Goal: Task Accomplishment & Management: Use online tool/utility

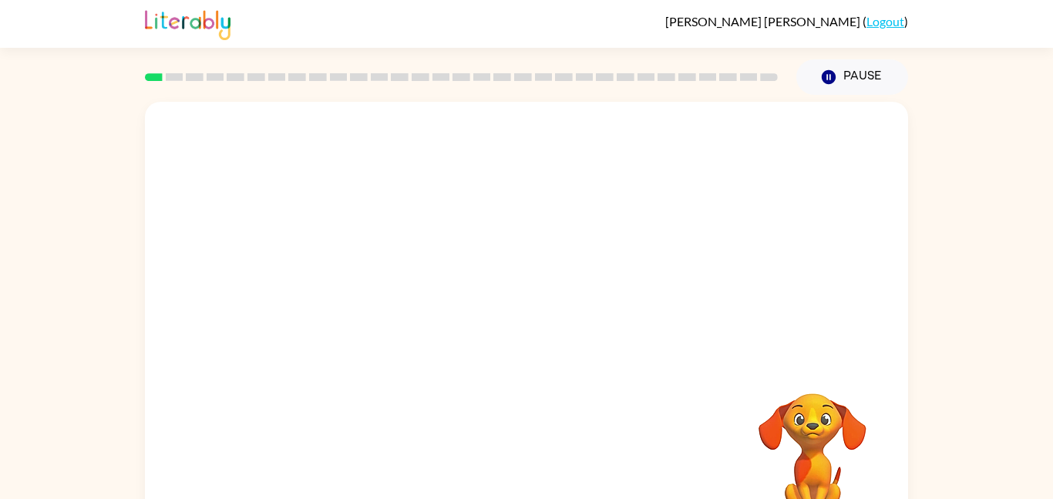
scroll to position [43, 0]
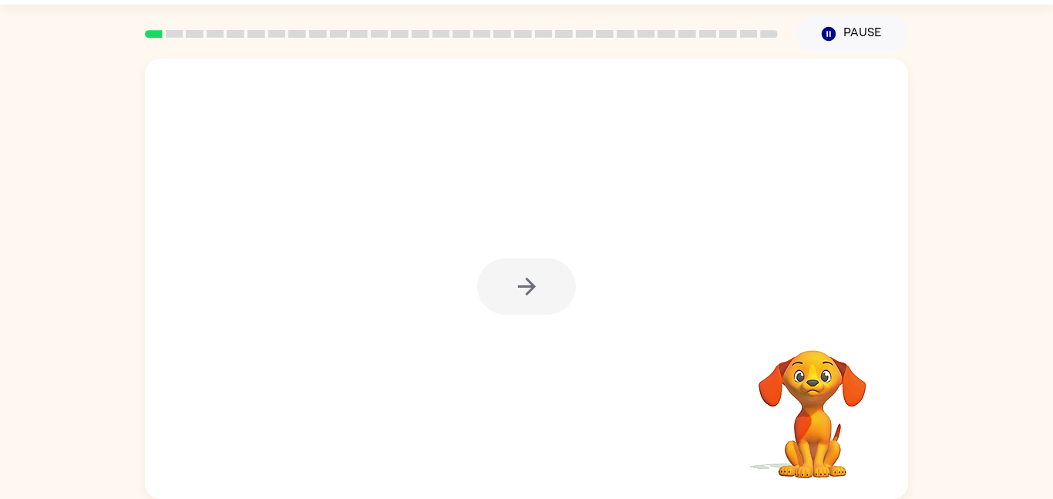
click at [541, 292] on div at bounding box center [526, 286] width 99 height 56
click at [541, 292] on button "button" at bounding box center [526, 286] width 99 height 56
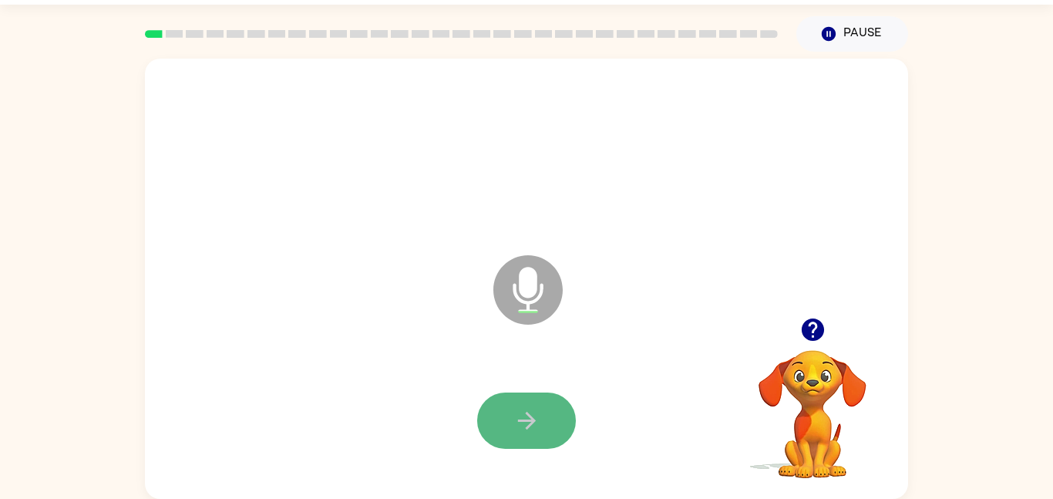
click at [537, 415] on icon "button" at bounding box center [527, 420] width 27 height 27
click at [550, 418] on button "button" at bounding box center [526, 420] width 99 height 56
click at [525, 427] on icon "button" at bounding box center [526, 421] width 18 height 18
click at [517, 421] on icon "button" at bounding box center [526, 421] width 18 height 18
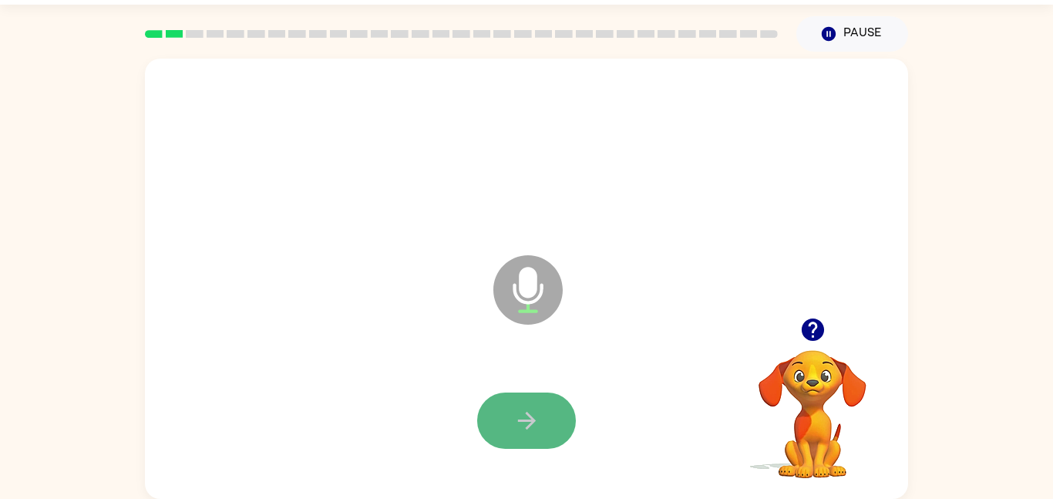
click at [517, 420] on icon "button" at bounding box center [527, 420] width 27 height 27
click at [517, 422] on icon "button" at bounding box center [527, 420] width 27 height 27
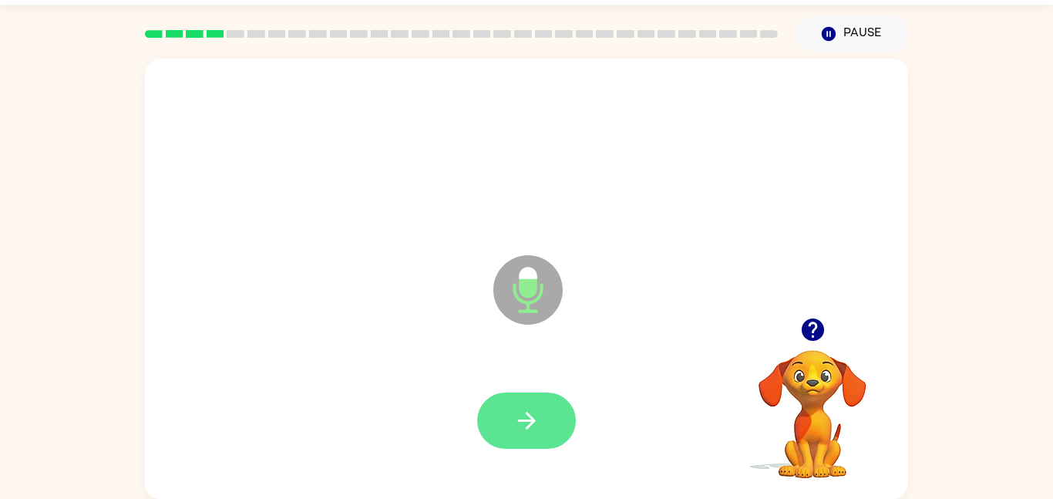
click at [518, 423] on icon "button" at bounding box center [527, 420] width 27 height 27
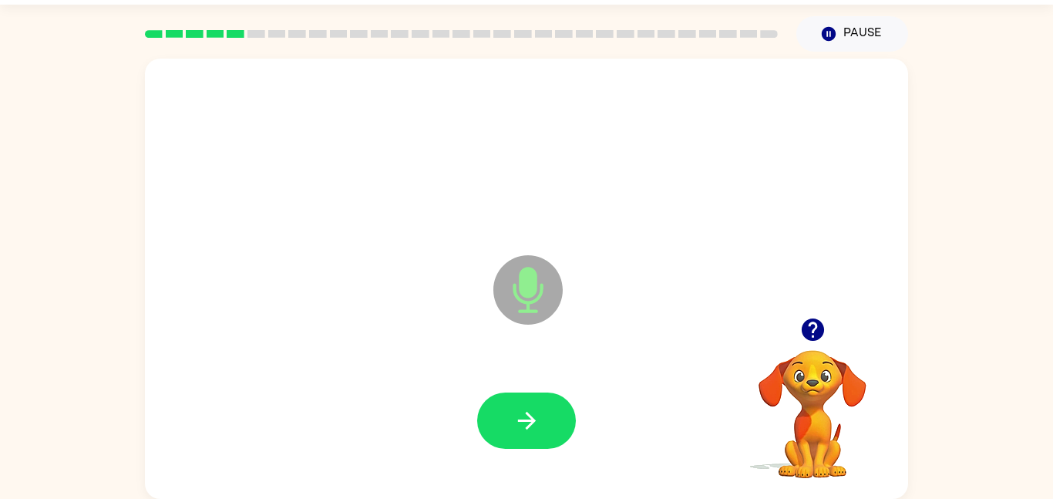
click at [518, 423] on icon "button" at bounding box center [527, 420] width 27 height 27
click at [520, 423] on icon "button" at bounding box center [527, 420] width 27 height 27
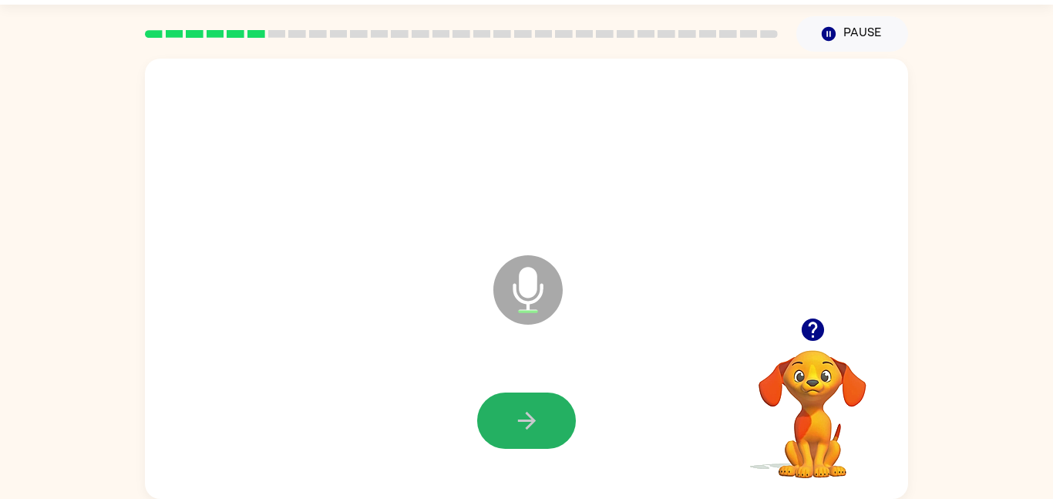
click at [519, 421] on icon "button" at bounding box center [527, 420] width 27 height 27
click at [519, 422] on icon "button" at bounding box center [527, 420] width 27 height 27
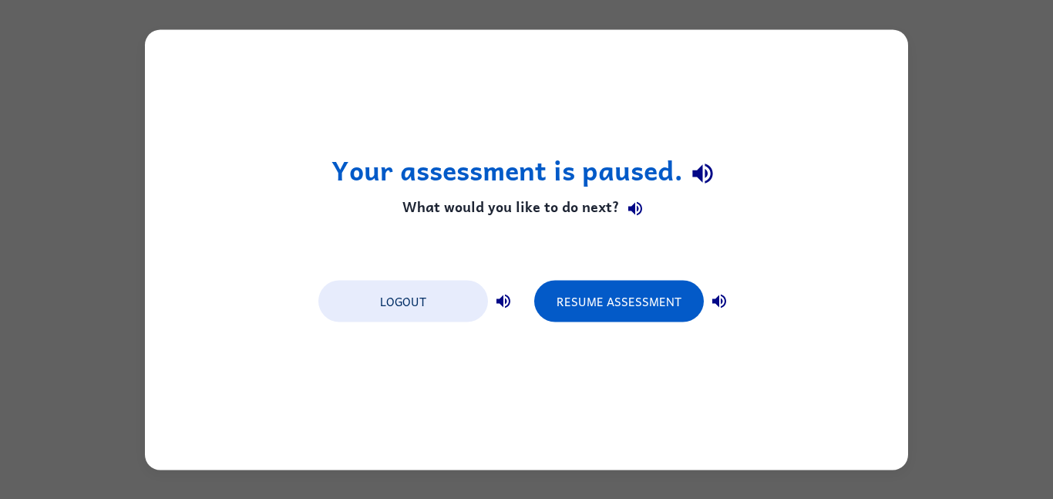
scroll to position [0, 0]
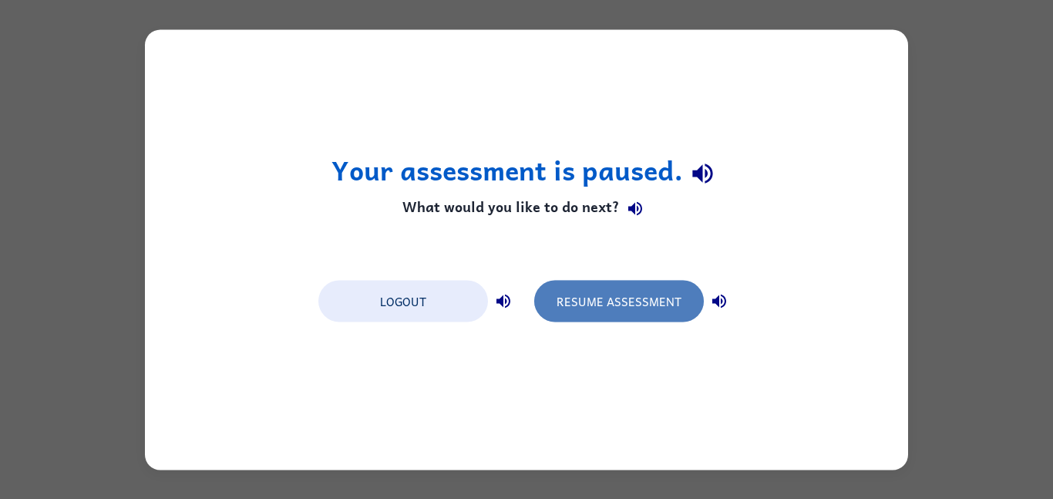
click at [600, 309] on button "Resume Assessment" at bounding box center [619, 301] width 170 height 42
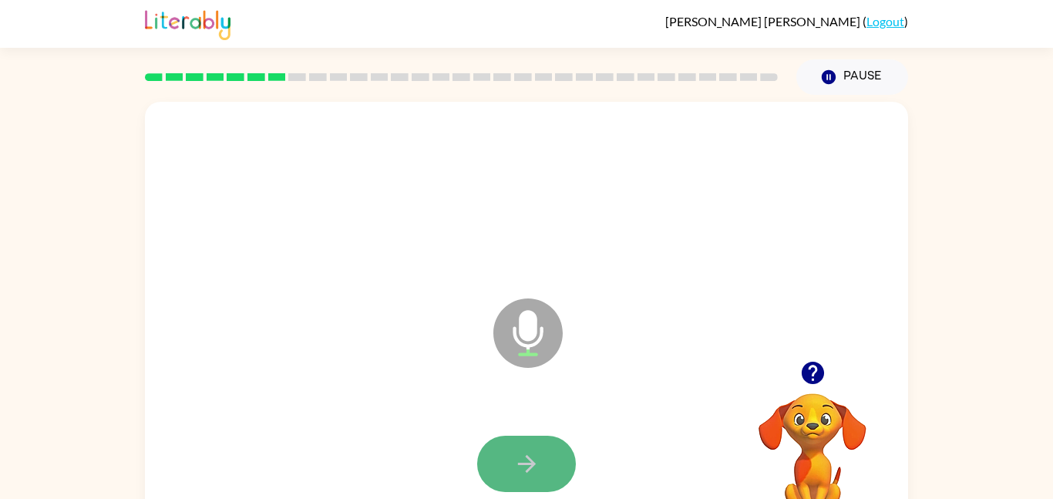
click at [546, 447] on button "button" at bounding box center [526, 464] width 99 height 56
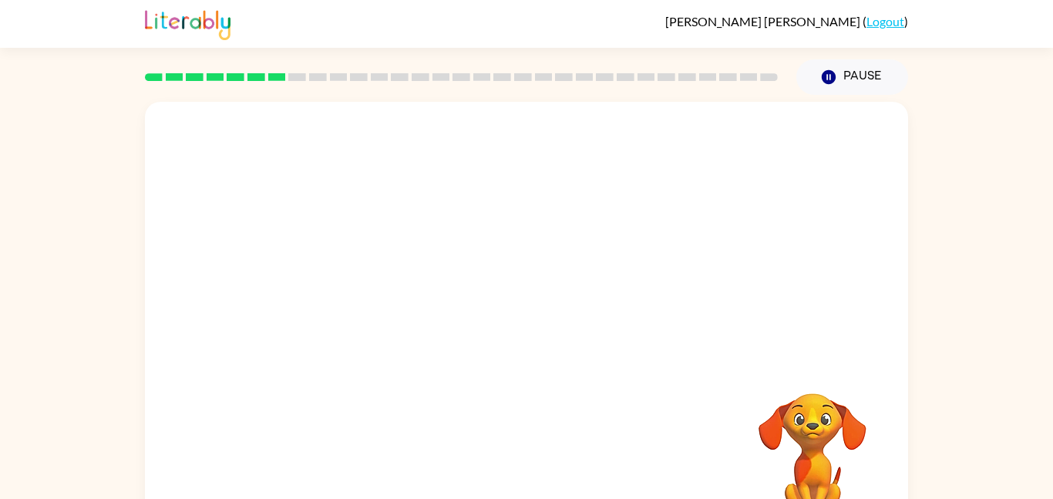
click at [809, 447] on video "Your browser must support playing .mp4 files to use Literably. Please try using…" at bounding box center [813, 446] width 154 height 154
click at [622, 276] on div at bounding box center [489, 295] width 659 height 56
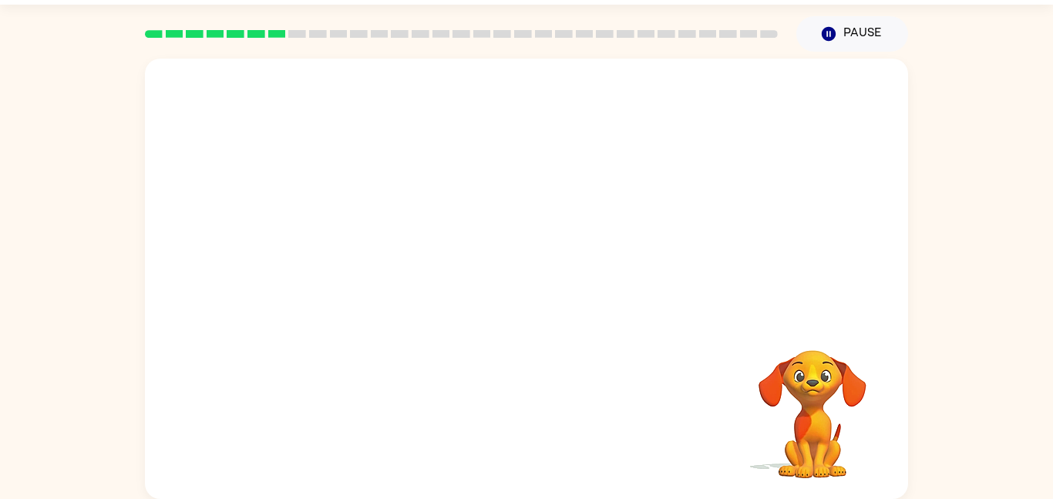
click at [821, 395] on video "Your browser must support playing .mp4 files to use Literably. Please try using…" at bounding box center [813, 403] width 154 height 154
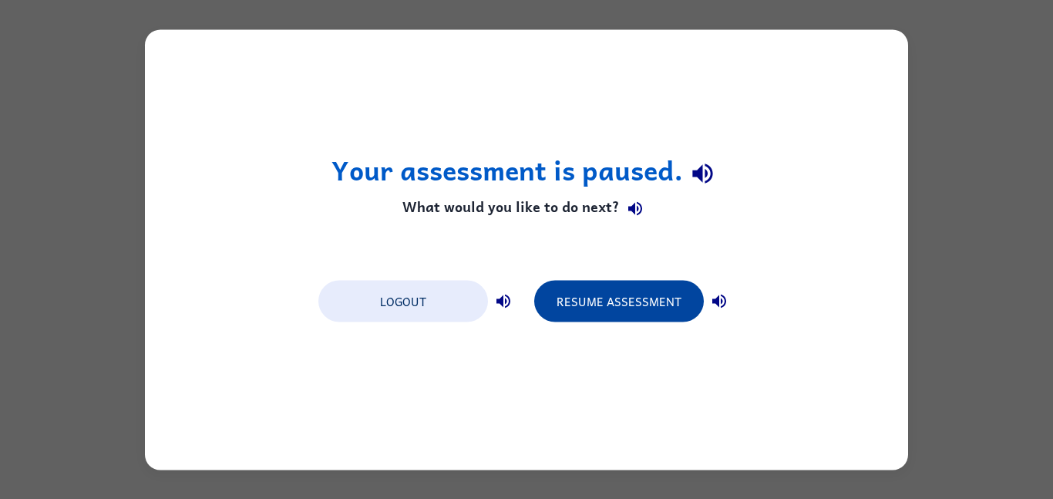
click at [608, 306] on button "Resume Assessment" at bounding box center [619, 301] width 170 height 42
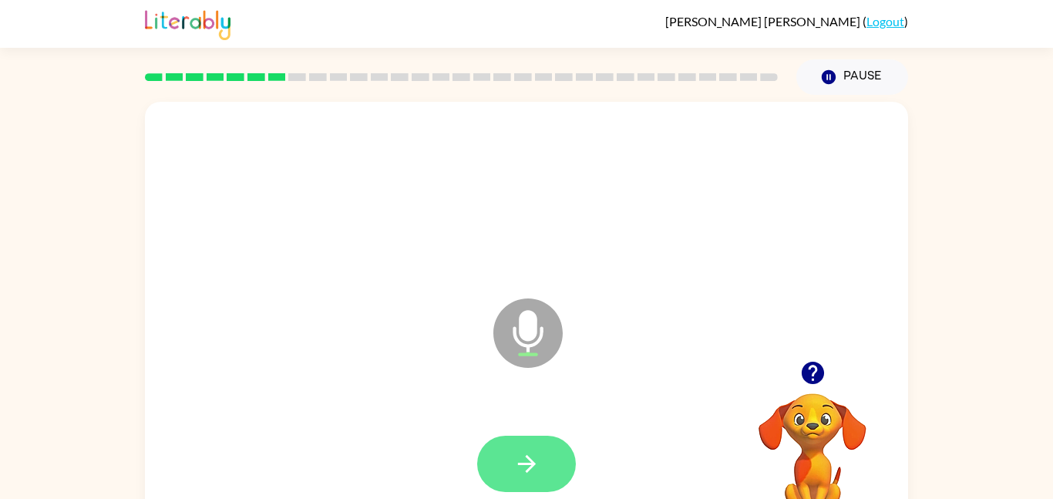
click at [547, 456] on button "button" at bounding box center [526, 464] width 99 height 56
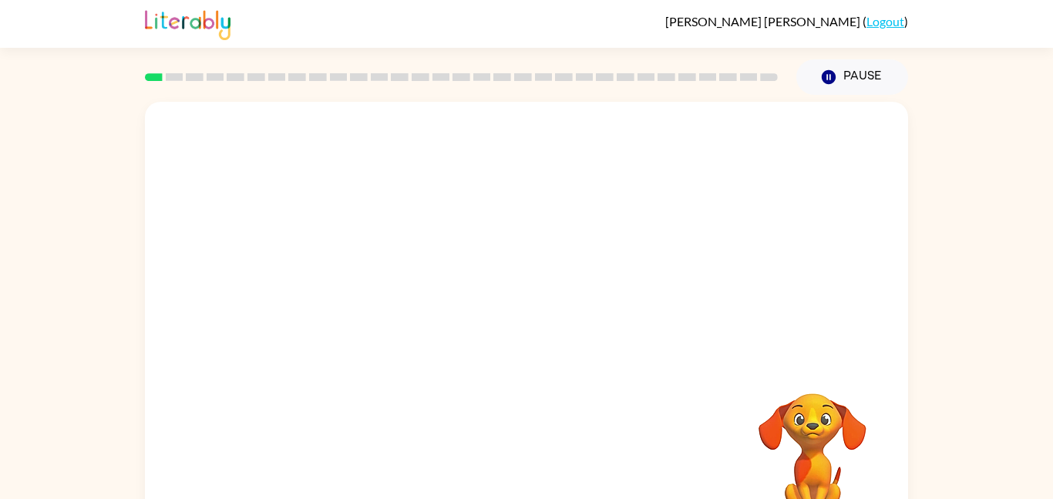
click at [301, 309] on video "Your browser must support playing .mp4 files to use Literably. Please try using…" at bounding box center [526, 231] width 763 height 259
click at [339, 308] on video "Your browser must support playing .mp4 files to use Literably. Please try using…" at bounding box center [526, 231] width 763 height 259
click at [352, 290] on video "Your browser must support playing .mp4 files to use Literably. Please try using…" at bounding box center [526, 231] width 763 height 259
click at [358, 286] on video "Your browser must support playing .mp4 files to use Literably. Please try using…" at bounding box center [526, 231] width 763 height 259
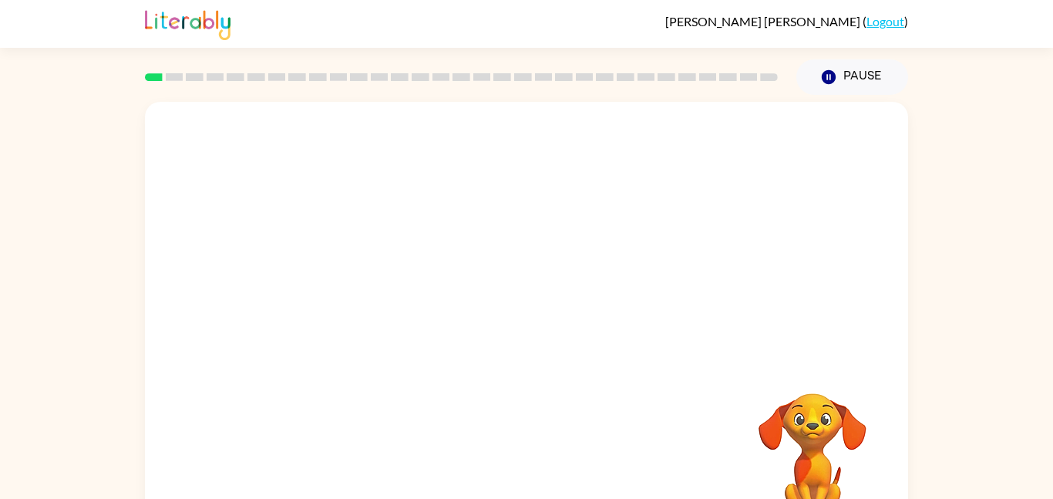
click at [358, 286] on video "Your browser must support playing .mp4 files to use Literably. Please try using…" at bounding box center [526, 231] width 763 height 259
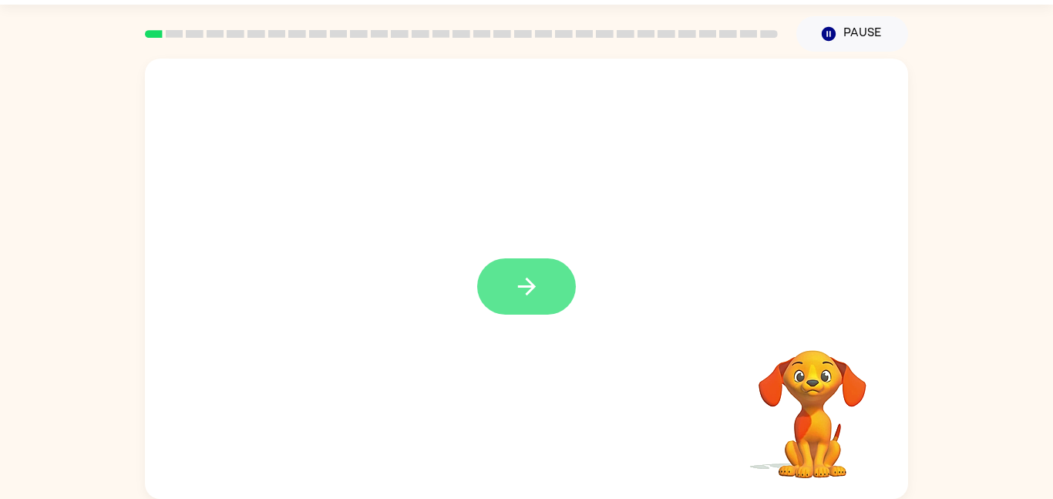
click at [547, 275] on button "button" at bounding box center [526, 286] width 99 height 56
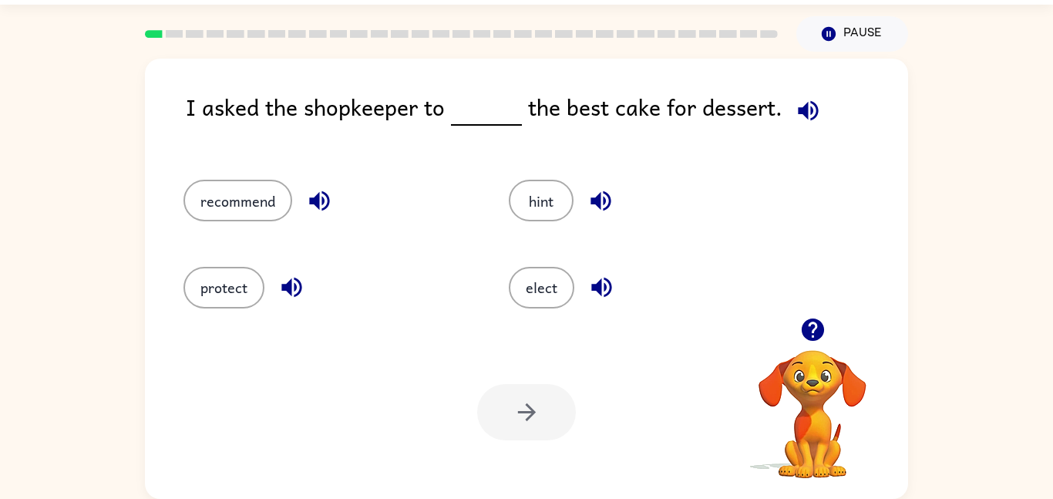
click at [808, 120] on icon "button" at bounding box center [808, 110] width 27 height 27
click at [543, 305] on button "elect" at bounding box center [542, 288] width 66 height 42
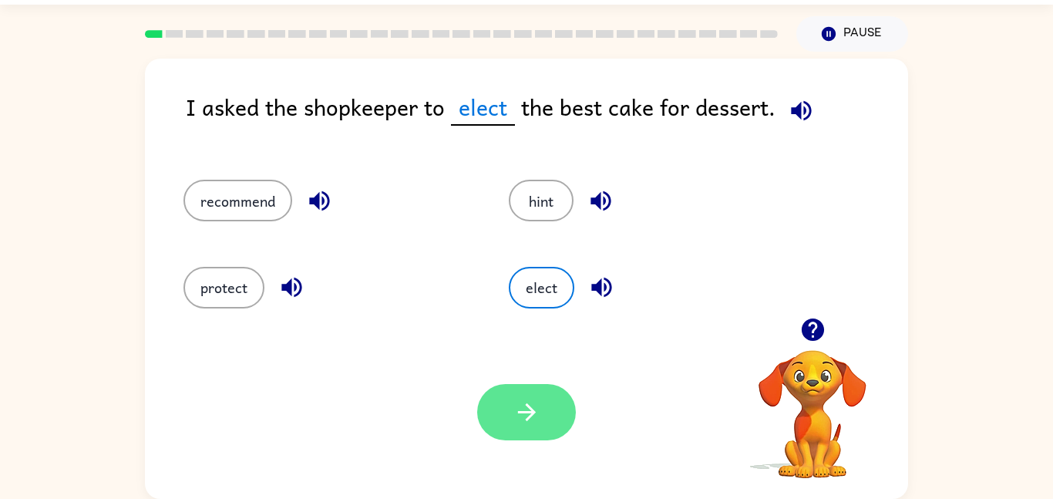
click at [533, 427] on button "button" at bounding box center [526, 412] width 99 height 56
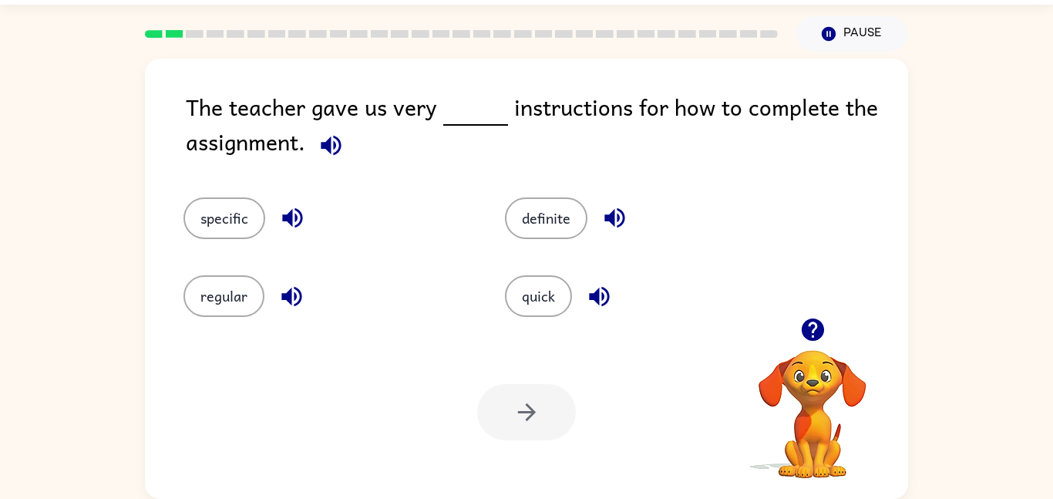
click at [335, 142] on icon "button" at bounding box center [331, 145] width 20 height 20
click at [227, 224] on button "specific" at bounding box center [225, 218] width 82 height 42
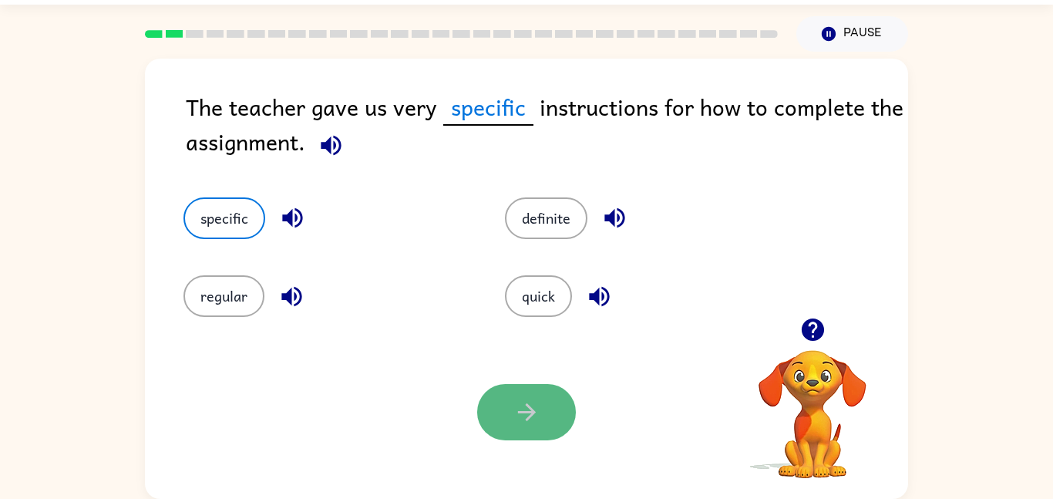
click at [531, 417] on icon "button" at bounding box center [527, 412] width 27 height 27
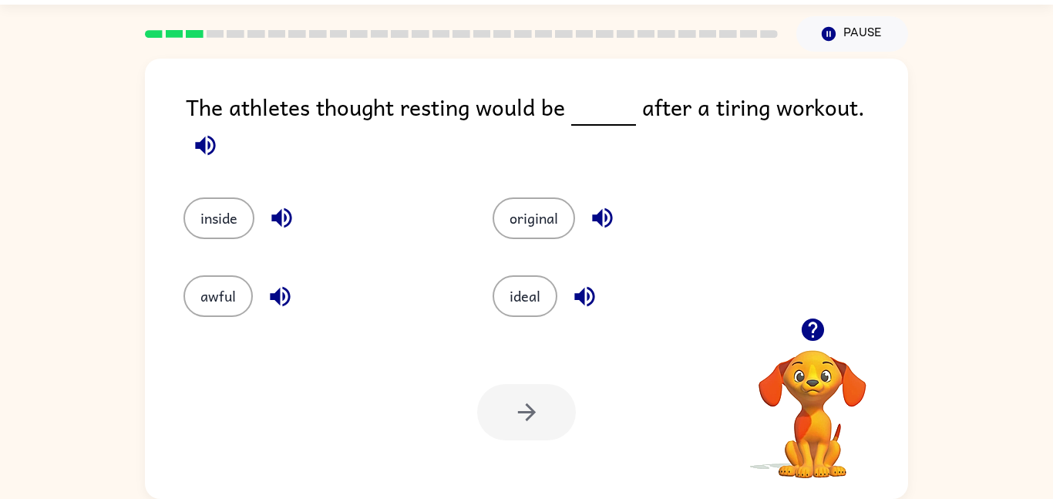
click at [219, 132] on icon "button" at bounding box center [205, 145] width 27 height 27
click at [526, 295] on button "ideal" at bounding box center [525, 296] width 65 height 42
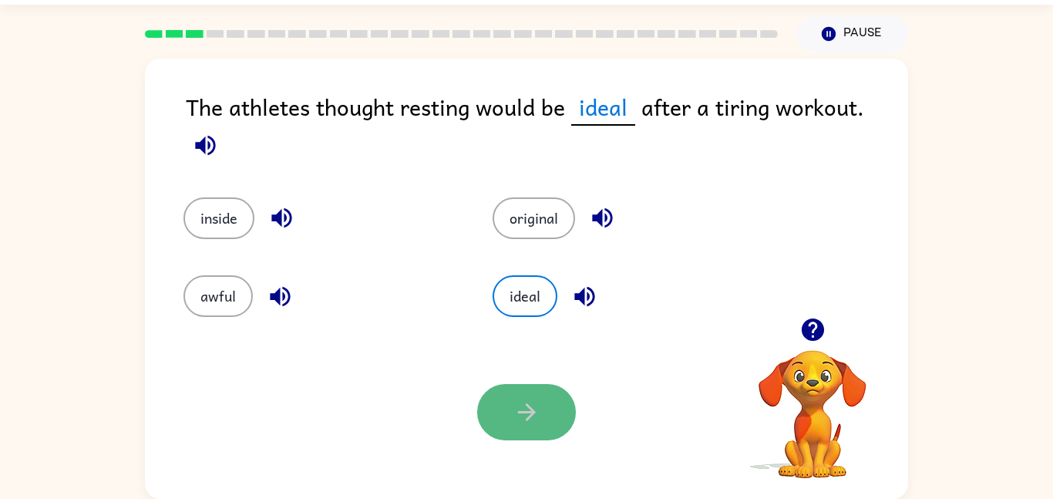
click at [537, 427] on button "button" at bounding box center [526, 412] width 99 height 56
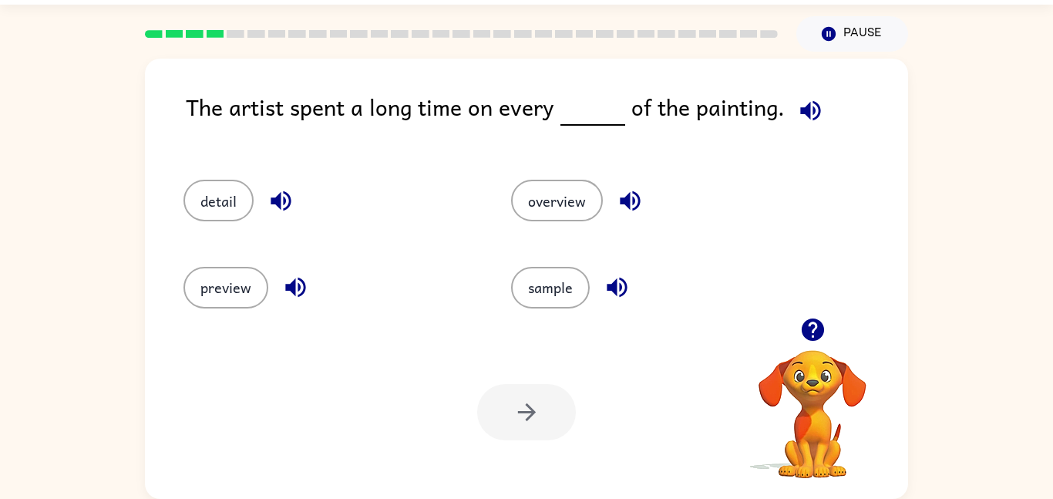
click at [797, 111] on icon "button" at bounding box center [810, 110] width 27 height 27
click at [221, 197] on button "detail" at bounding box center [219, 201] width 70 height 42
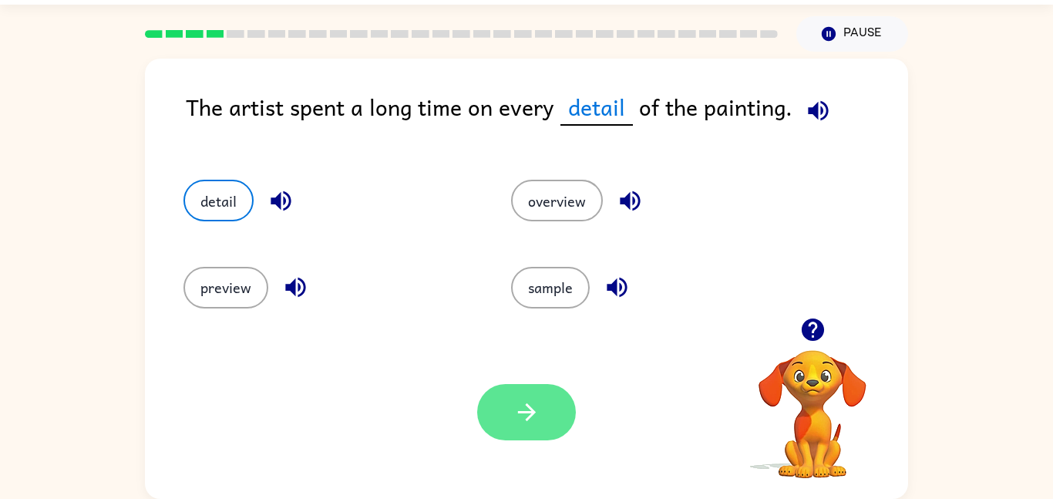
click at [519, 392] on button "button" at bounding box center [526, 412] width 99 height 56
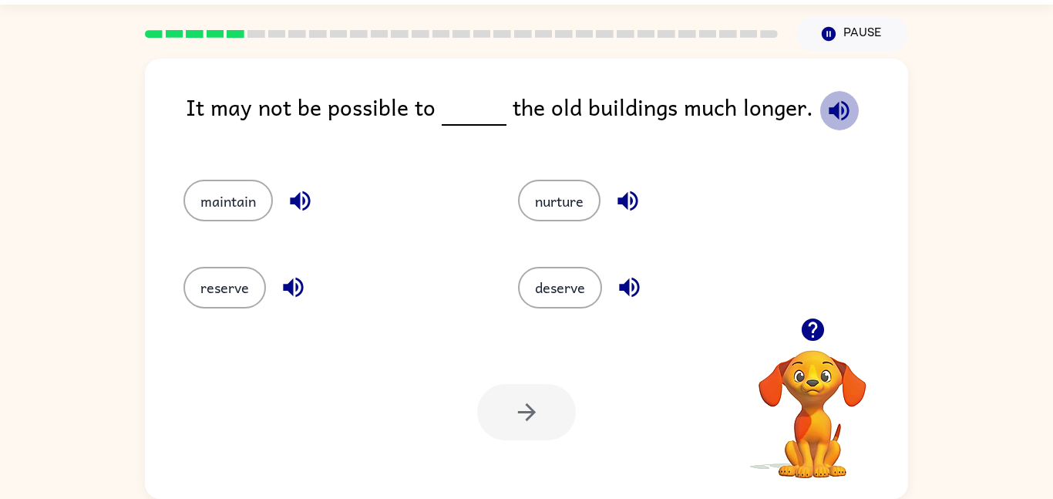
click at [834, 113] on icon "button" at bounding box center [839, 110] width 20 height 20
click at [543, 200] on button "nurture" at bounding box center [559, 201] width 83 height 42
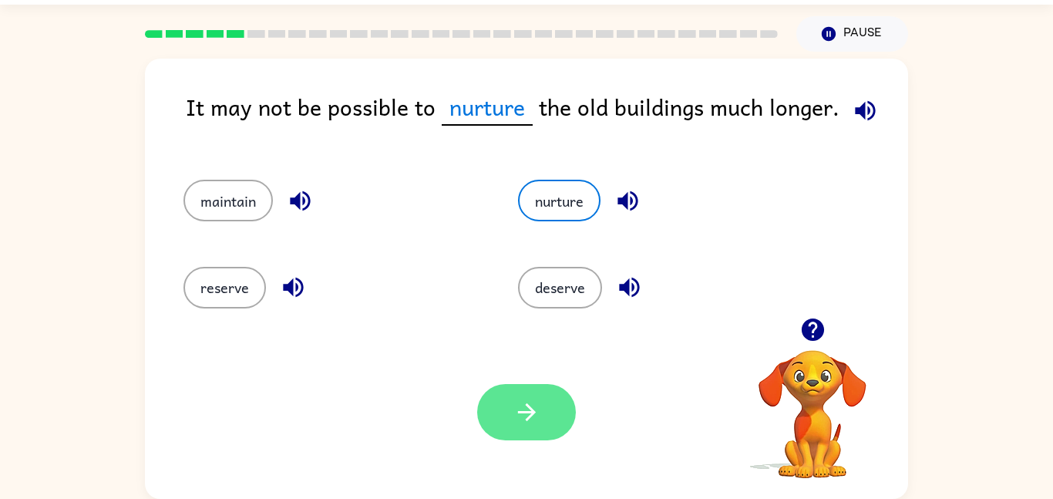
click at [520, 406] on icon "button" at bounding box center [527, 412] width 27 height 27
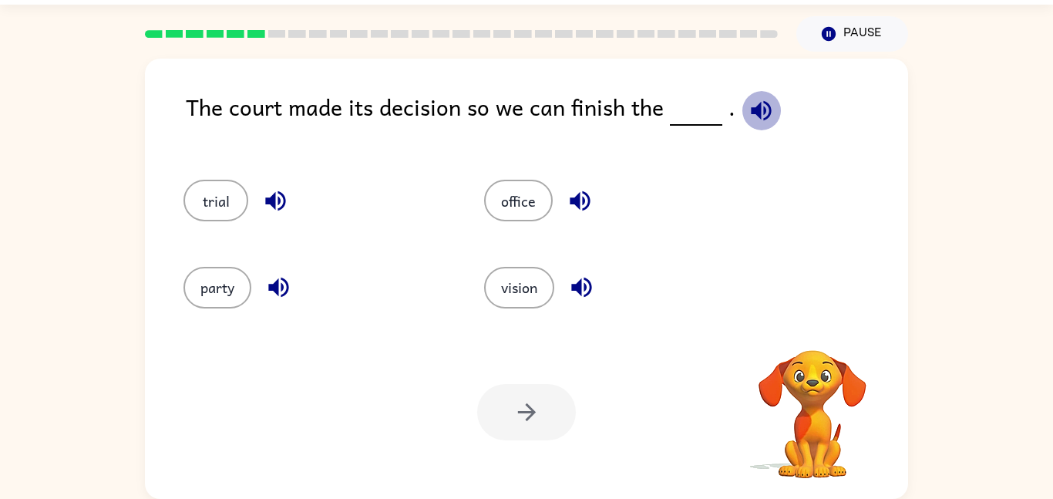
click at [761, 113] on icon "button" at bounding box center [761, 110] width 27 height 27
click at [227, 200] on button "trial" at bounding box center [216, 201] width 65 height 42
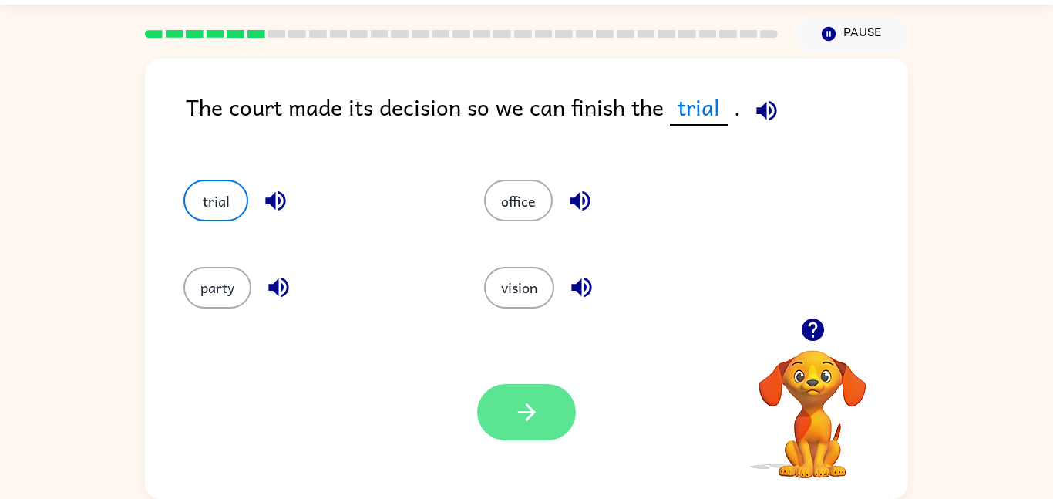
click at [480, 410] on button "button" at bounding box center [526, 412] width 99 height 56
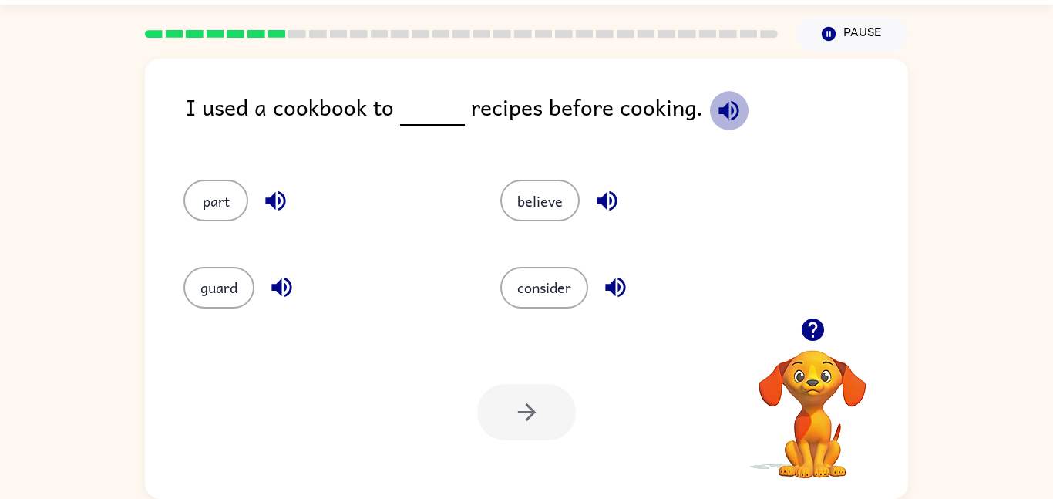
click at [736, 113] on button "button" at bounding box center [728, 110] width 39 height 39
click at [556, 277] on button "consider" at bounding box center [544, 288] width 88 height 42
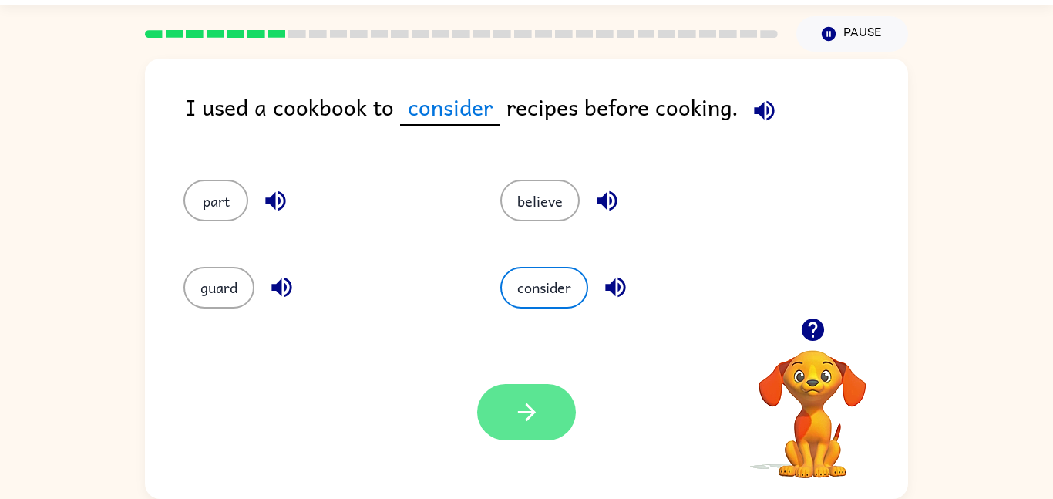
click at [541, 416] on button "button" at bounding box center [526, 412] width 99 height 56
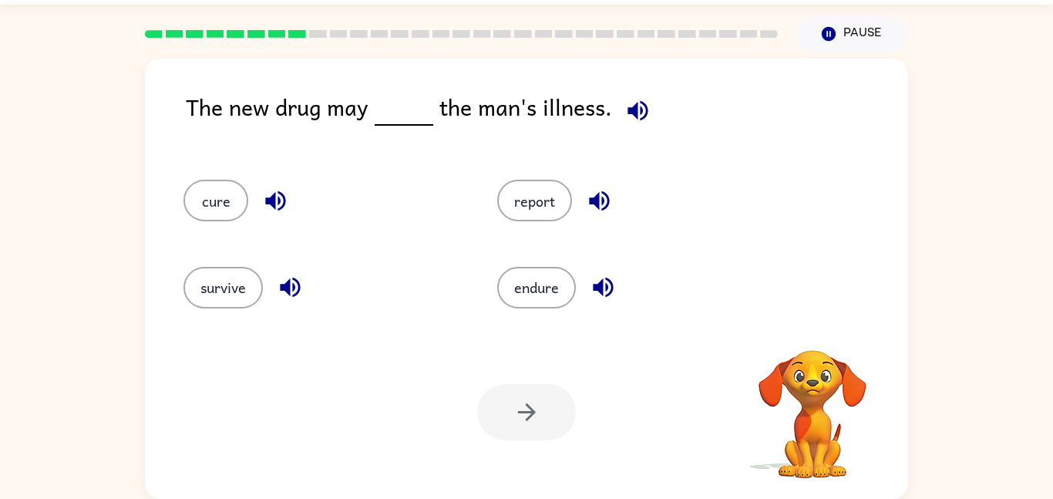
click at [643, 106] on icon "button" at bounding box center [638, 110] width 27 height 27
click at [220, 219] on button "cure" at bounding box center [216, 201] width 65 height 42
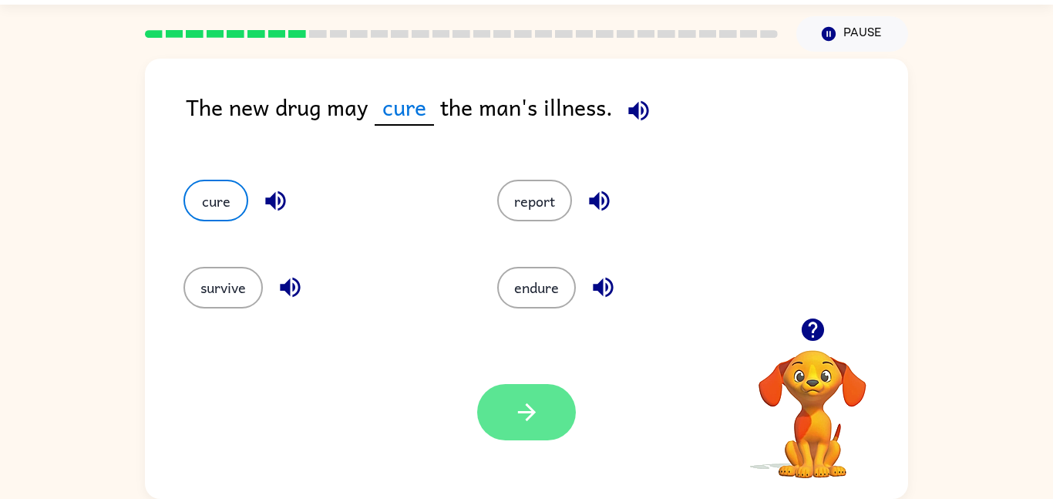
click at [538, 428] on button "button" at bounding box center [526, 412] width 99 height 56
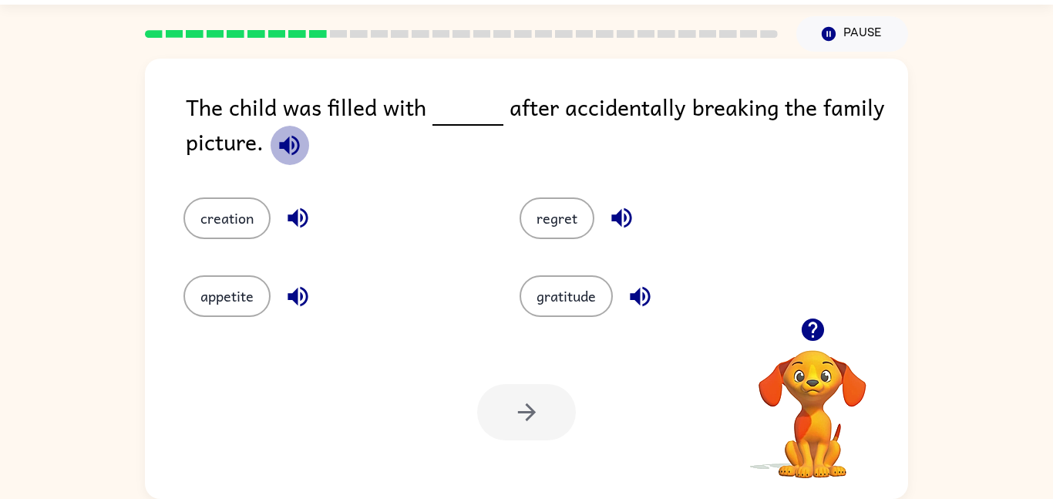
click at [288, 146] on icon "button" at bounding box center [289, 145] width 20 height 20
click at [514, 137] on div "The child was filled with after accidentally breaking the family picture." at bounding box center [547, 127] width 723 height 77
click at [564, 213] on button "regret" at bounding box center [557, 218] width 75 height 42
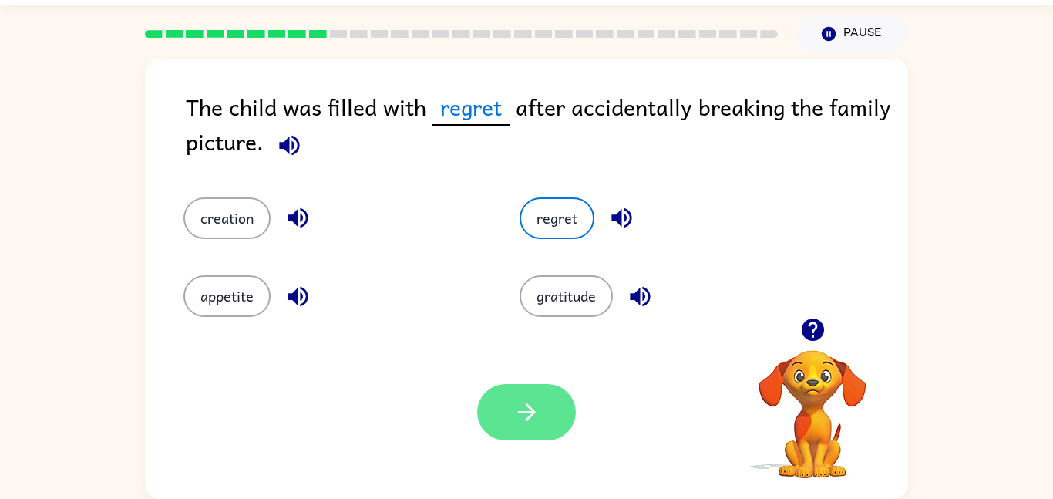
click at [522, 395] on button "button" at bounding box center [526, 412] width 99 height 56
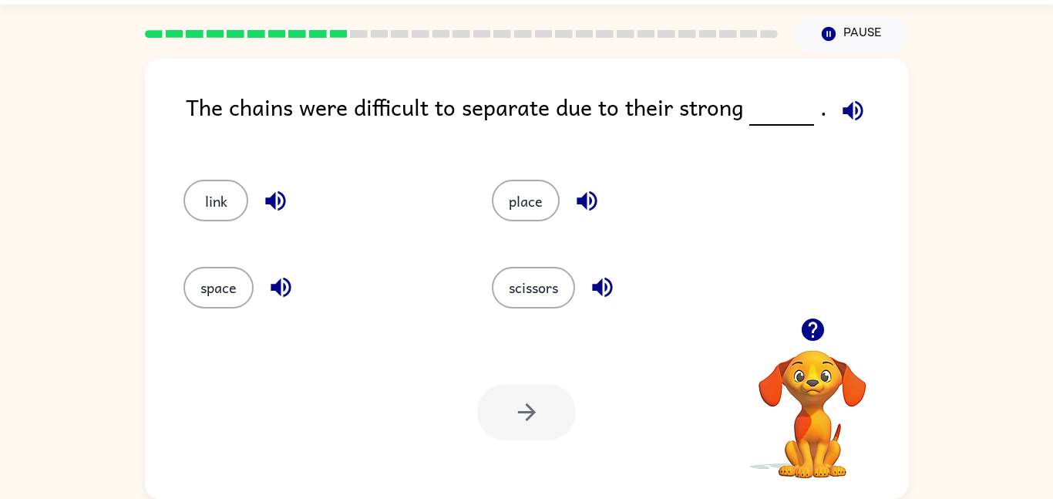
click at [850, 113] on icon "button" at bounding box center [853, 110] width 20 height 20
click at [190, 202] on button "link" at bounding box center [216, 201] width 65 height 42
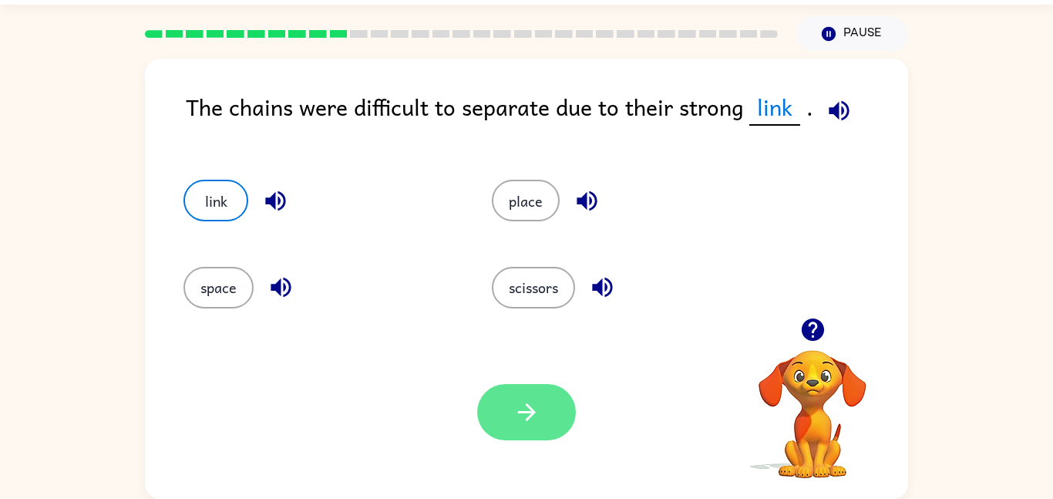
click at [532, 401] on icon "button" at bounding box center [527, 412] width 27 height 27
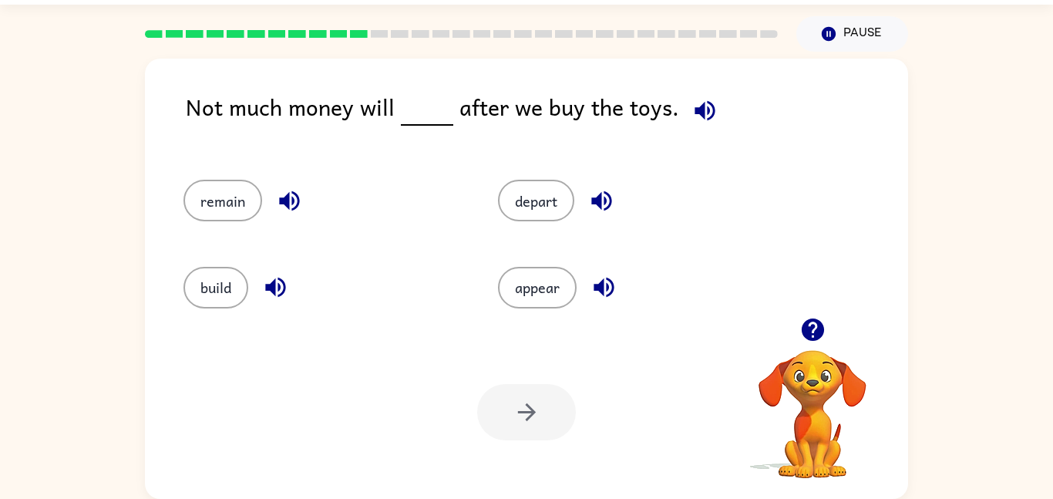
click at [699, 112] on icon "button" at bounding box center [705, 110] width 27 height 27
click at [217, 207] on button "remain" at bounding box center [223, 201] width 79 height 42
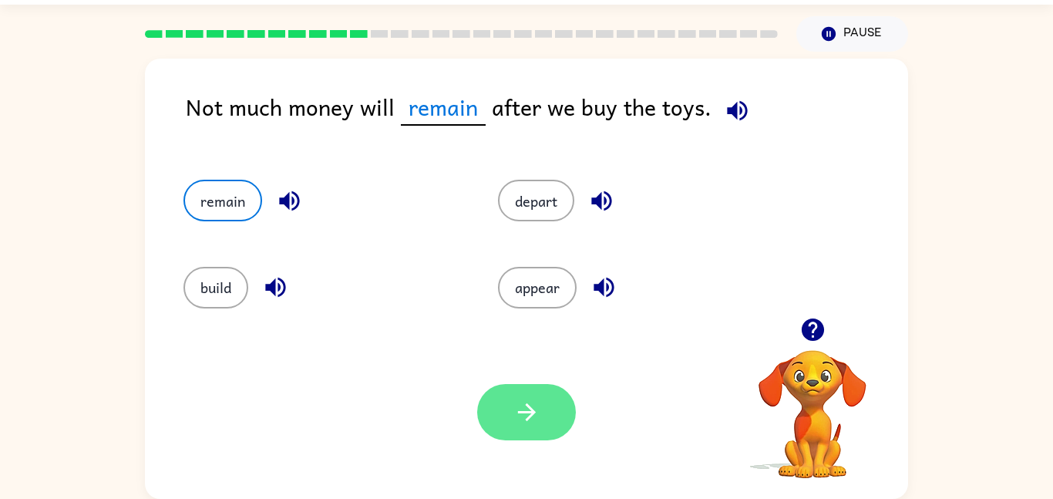
click at [535, 406] on icon "button" at bounding box center [527, 412] width 27 height 27
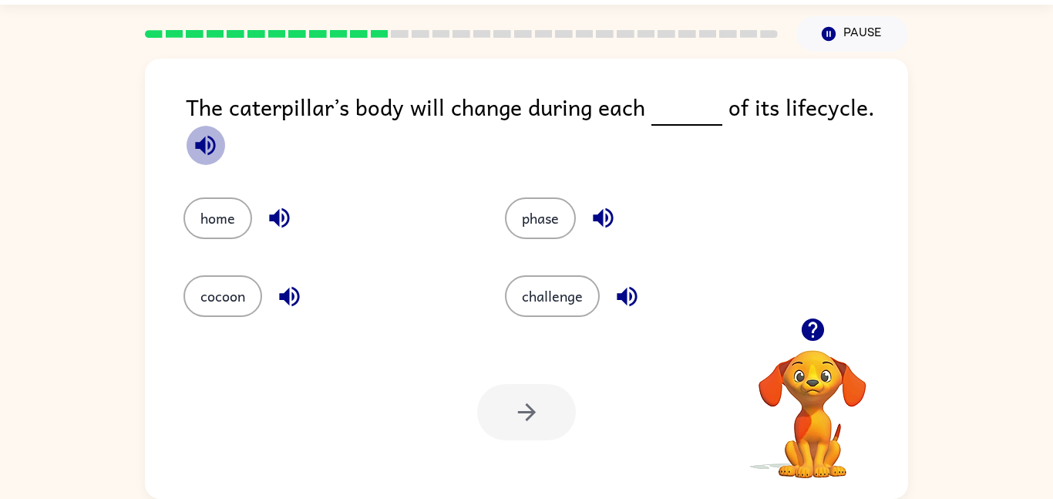
click at [193, 143] on icon "button" at bounding box center [205, 145] width 27 height 27
click at [210, 143] on icon "button" at bounding box center [205, 145] width 27 height 27
click at [558, 211] on button "phase" at bounding box center [540, 218] width 71 height 42
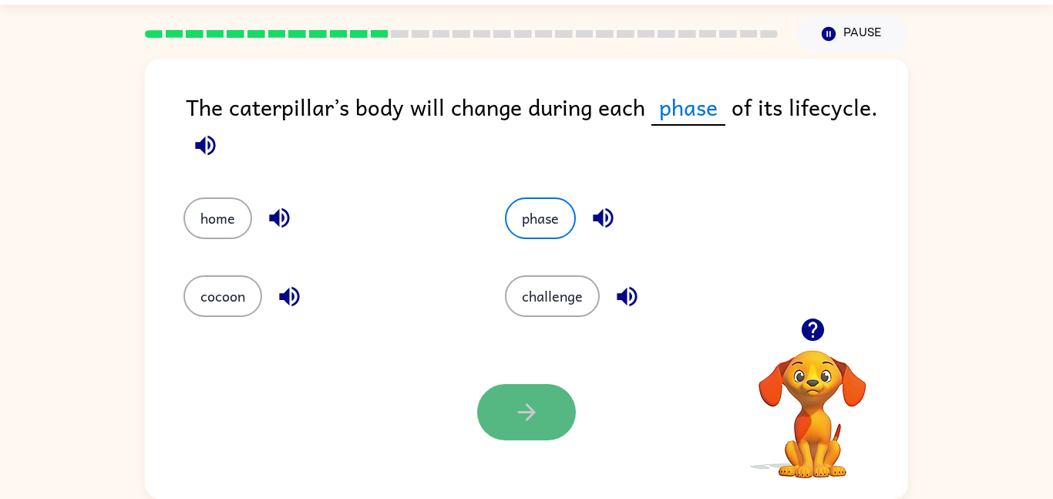
click at [528, 384] on button "button" at bounding box center [526, 412] width 99 height 56
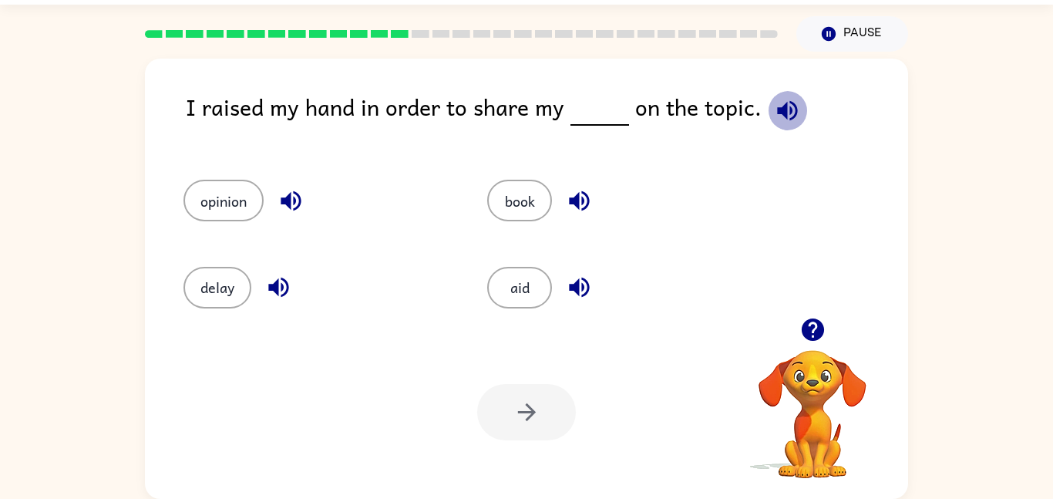
click at [779, 99] on icon "button" at bounding box center [787, 110] width 27 height 27
click at [248, 210] on button "opinion" at bounding box center [224, 201] width 80 height 42
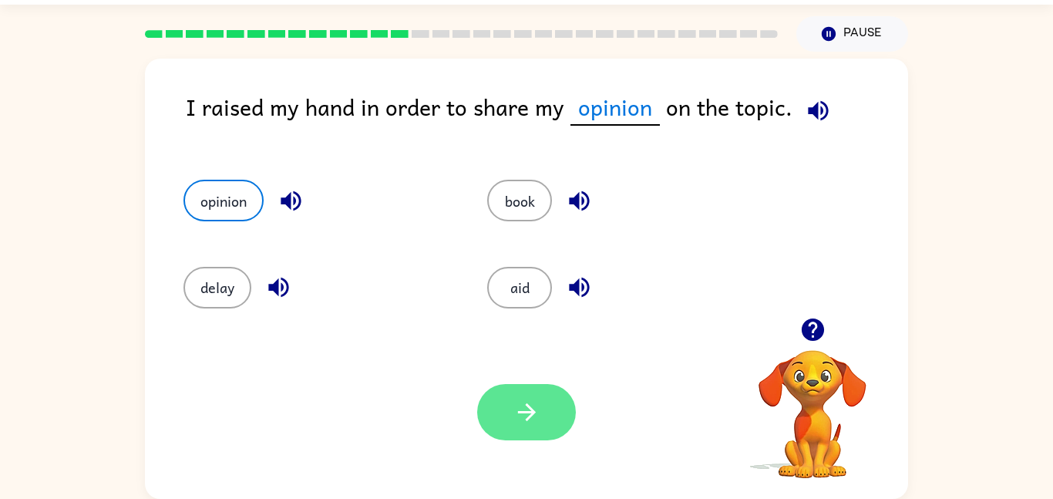
click at [536, 409] on icon "button" at bounding box center [527, 412] width 27 height 27
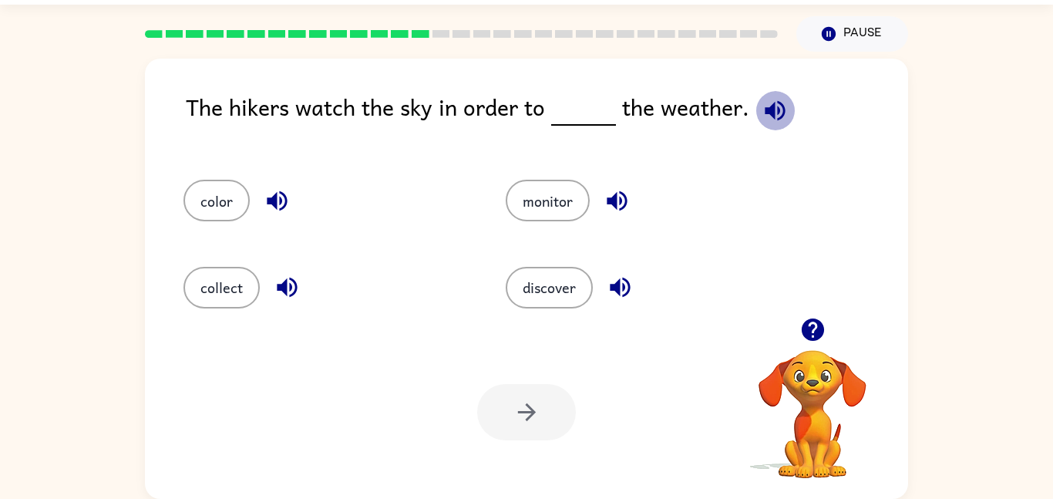
click at [771, 120] on icon "button" at bounding box center [775, 110] width 27 height 27
click at [531, 190] on button "monitor" at bounding box center [548, 201] width 84 height 42
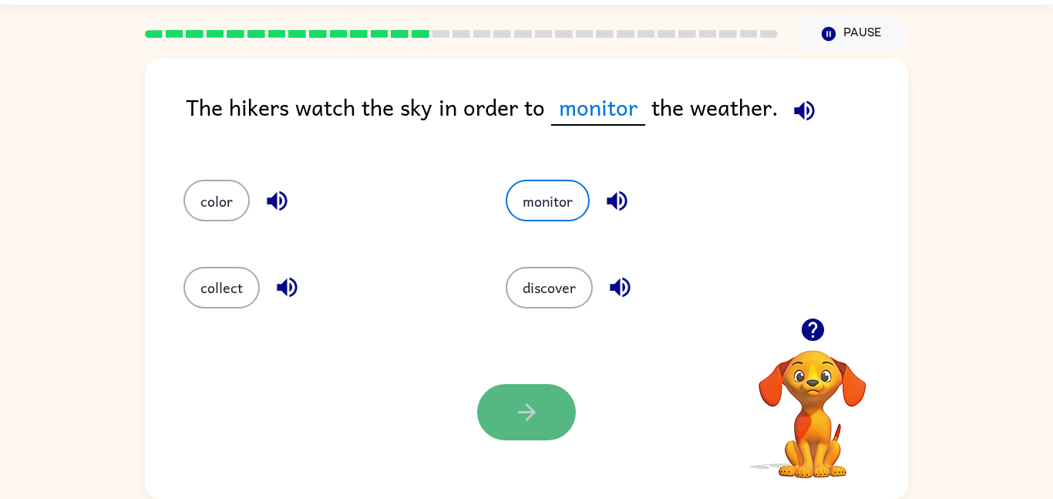
click at [551, 407] on button "button" at bounding box center [526, 412] width 99 height 56
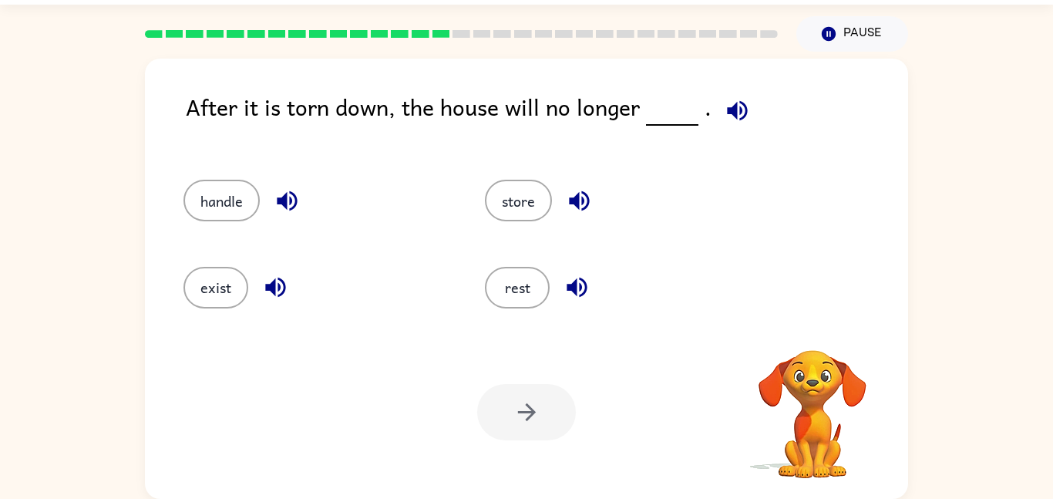
click at [551, 407] on div at bounding box center [526, 412] width 99 height 56
click at [736, 120] on icon "button" at bounding box center [737, 110] width 27 height 27
click at [210, 281] on button "exist" at bounding box center [216, 288] width 65 height 42
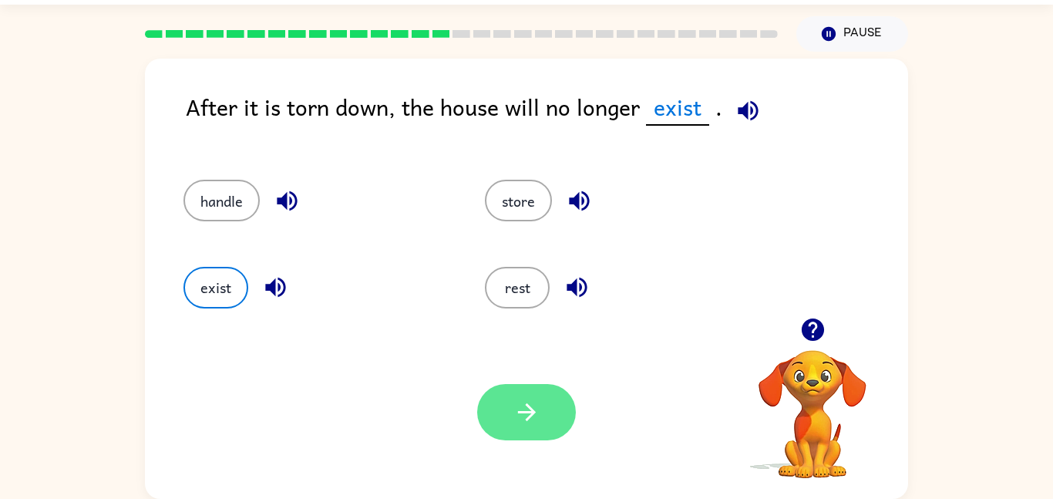
click at [537, 420] on icon "button" at bounding box center [527, 412] width 27 height 27
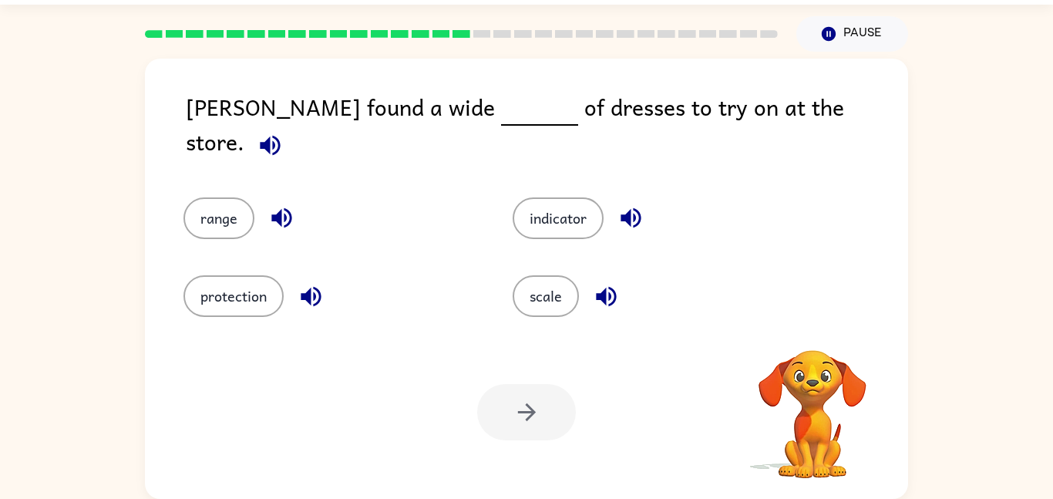
click at [284, 132] on icon "button" at bounding box center [270, 145] width 27 height 27
click at [527, 293] on button "scale" at bounding box center [546, 296] width 66 height 42
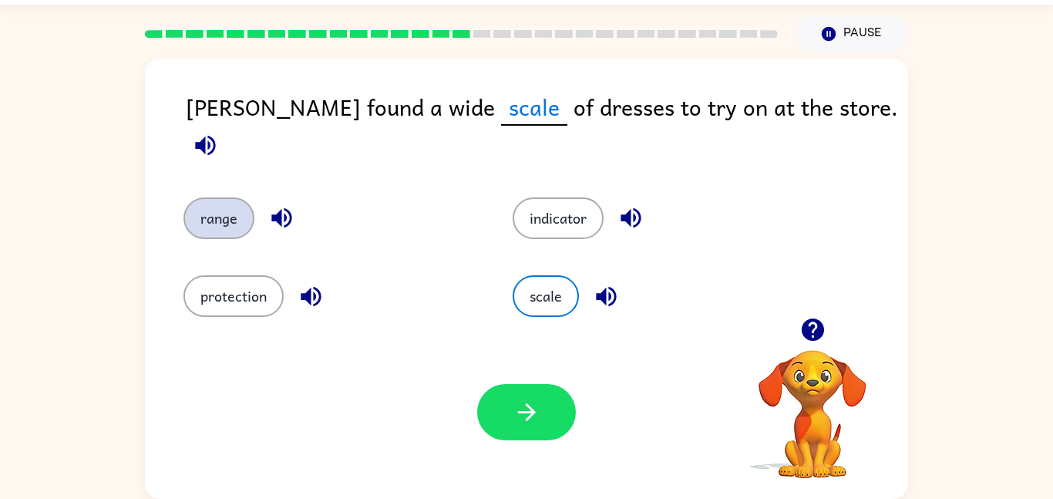
click at [226, 205] on button "range" at bounding box center [219, 218] width 71 height 42
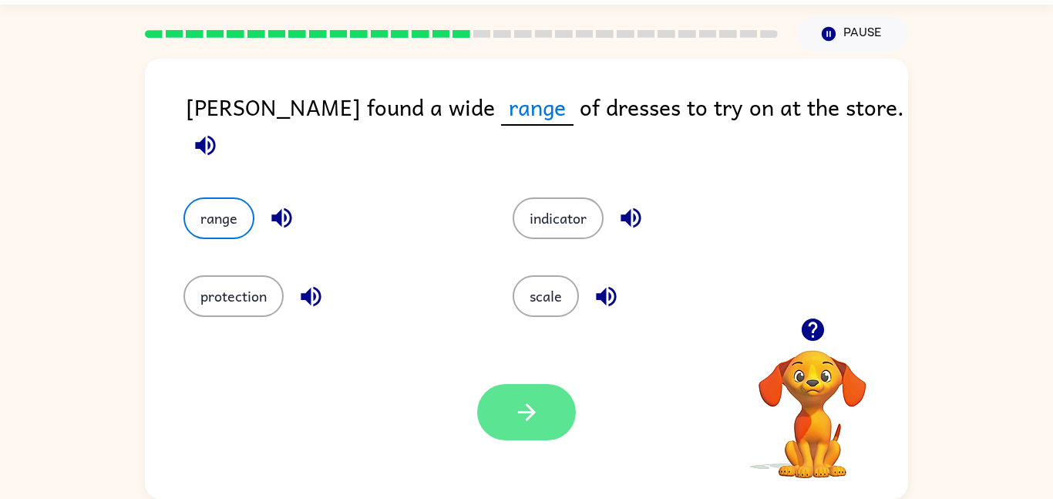
click at [527, 409] on icon "button" at bounding box center [527, 412] width 27 height 27
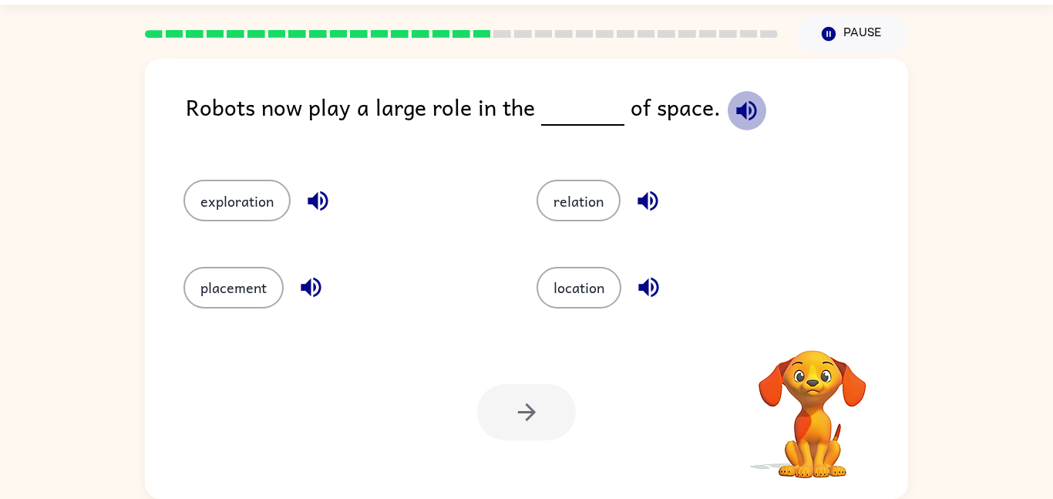
click at [733, 97] on icon "button" at bounding box center [746, 110] width 27 height 27
click at [568, 199] on button "relation" at bounding box center [579, 201] width 84 height 42
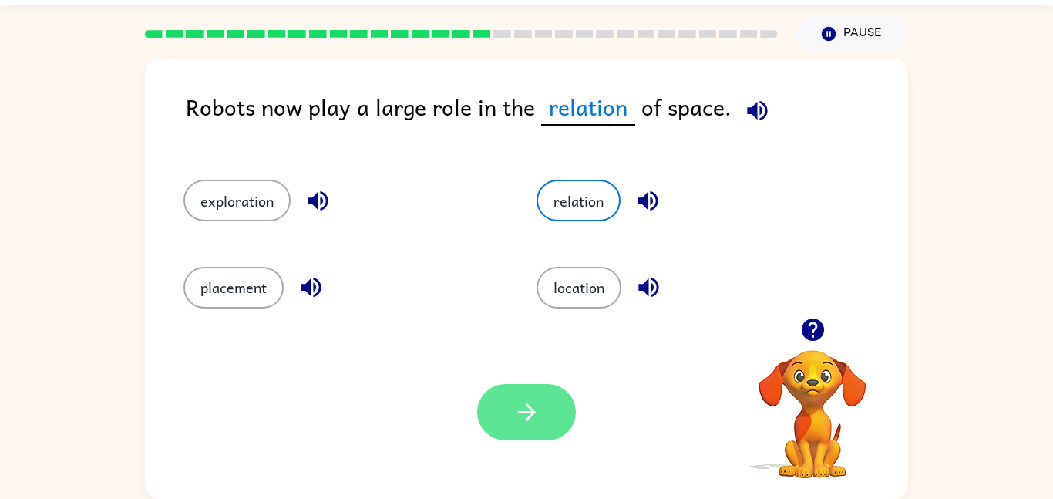
click at [501, 407] on button "button" at bounding box center [526, 412] width 99 height 56
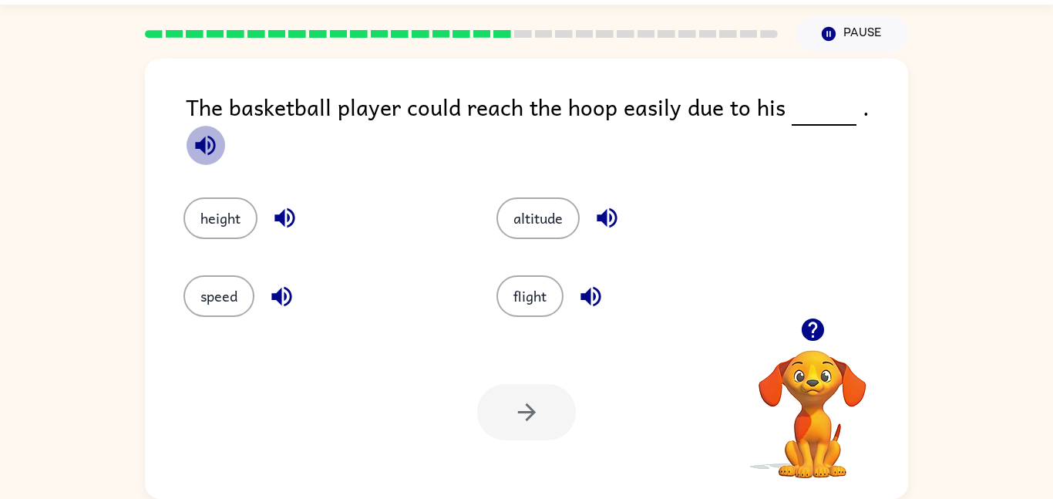
click at [219, 132] on icon "button" at bounding box center [205, 145] width 27 height 27
click at [219, 197] on button "height" at bounding box center [221, 218] width 74 height 42
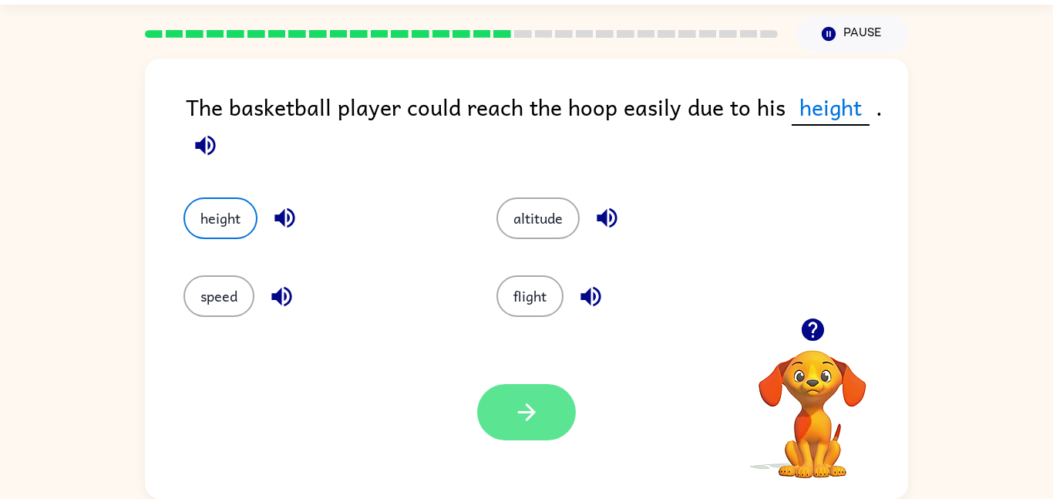
click at [533, 424] on icon "button" at bounding box center [527, 412] width 27 height 27
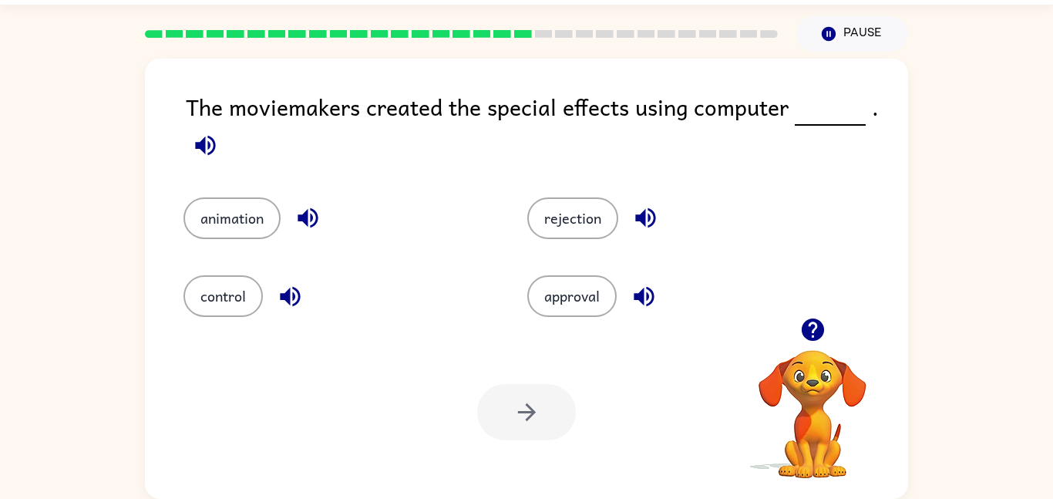
click at [216, 148] on icon "button" at bounding box center [205, 145] width 27 height 27
click at [254, 227] on button "animation" at bounding box center [232, 218] width 97 height 42
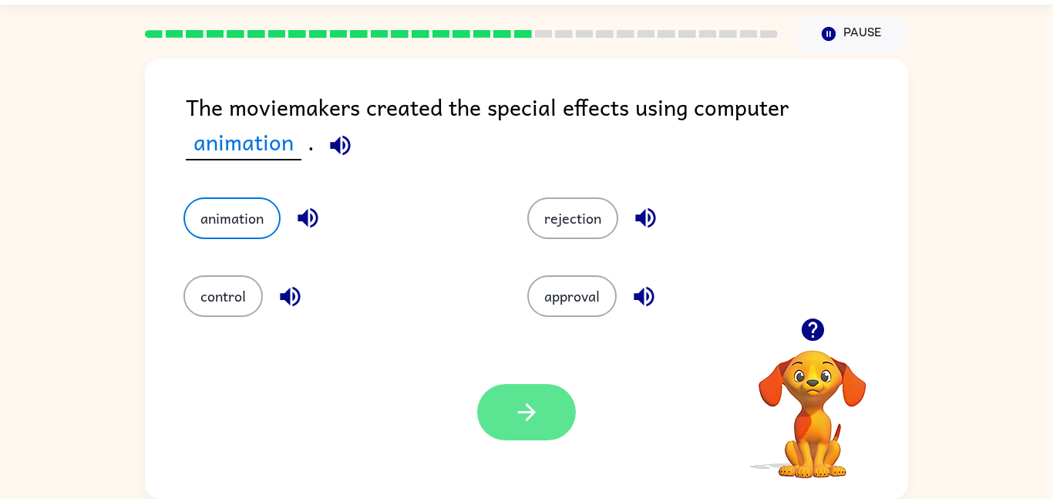
click at [524, 418] on icon "button" at bounding box center [527, 412] width 27 height 27
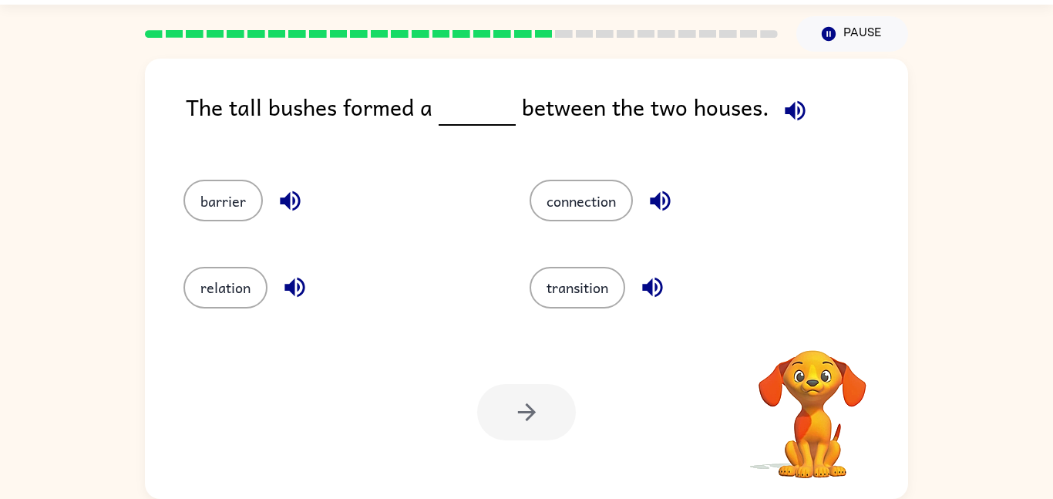
click at [786, 106] on icon "button" at bounding box center [795, 110] width 20 height 20
click at [231, 224] on div "barrier" at bounding box center [327, 193] width 346 height 86
click at [223, 203] on button "barrier" at bounding box center [223, 201] width 79 height 42
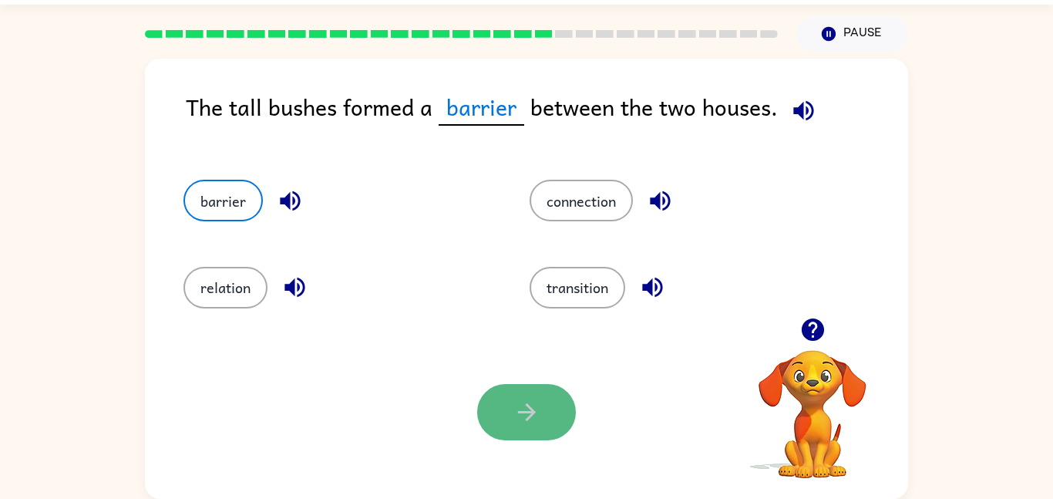
click at [495, 399] on button "button" at bounding box center [526, 412] width 99 height 56
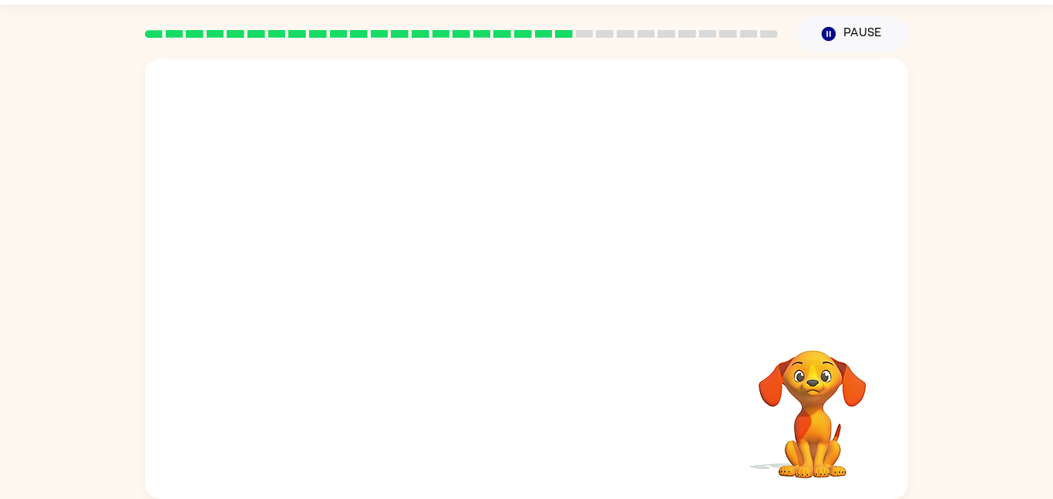
click at [386, 269] on video "Your browser must support playing .mp4 files to use Literably. Please try using…" at bounding box center [526, 188] width 763 height 259
click at [502, 289] on div at bounding box center [526, 286] width 99 height 56
click at [502, 289] on button "button" at bounding box center [526, 286] width 99 height 56
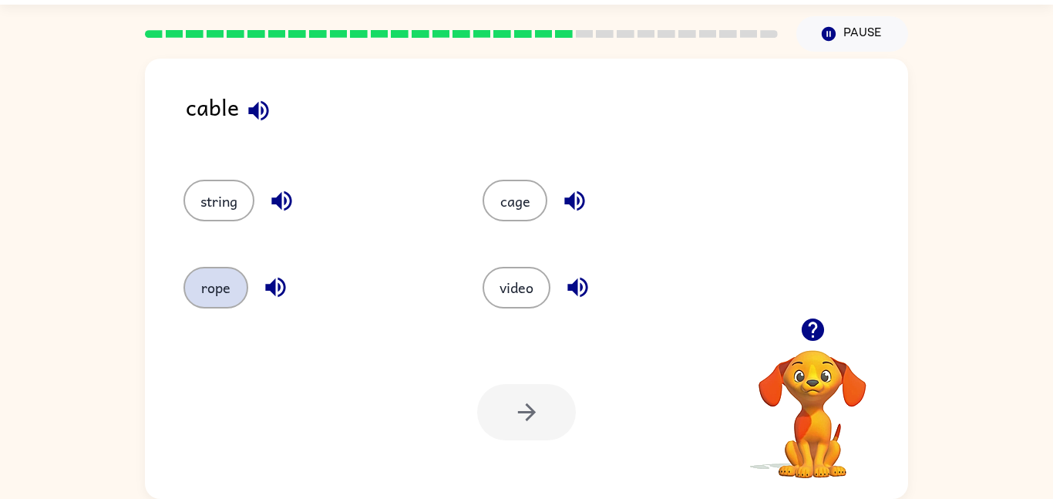
click at [227, 293] on button "rope" at bounding box center [216, 288] width 65 height 42
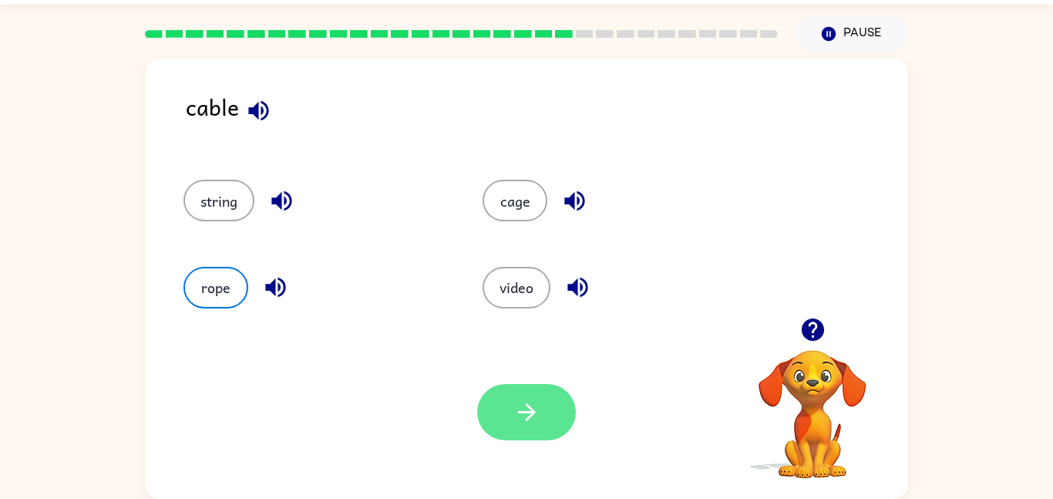
click at [548, 401] on button "button" at bounding box center [526, 412] width 99 height 56
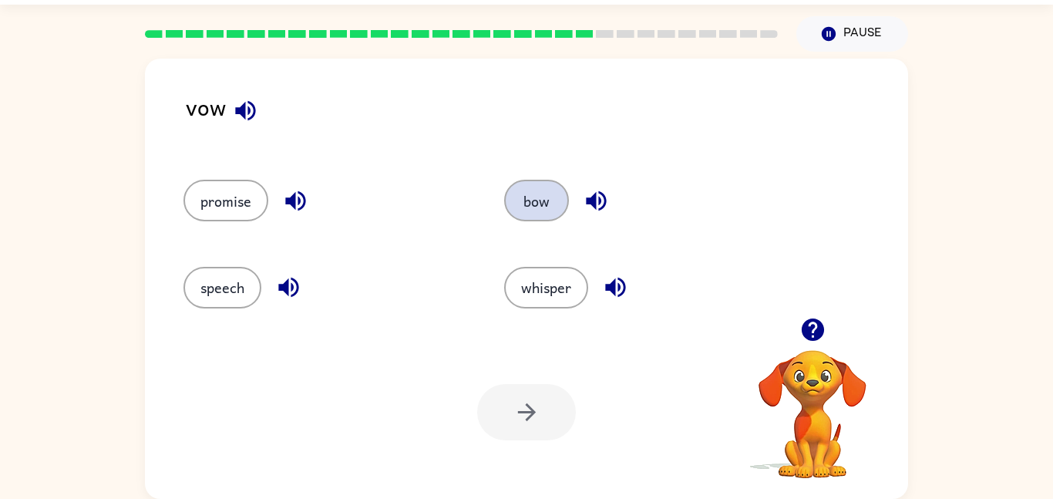
click at [557, 204] on button "bow" at bounding box center [536, 201] width 65 height 42
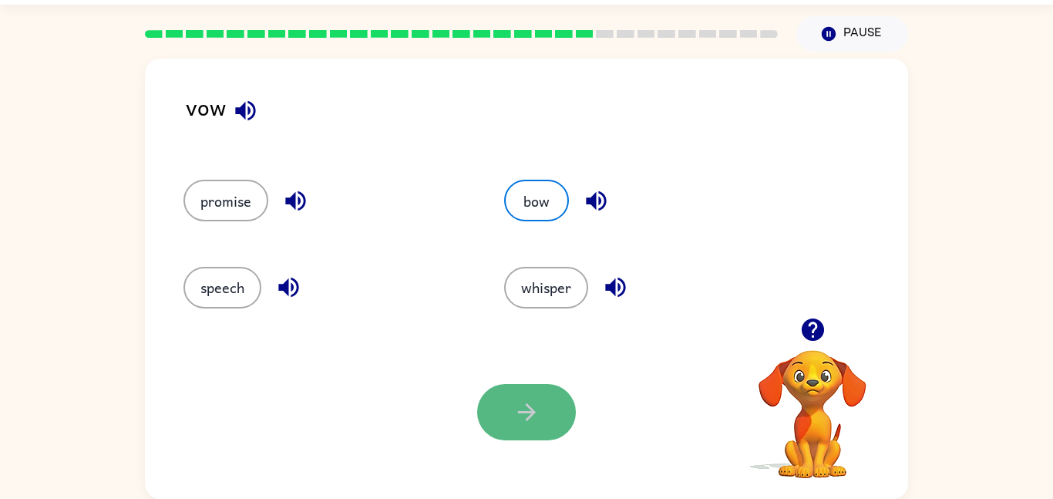
click at [535, 418] on icon "button" at bounding box center [527, 412] width 27 height 27
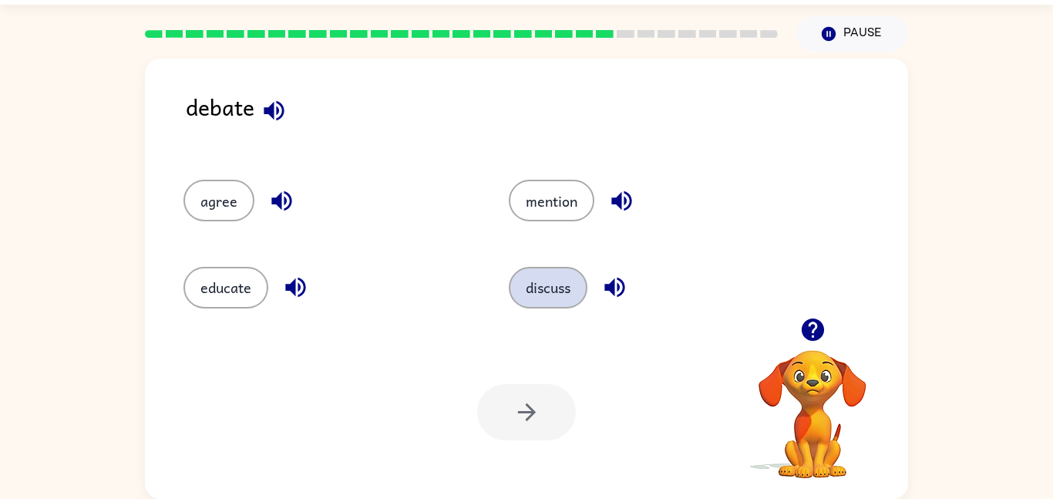
click at [544, 296] on button "discuss" at bounding box center [548, 288] width 79 height 42
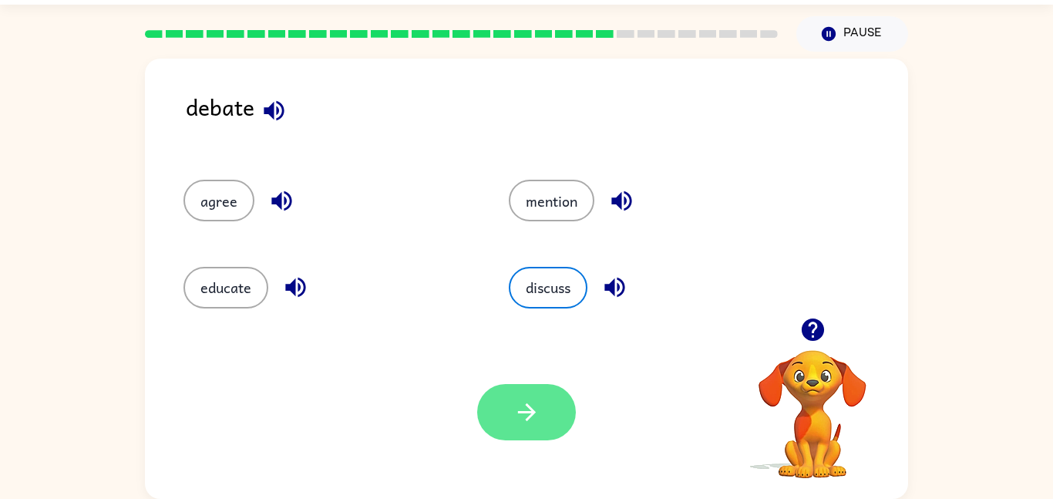
click at [532, 409] on icon "button" at bounding box center [526, 412] width 18 height 18
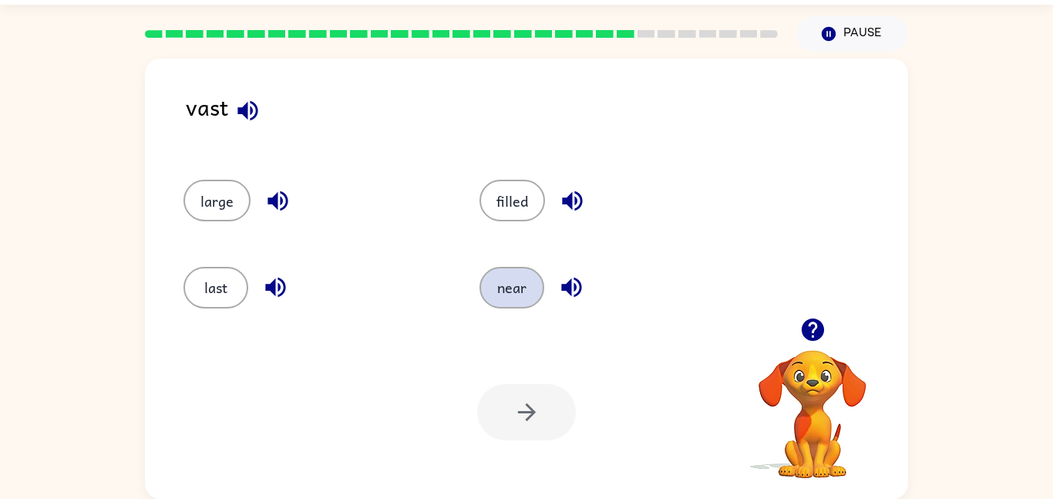
click at [521, 279] on button "near" at bounding box center [512, 288] width 65 height 42
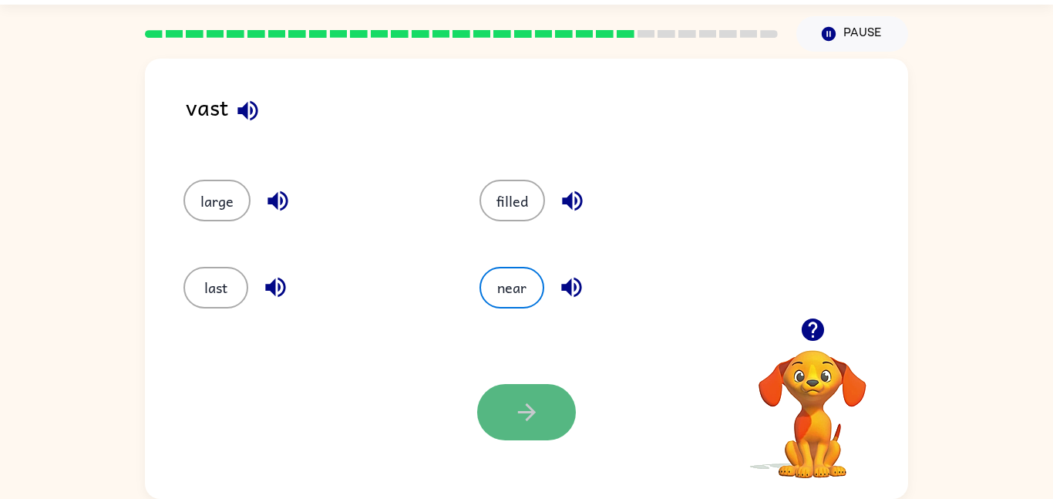
click at [535, 429] on button "button" at bounding box center [526, 412] width 99 height 56
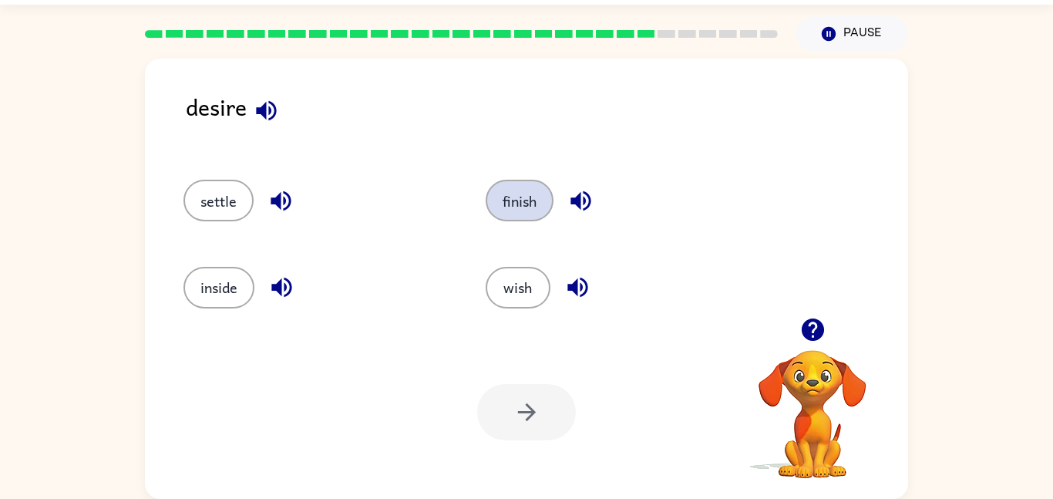
click at [518, 211] on button "finish" at bounding box center [520, 201] width 68 height 42
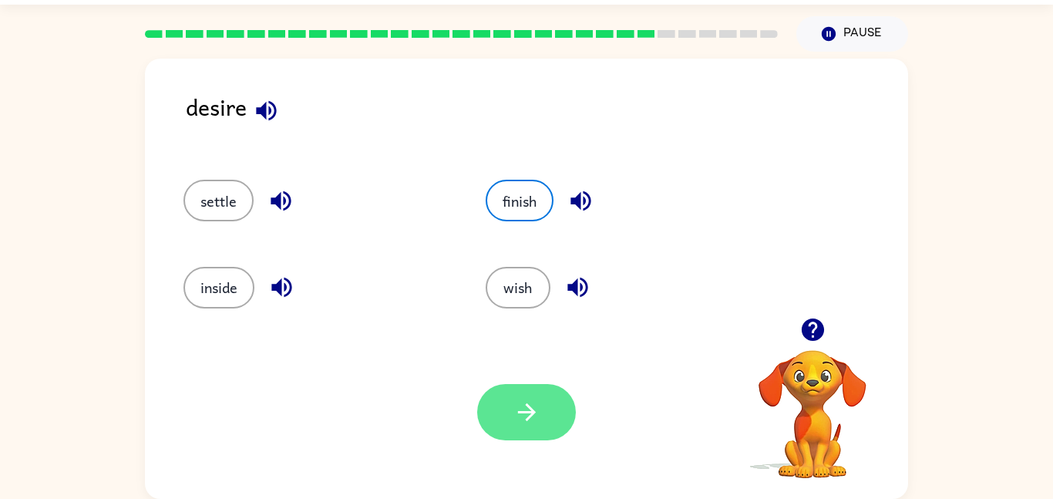
click at [517, 422] on icon "button" at bounding box center [527, 412] width 27 height 27
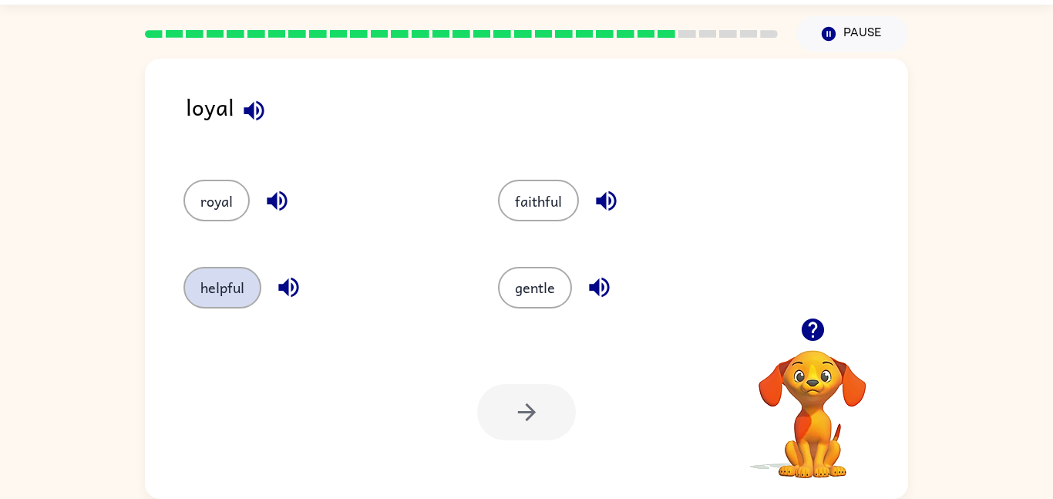
click at [195, 298] on button "helpful" at bounding box center [223, 288] width 78 height 42
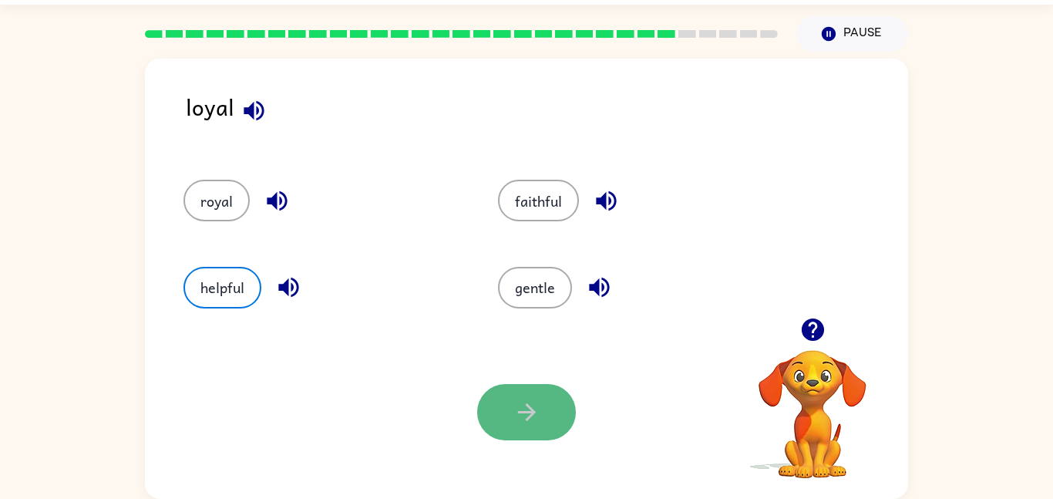
click at [564, 413] on button "button" at bounding box center [526, 412] width 99 height 56
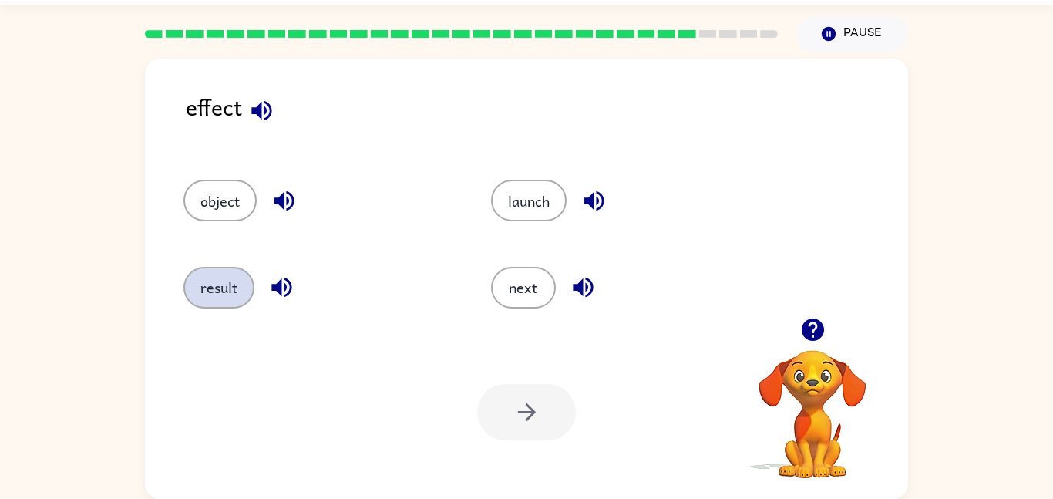
click at [220, 286] on button "result" at bounding box center [219, 288] width 71 height 42
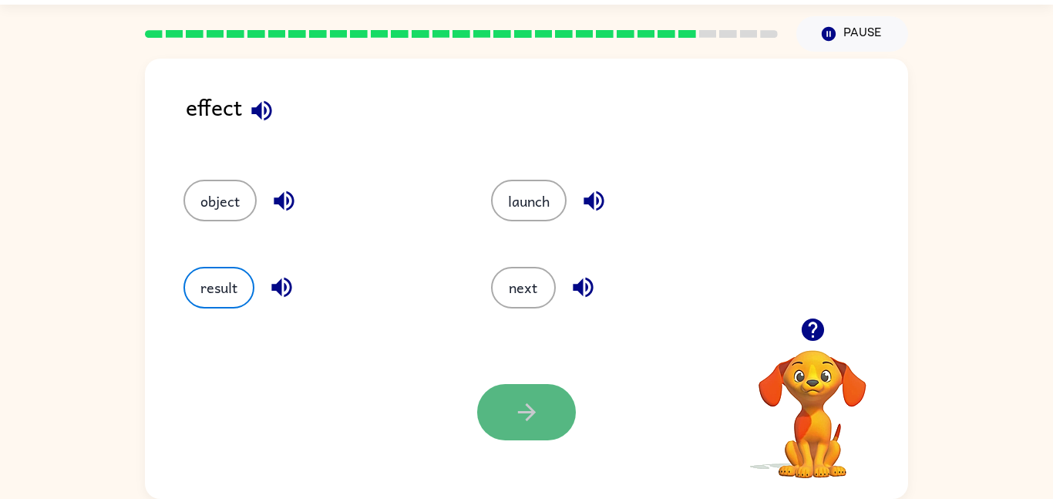
click at [523, 407] on icon "button" at bounding box center [527, 412] width 27 height 27
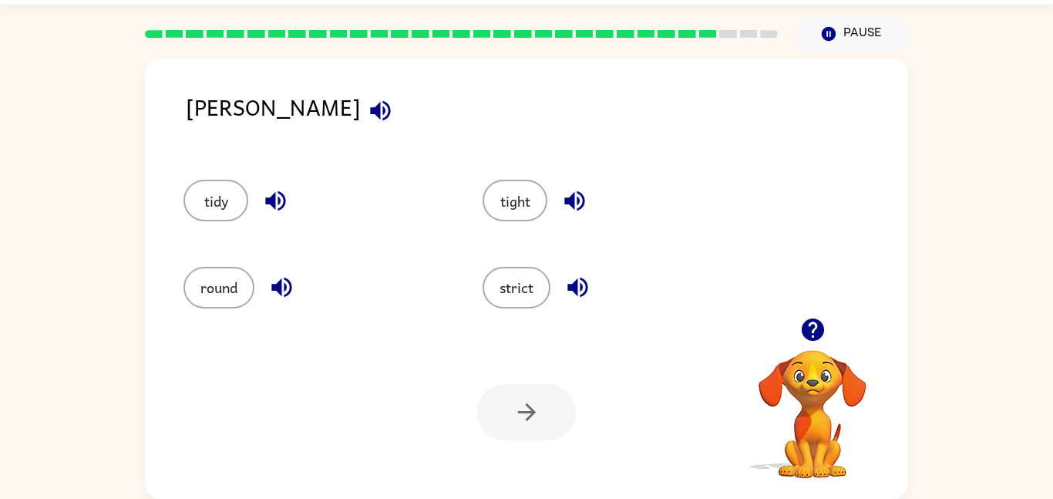
click at [526, 318] on div "strict" at bounding box center [602, 280] width 299 height 86
click at [514, 291] on button "strict" at bounding box center [517, 288] width 68 height 42
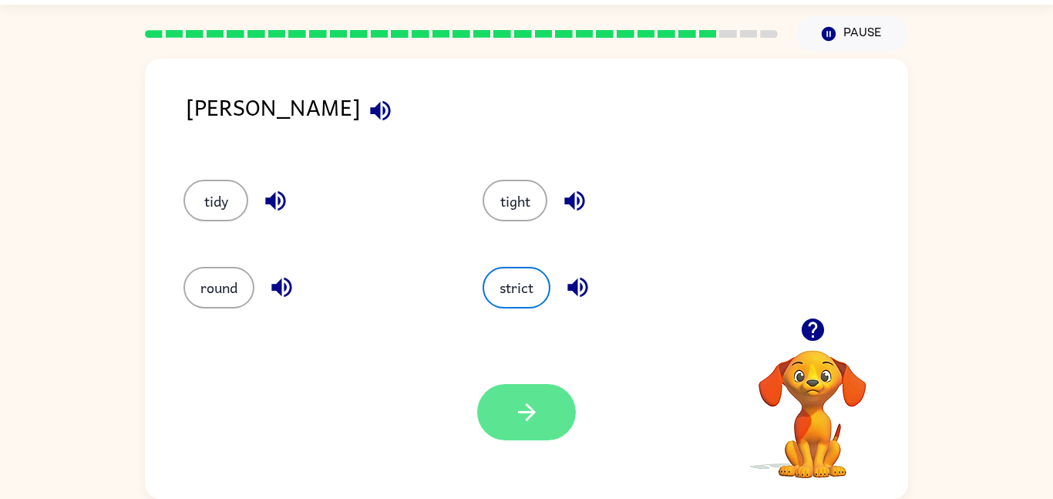
click at [544, 407] on button "button" at bounding box center [526, 412] width 99 height 56
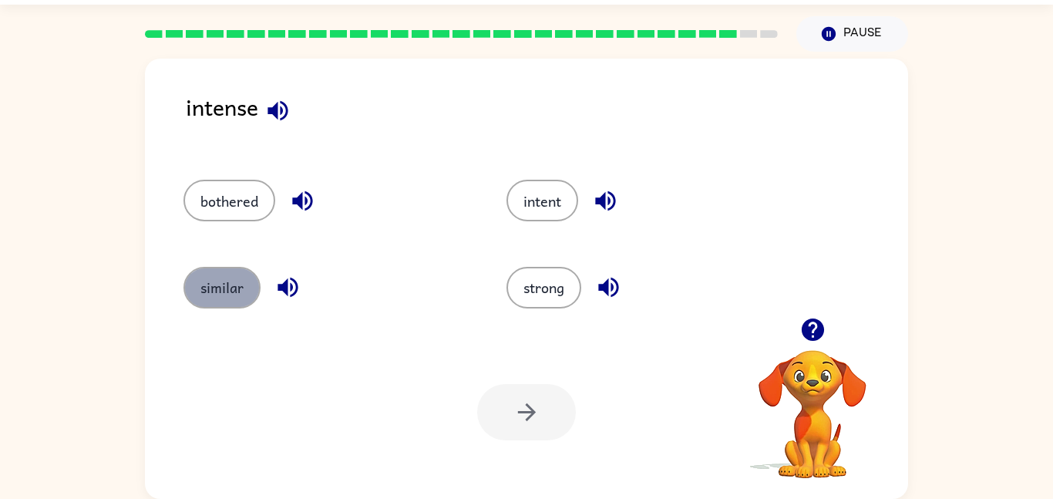
click at [226, 283] on button "similar" at bounding box center [222, 288] width 77 height 42
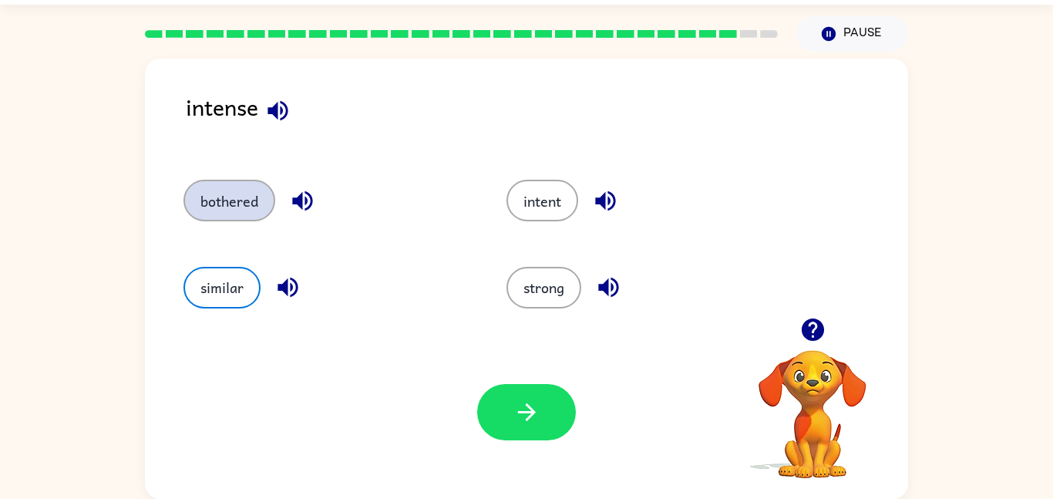
click at [227, 204] on button "bothered" at bounding box center [230, 201] width 92 height 42
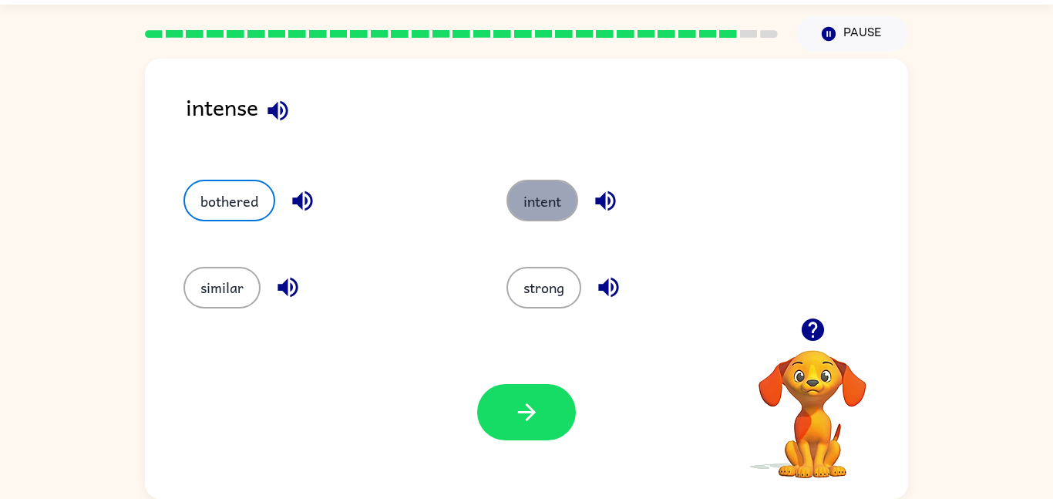
click at [574, 204] on button "intent" at bounding box center [543, 201] width 72 height 42
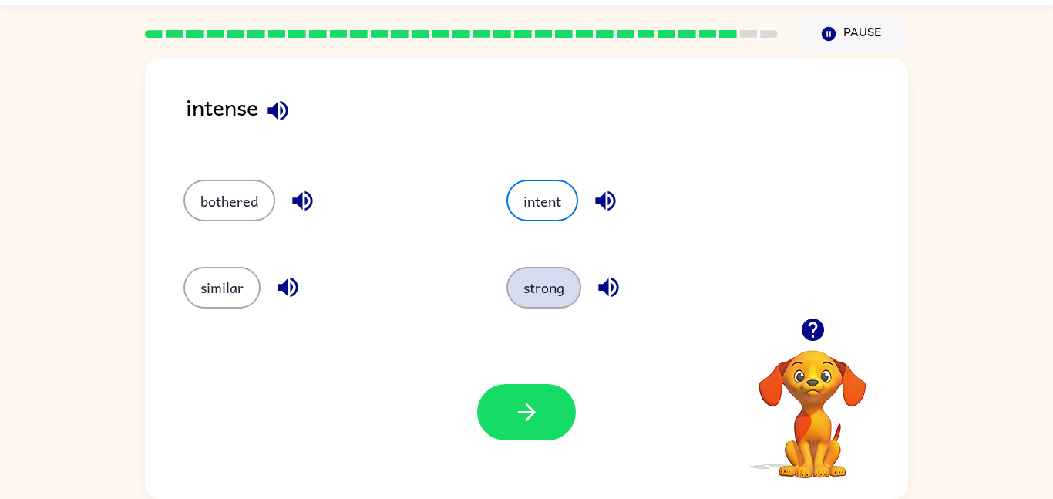
click at [554, 294] on button "strong" at bounding box center [544, 288] width 75 height 42
click at [557, 190] on button "intent" at bounding box center [543, 201] width 72 height 42
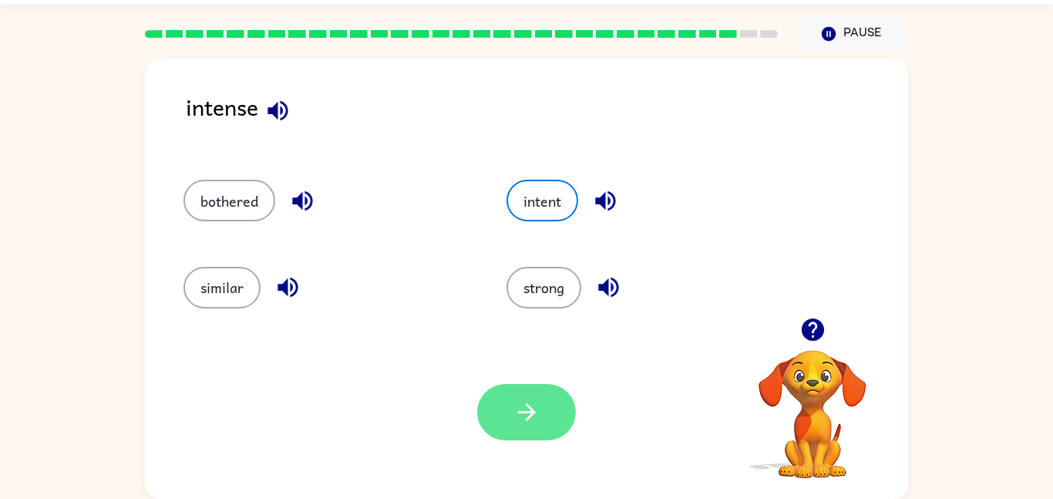
click at [548, 403] on button "button" at bounding box center [526, 412] width 99 height 56
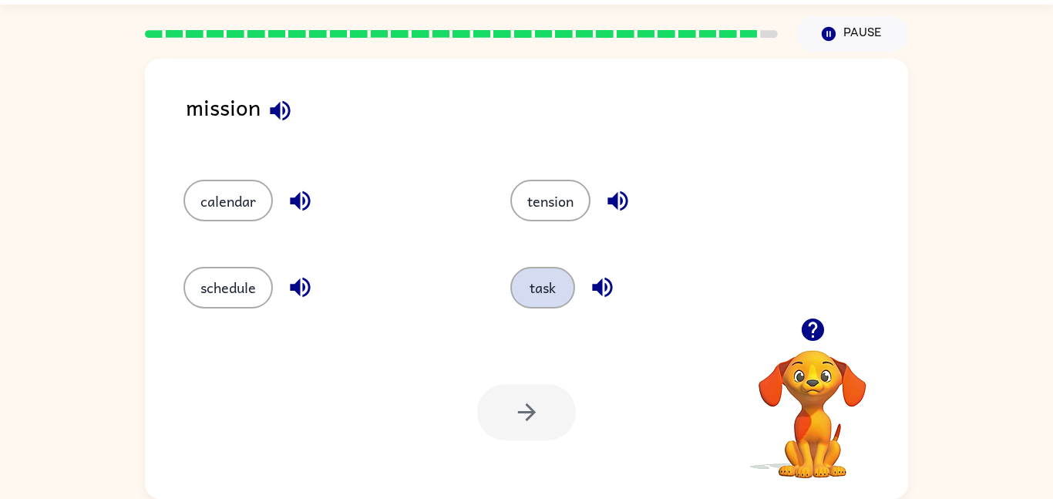
click at [525, 280] on button "task" at bounding box center [542, 288] width 65 height 42
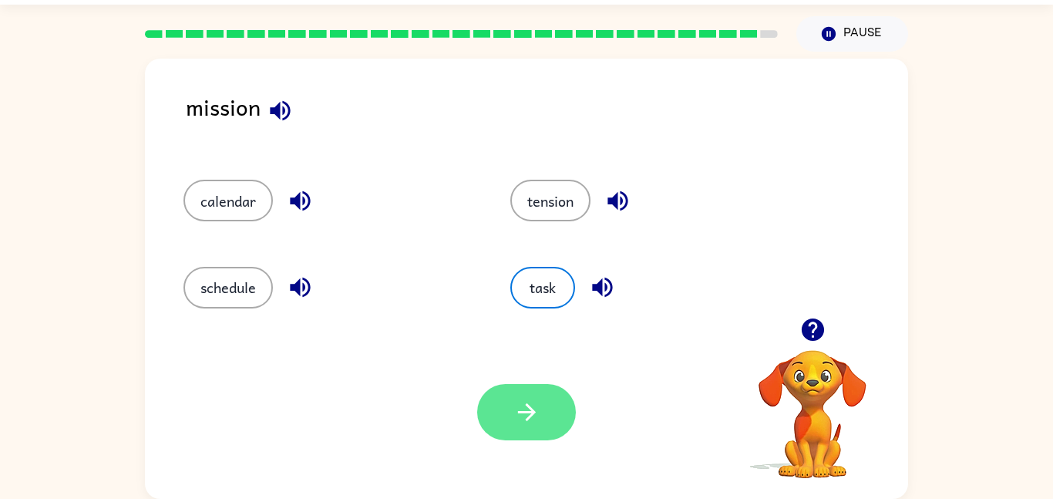
click at [536, 401] on icon "button" at bounding box center [527, 412] width 27 height 27
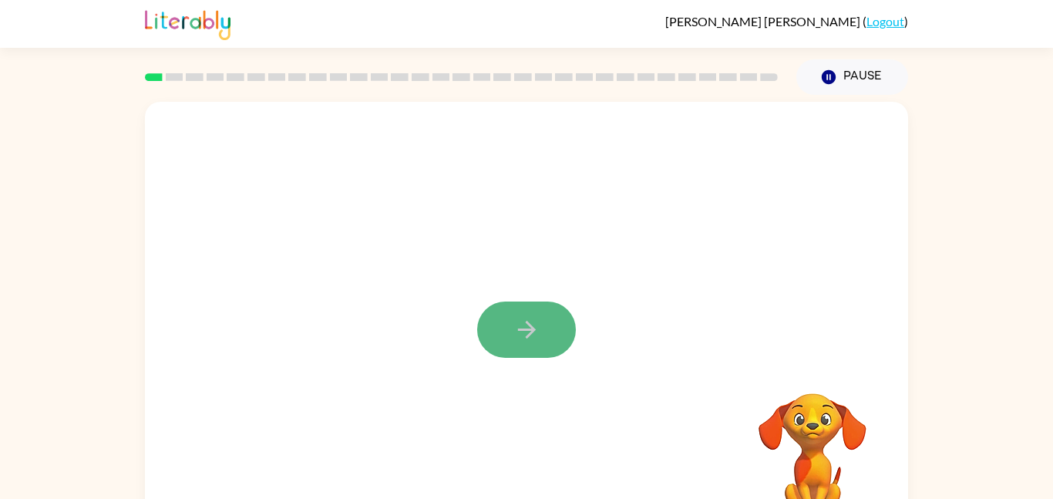
click at [547, 351] on button "button" at bounding box center [526, 329] width 99 height 56
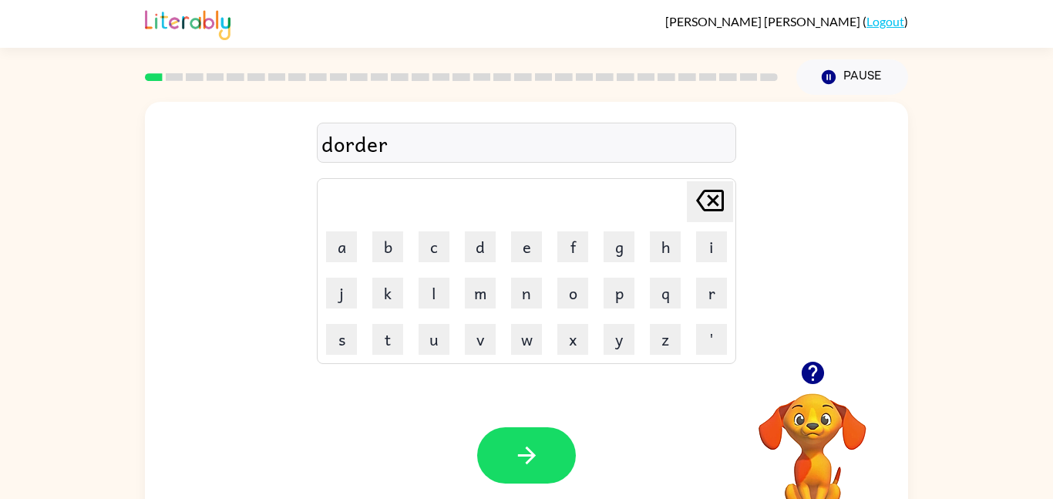
click at [335, 146] on div "dorder" at bounding box center [527, 143] width 410 height 32
click at [395, 148] on div "dordeb" at bounding box center [527, 143] width 410 height 32
click at [391, 140] on div "dordeb" at bounding box center [527, 143] width 410 height 32
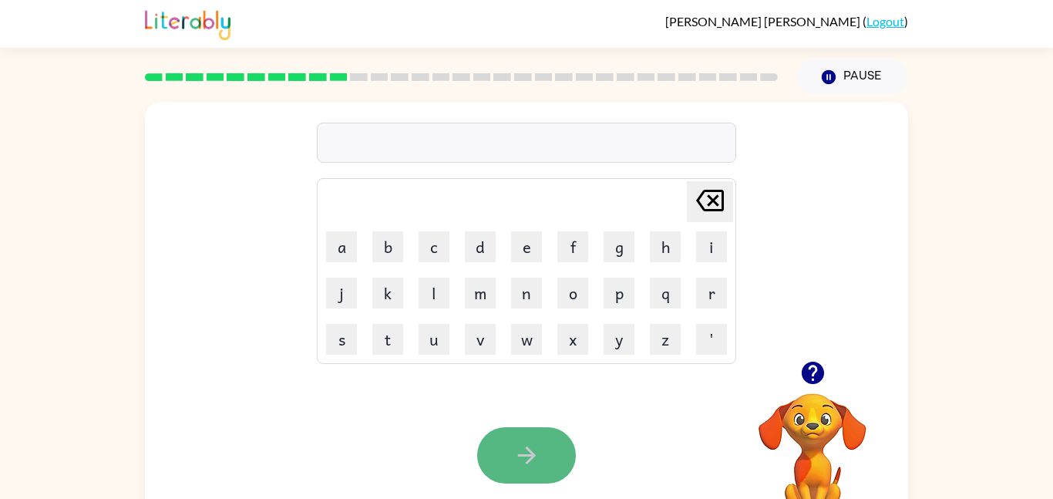
click at [547, 463] on button "button" at bounding box center [526, 455] width 99 height 56
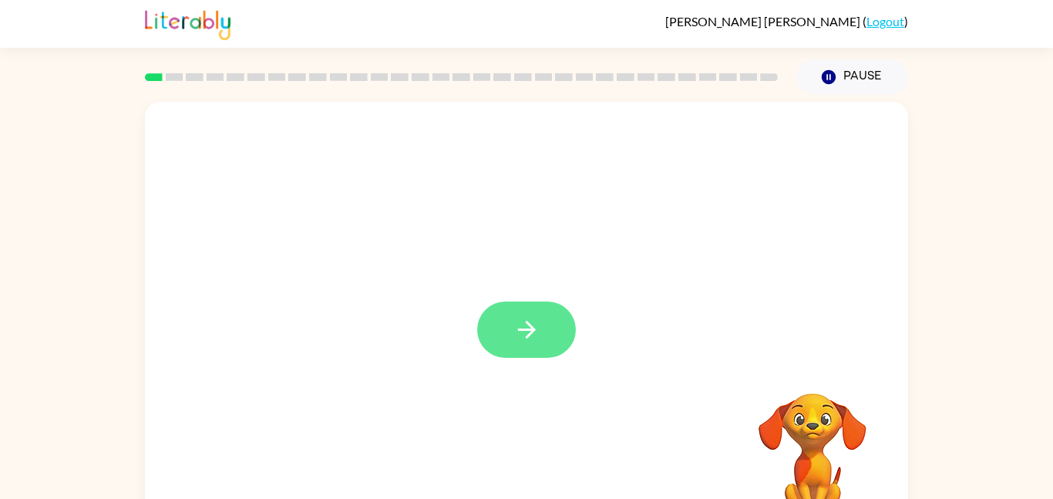
click at [557, 345] on button "button" at bounding box center [526, 329] width 99 height 56
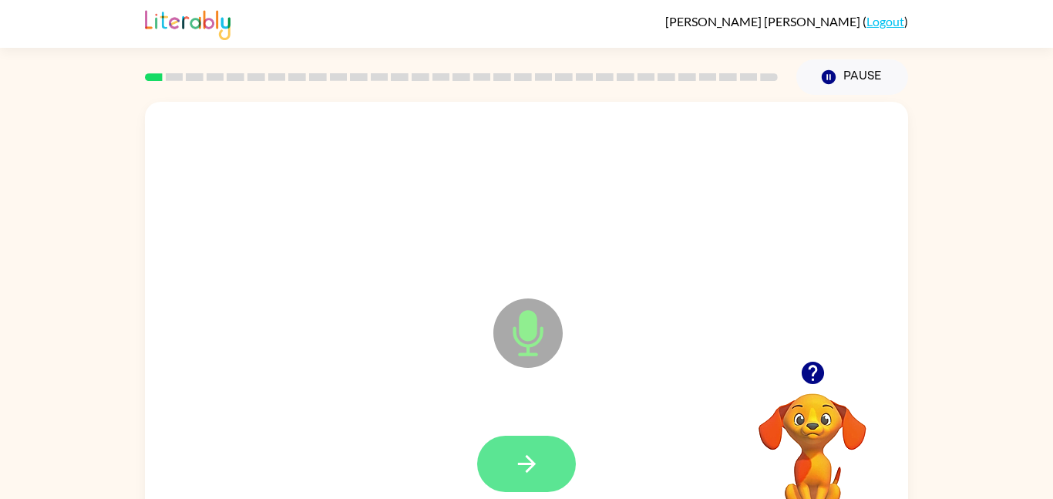
click at [520, 468] on icon "button" at bounding box center [527, 463] width 27 height 27
click at [525, 452] on icon "button" at bounding box center [527, 463] width 27 height 27
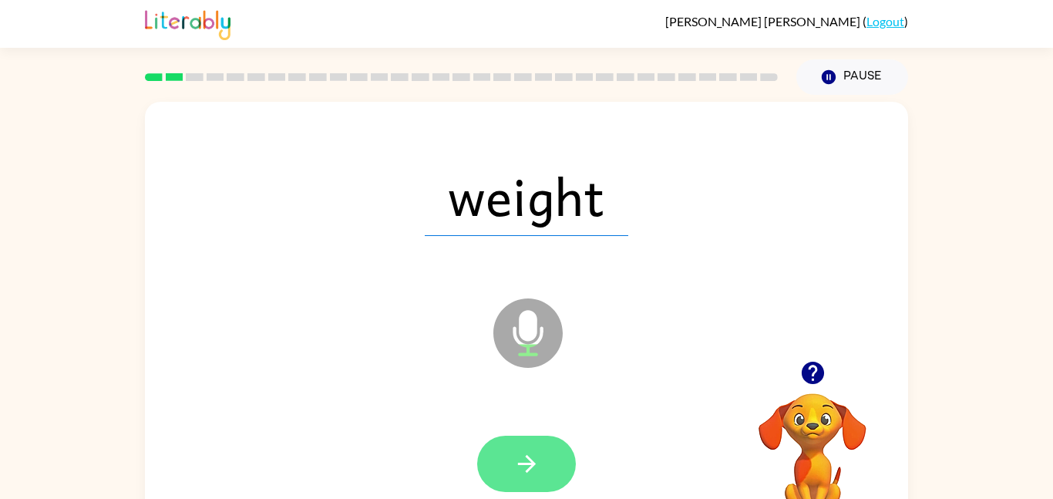
click at [520, 458] on icon "button" at bounding box center [527, 463] width 27 height 27
click at [520, 459] on icon "button" at bounding box center [527, 463] width 27 height 27
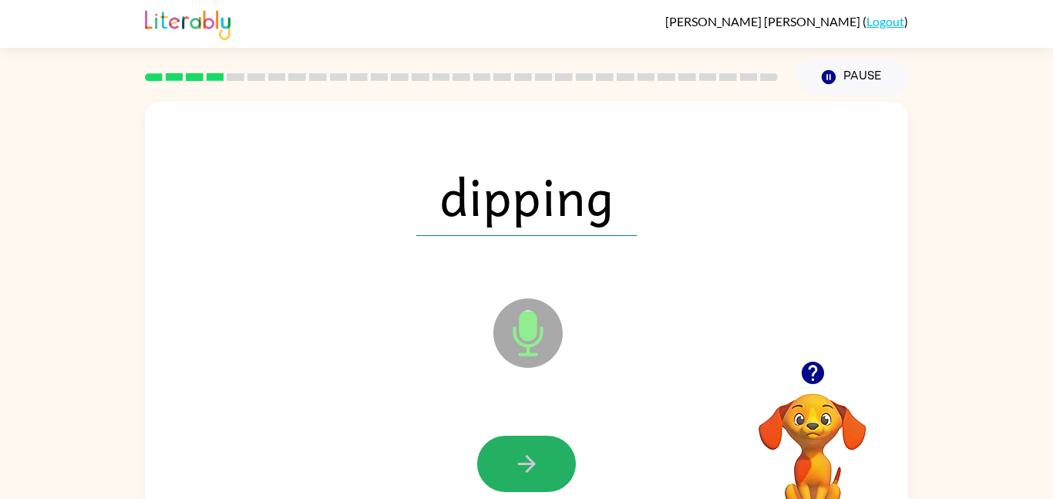
click at [519, 461] on icon "button" at bounding box center [527, 463] width 27 height 27
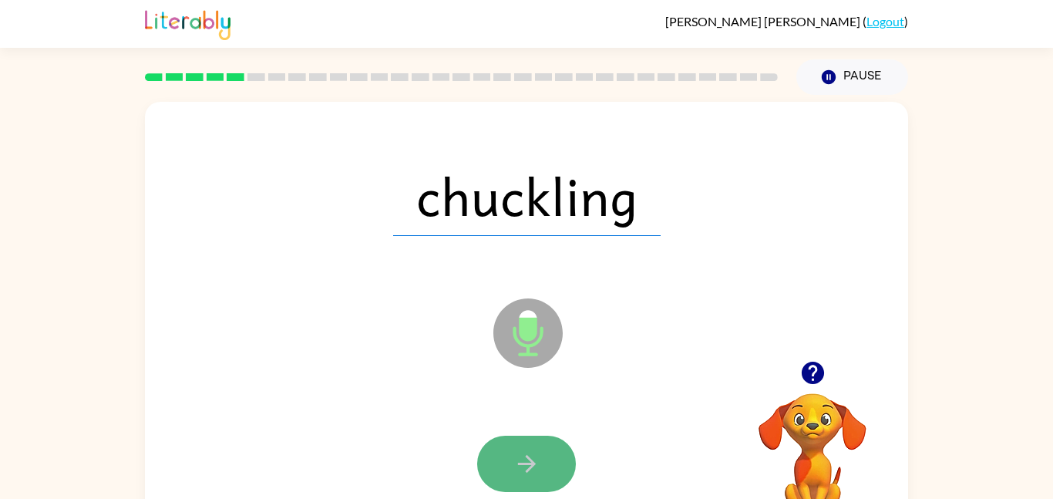
click at [516, 459] on icon "button" at bounding box center [527, 463] width 27 height 27
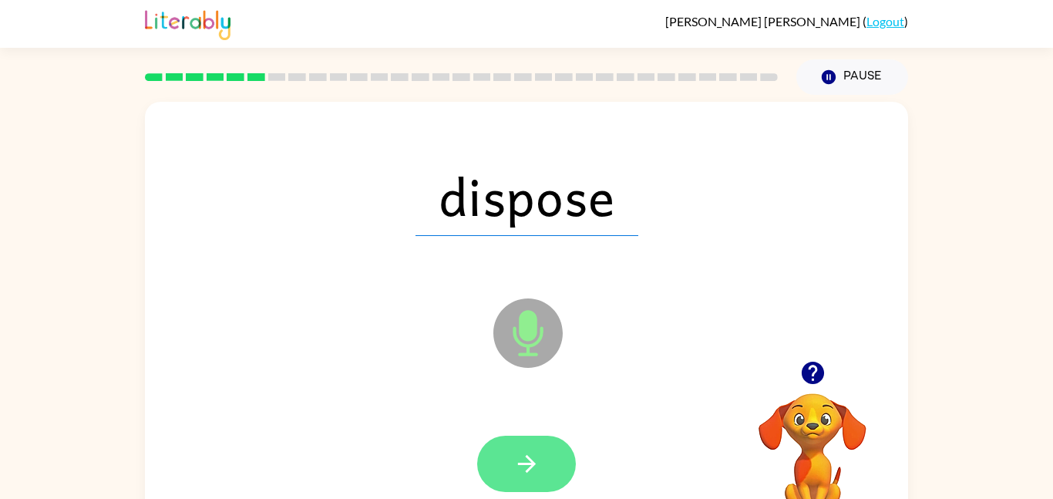
click at [512, 458] on button "button" at bounding box center [526, 464] width 99 height 56
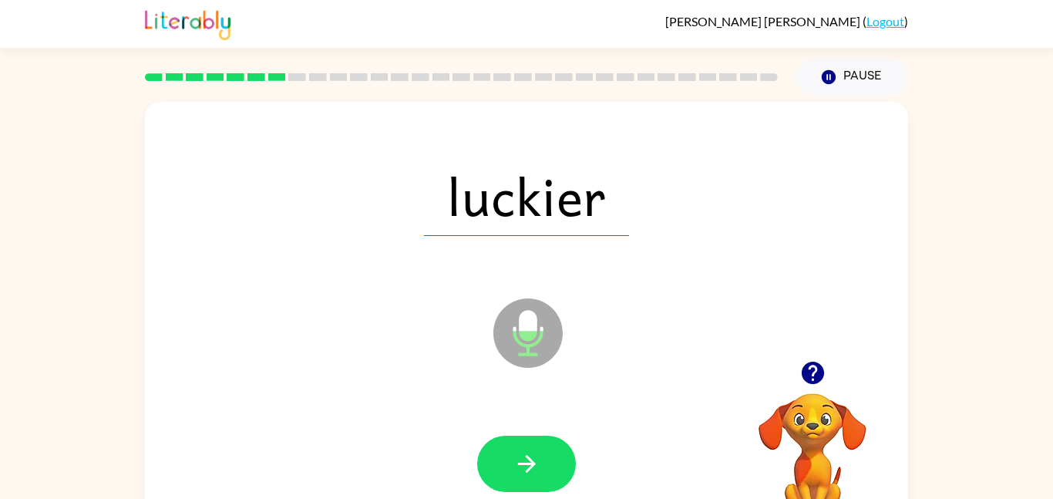
click at [512, 458] on button "button" at bounding box center [526, 464] width 99 height 56
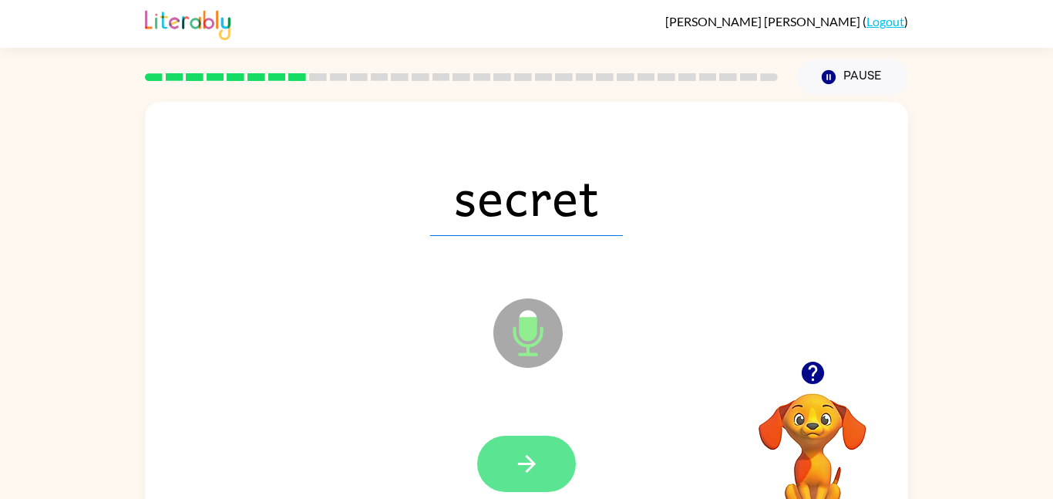
click at [514, 456] on icon "button" at bounding box center [527, 463] width 27 height 27
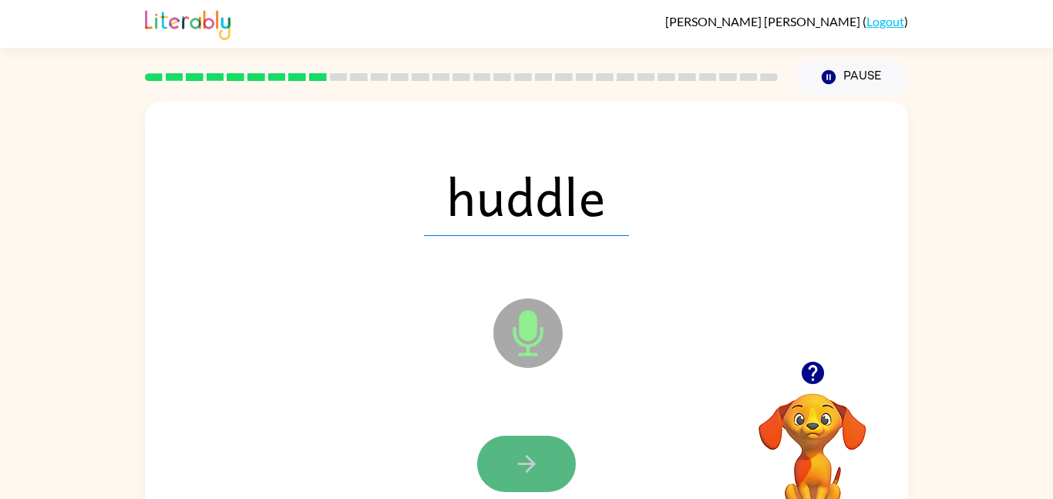
click at [511, 456] on button "button" at bounding box center [526, 464] width 99 height 56
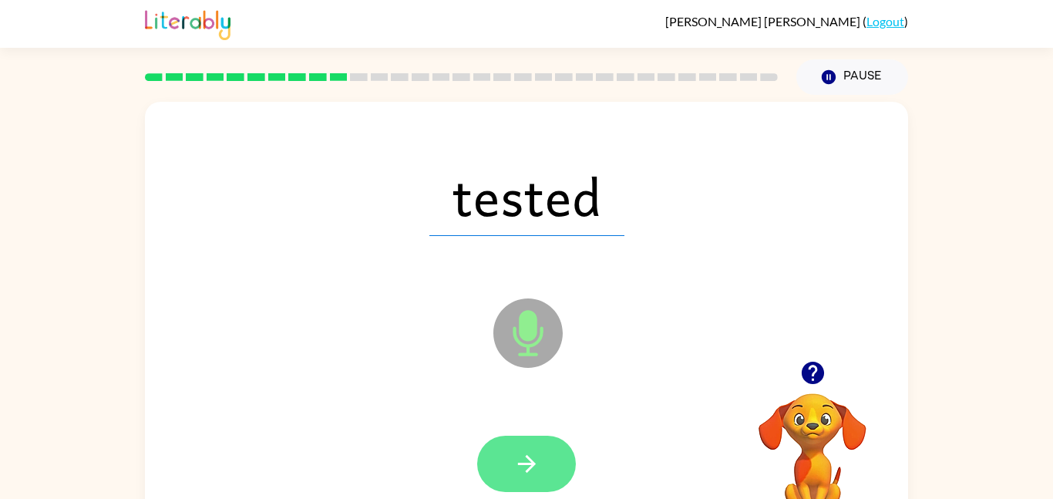
click at [515, 457] on icon "button" at bounding box center [527, 463] width 27 height 27
click at [524, 463] on icon "button" at bounding box center [526, 464] width 18 height 18
click at [524, 464] on icon "button" at bounding box center [526, 464] width 18 height 18
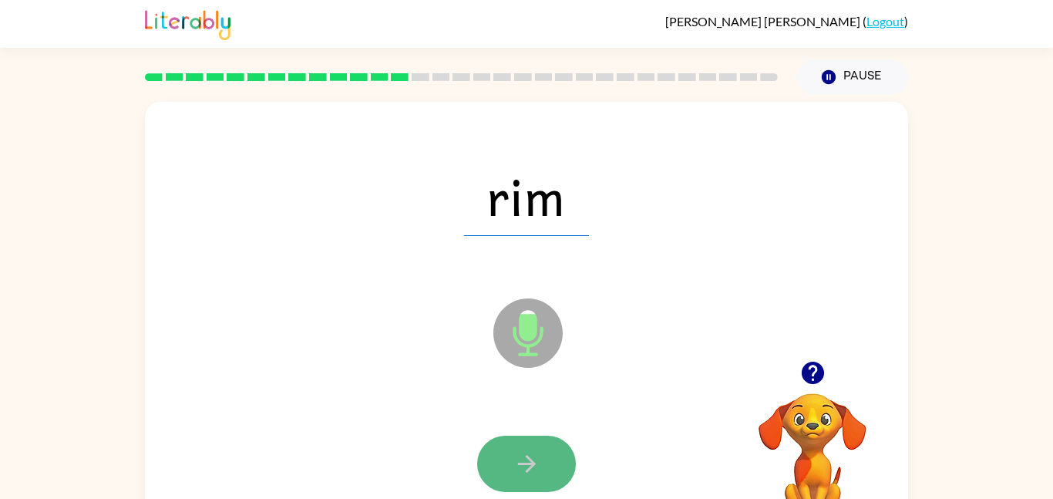
click at [524, 462] on icon "button" at bounding box center [527, 463] width 27 height 27
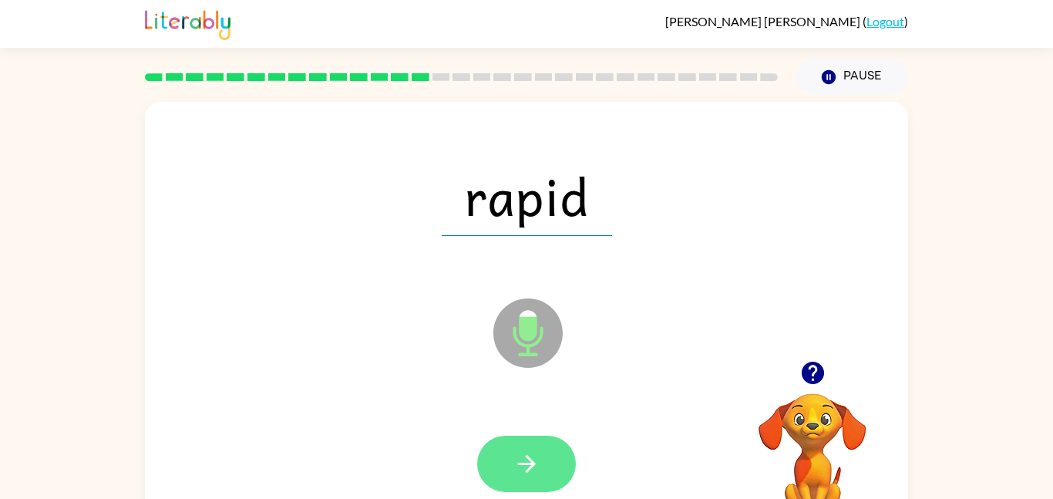
click at [523, 461] on icon "button" at bounding box center [527, 463] width 27 height 27
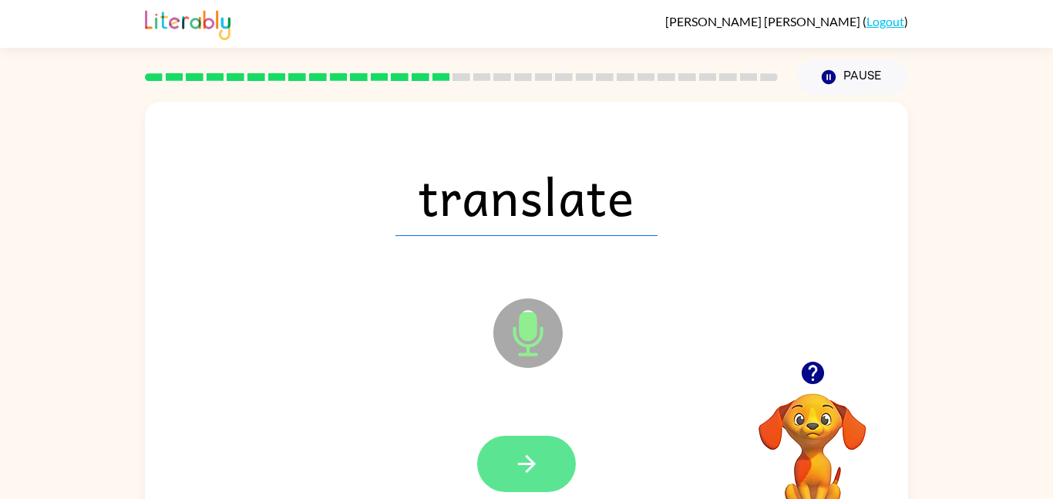
click at [523, 461] on icon "button" at bounding box center [527, 463] width 27 height 27
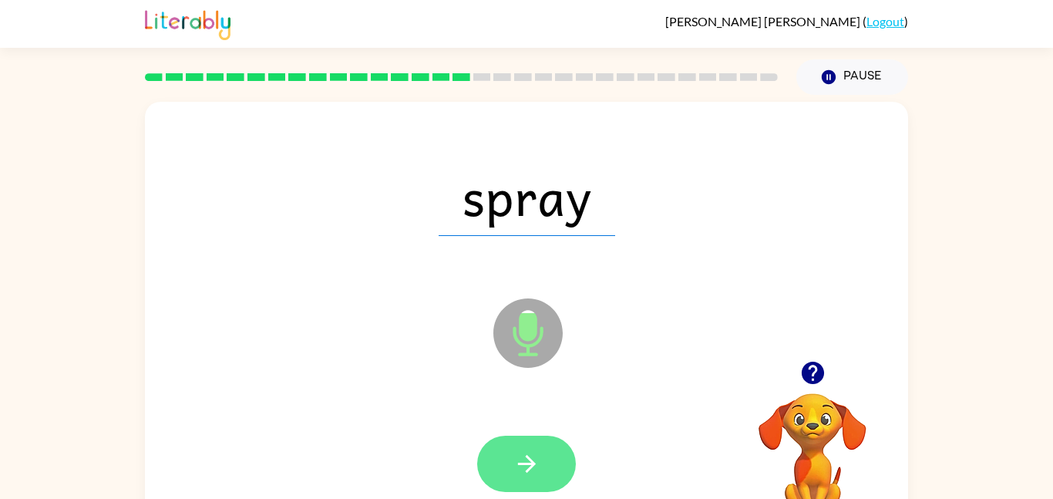
click at [522, 459] on icon "button" at bounding box center [527, 463] width 27 height 27
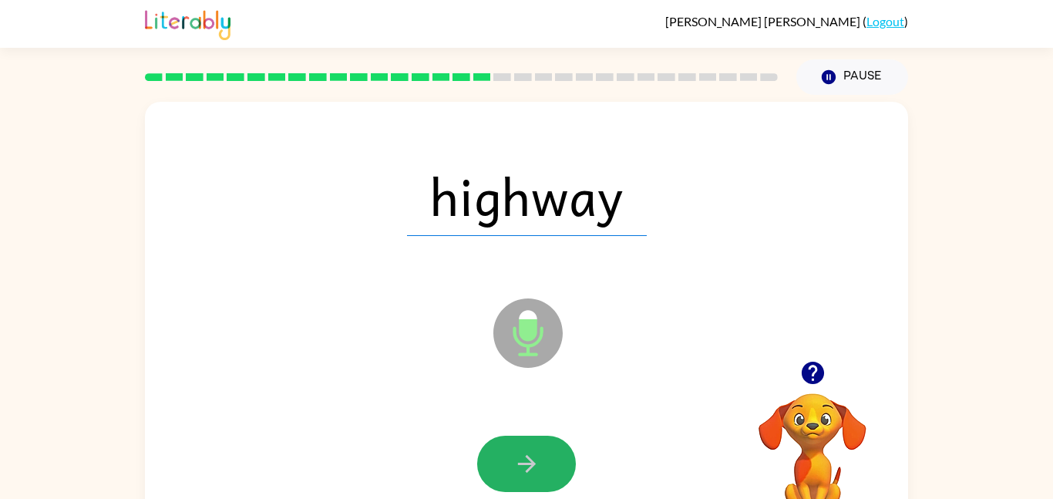
click at [522, 459] on icon "button" at bounding box center [527, 463] width 27 height 27
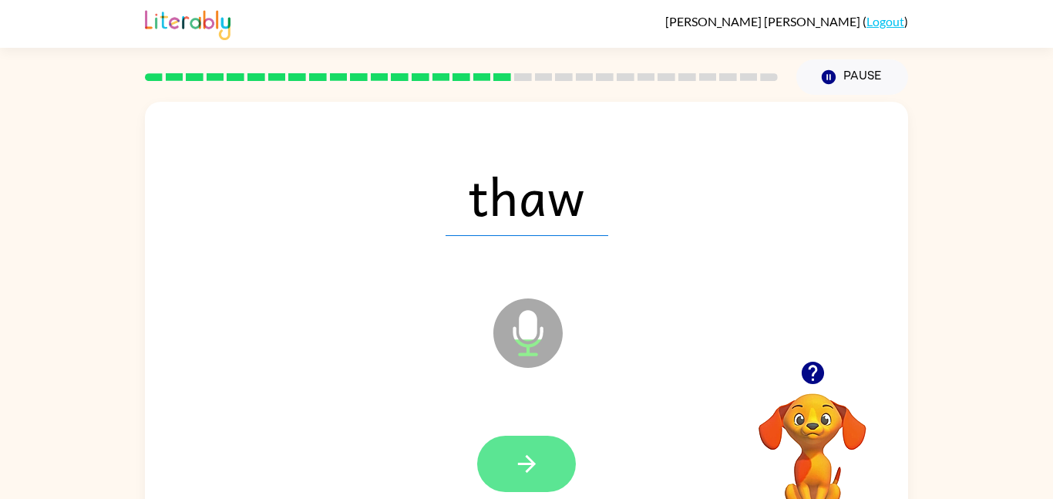
click at [521, 456] on icon "button" at bounding box center [527, 463] width 27 height 27
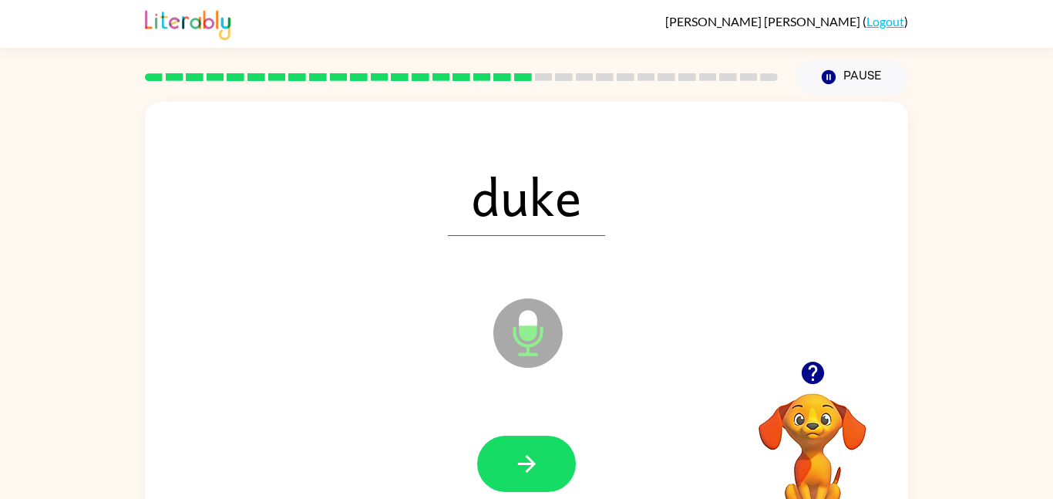
click at [521, 456] on icon "button" at bounding box center [527, 463] width 27 height 27
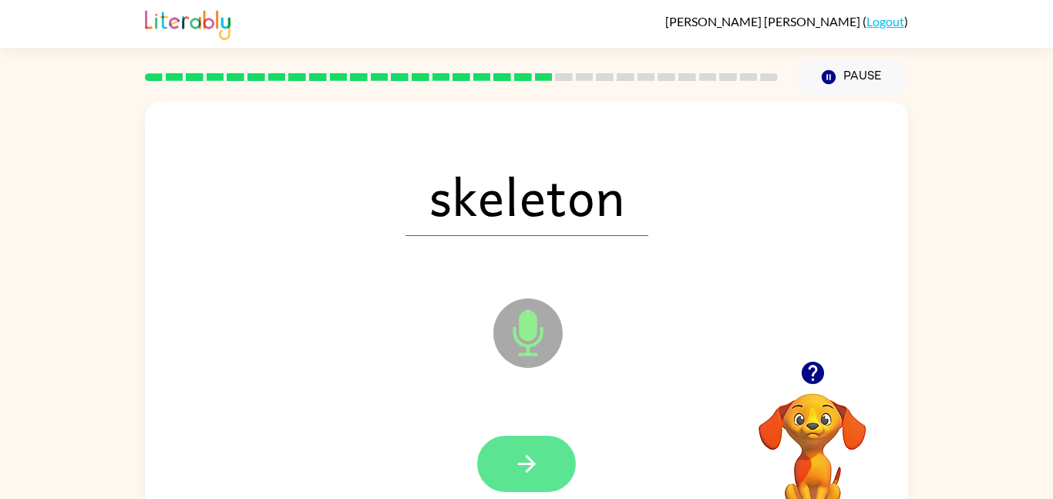
click at [520, 457] on icon "button" at bounding box center [527, 463] width 27 height 27
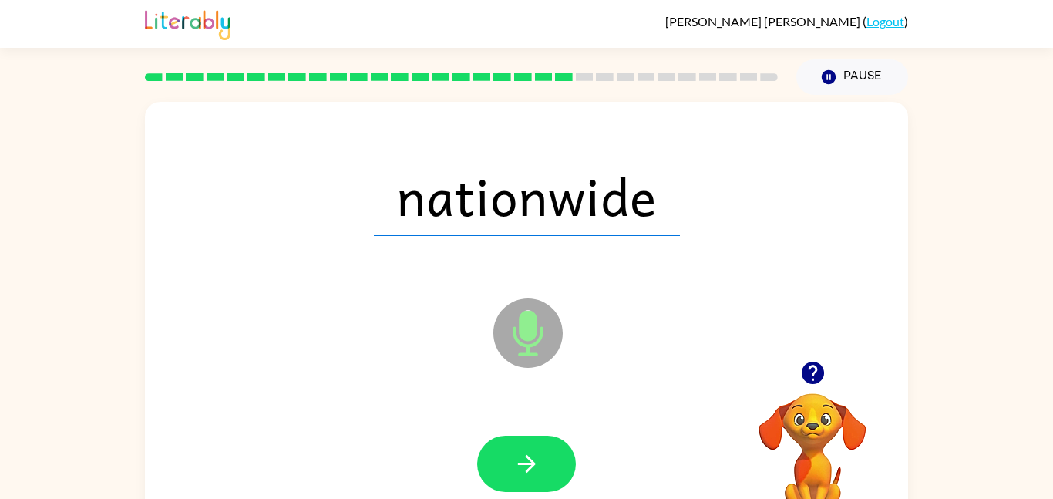
click at [520, 457] on icon "button" at bounding box center [527, 463] width 27 height 27
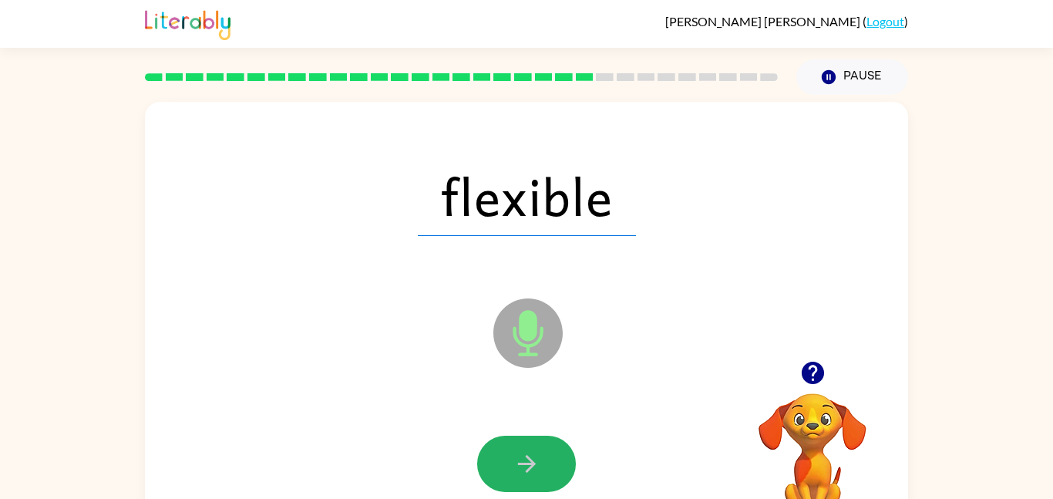
click at [520, 457] on icon "button" at bounding box center [527, 463] width 27 height 27
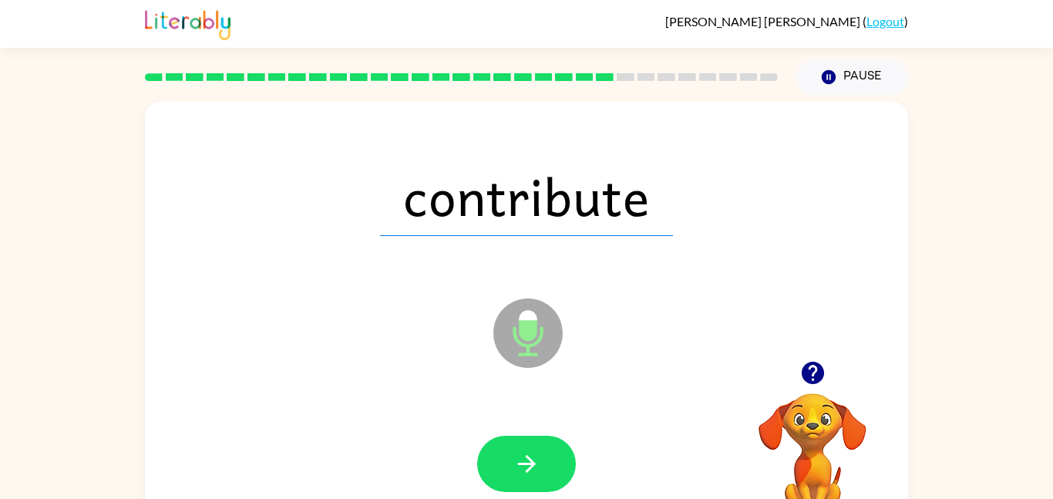
click at [519, 457] on icon "button" at bounding box center [527, 463] width 27 height 27
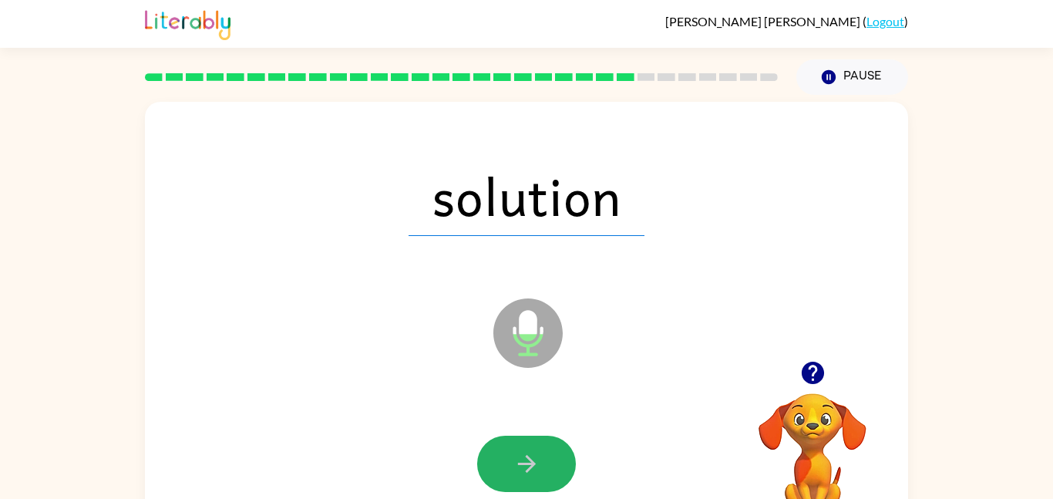
click at [519, 457] on icon "button" at bounding box center [527, 463] width 27 height 27
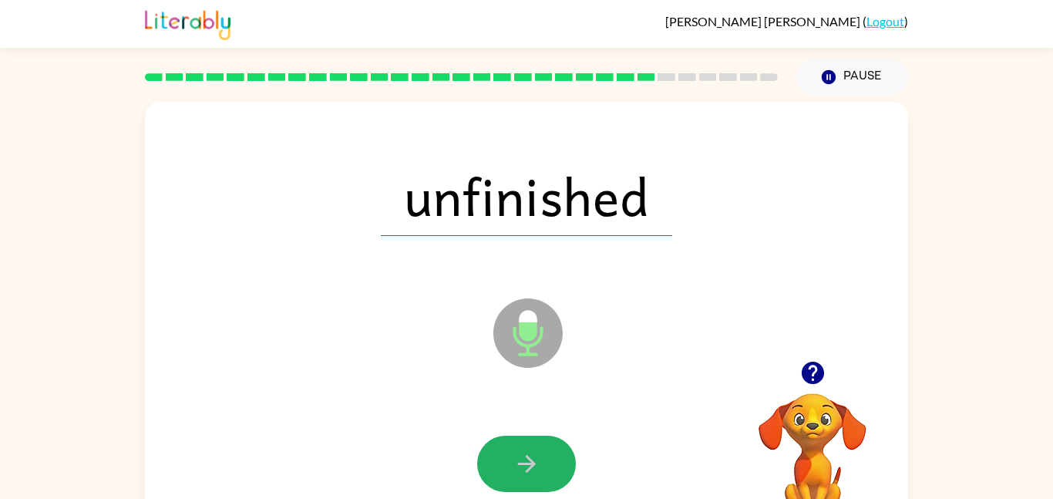
click at [519, 457] on icon "button" at bounding box center [527, 463] width 27 height 27
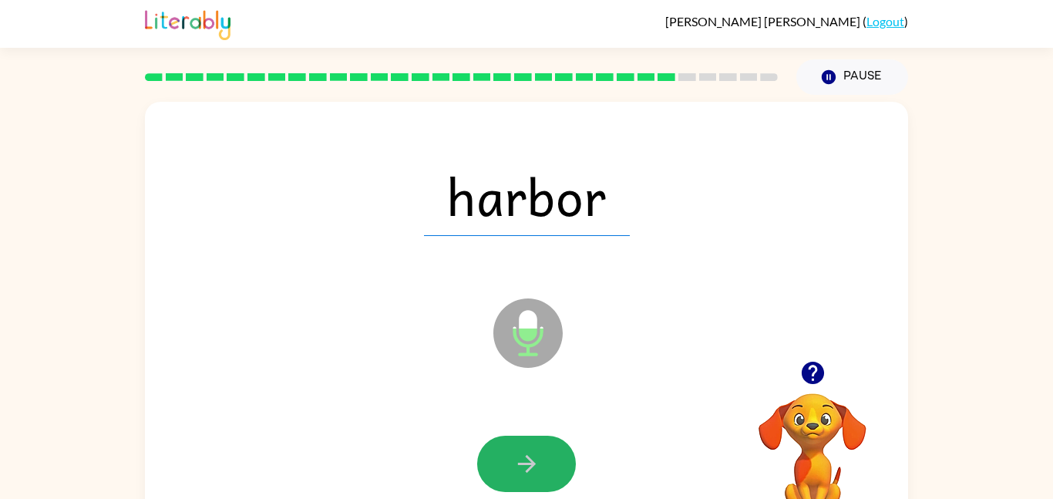
click at [518, 456] on icon "button" at bounding box center [527, 463] width 27 height 27
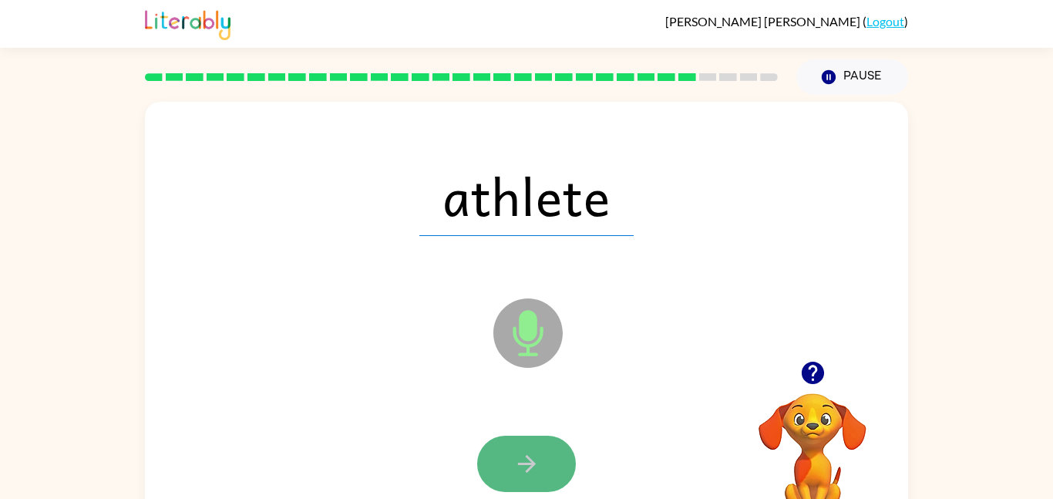
click at [518, 457] on icon "button" at bounding box center [527, 463] width 27 height 27
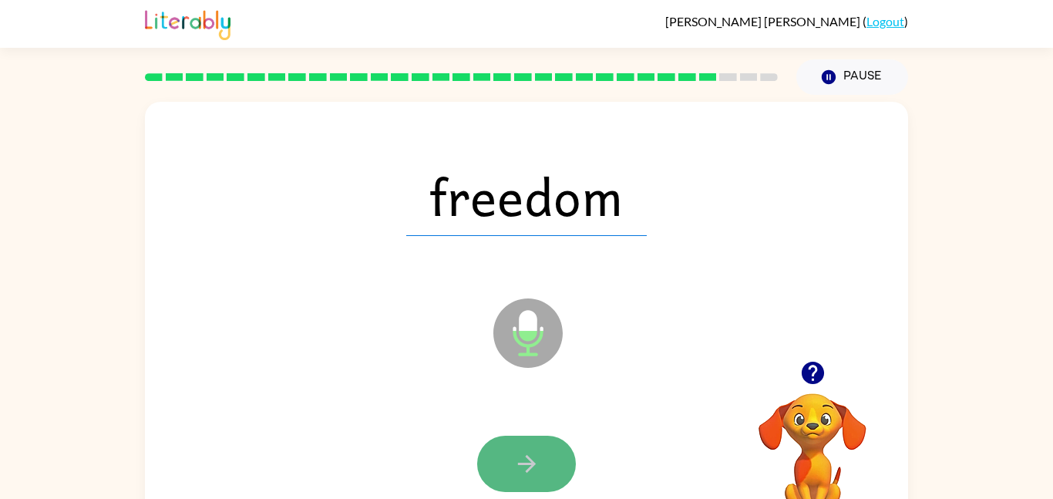
click at [517, 457] on icon "button" at bounding box center [527, 463] width 27 height 27
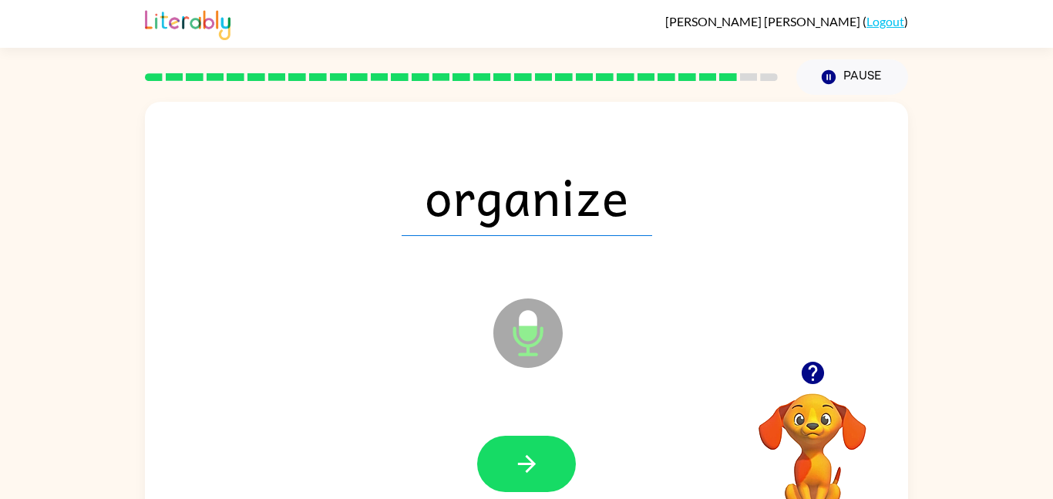
click at [517, 457] on icon "button" at bounding box center [527, 463] width 27 height 27
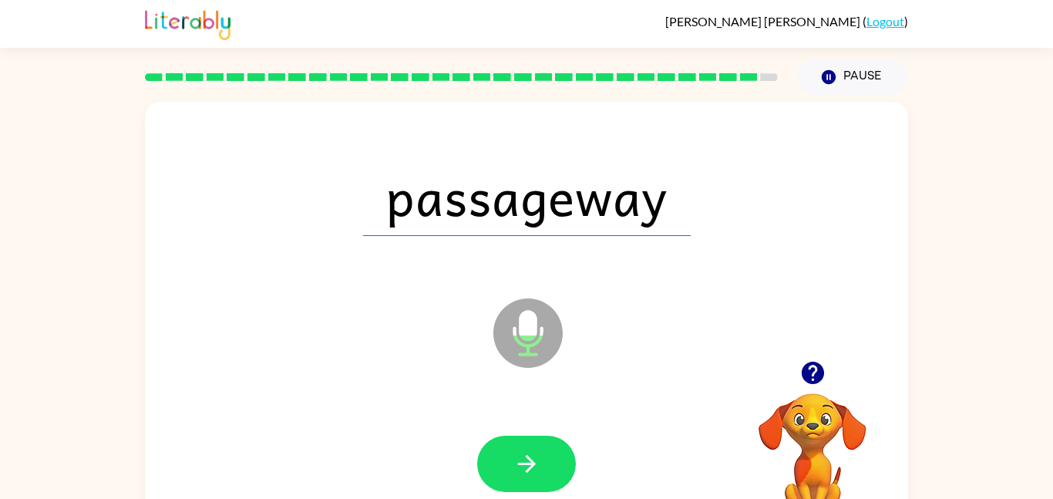
click at [517, 457] on icon "button" at bounding box center [527, 463] width 27 height 27
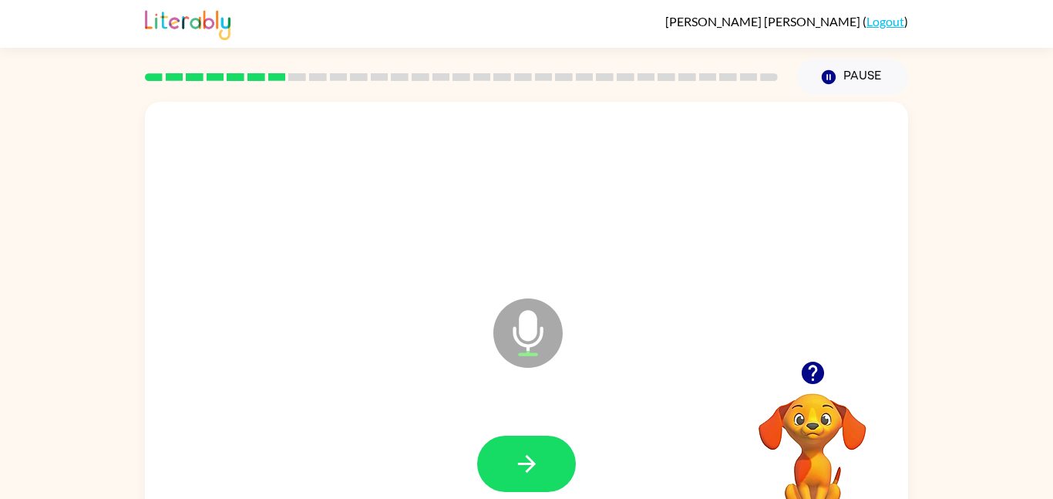
click at [561, 96] on div at bounding box center [462, 77] width 652 height 54
click at [539, 455] on icon "button" at bounding box center [527, 463] width 27 height 27
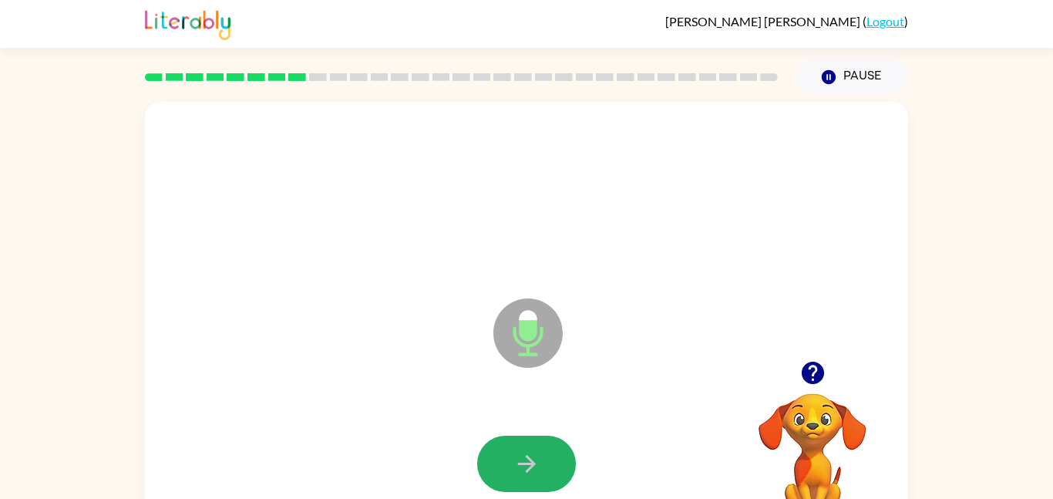
click at [539, 455] on icon "button" at bounding box center [527, 463] width 27 height 27
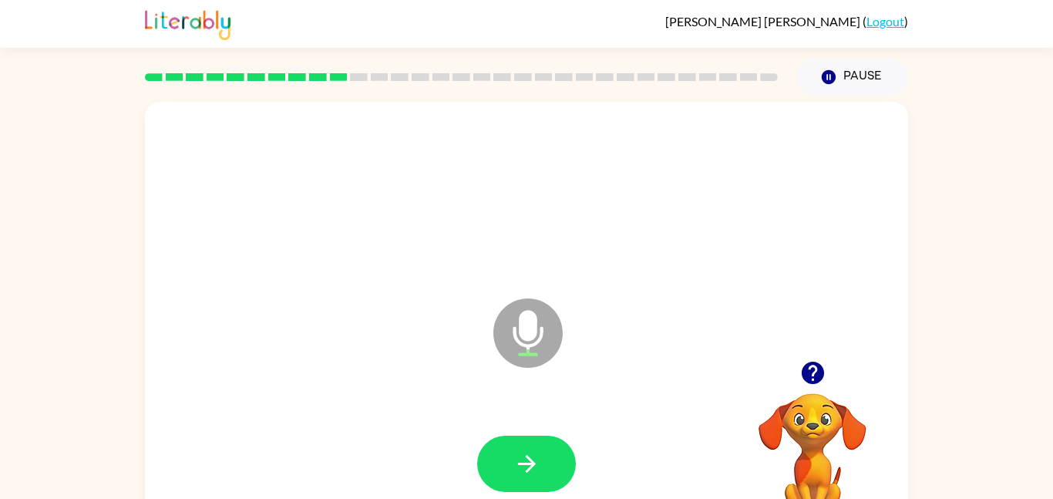
click at [539, 455] on icon "button" at bounding box center [527, 463] width 27 height 27
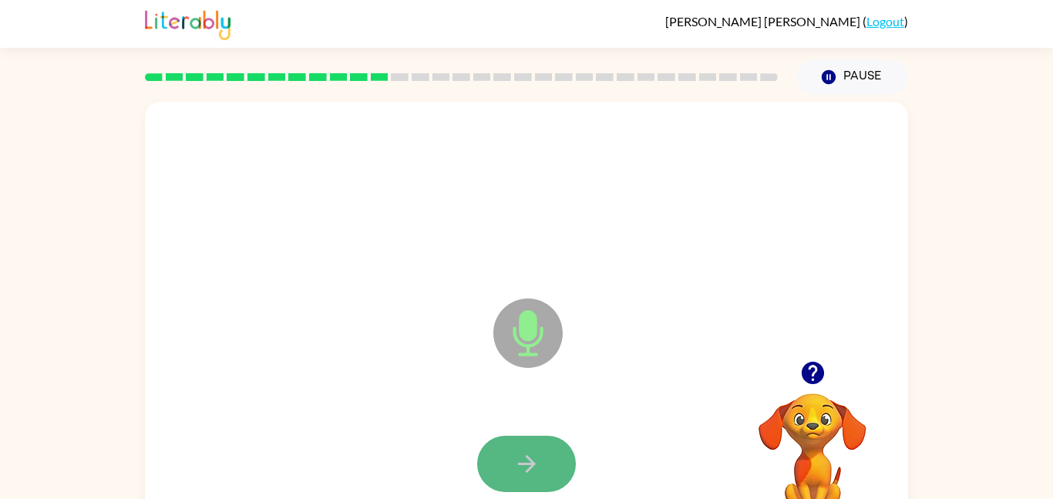
click at [536, 457] on icon "button" at bounding box center [527, 463] width 27 height 27
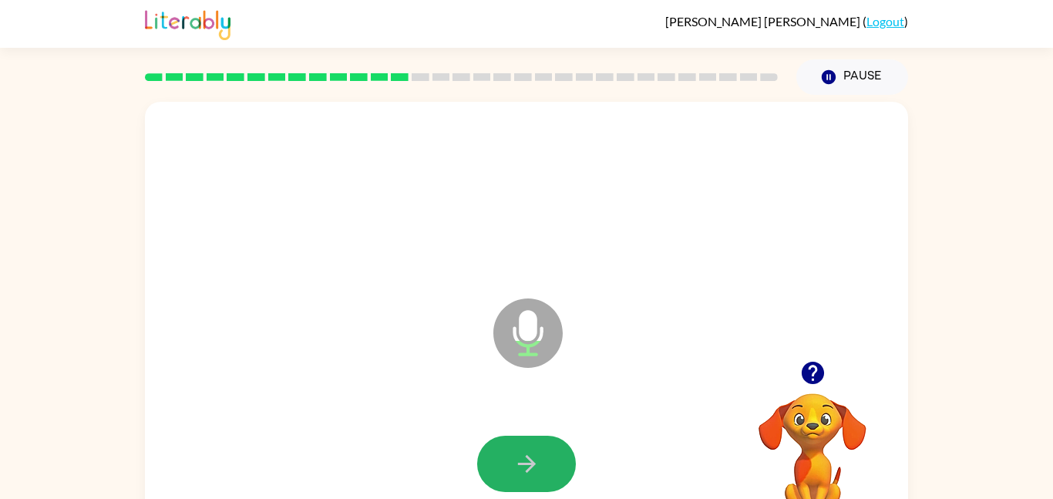
click at [536, 457] on icon "button" at bounding box center [527, 463] width 27 height 27
click at [537, 455] on icon "button" at bounding box center [527, 463] width 27 height 27
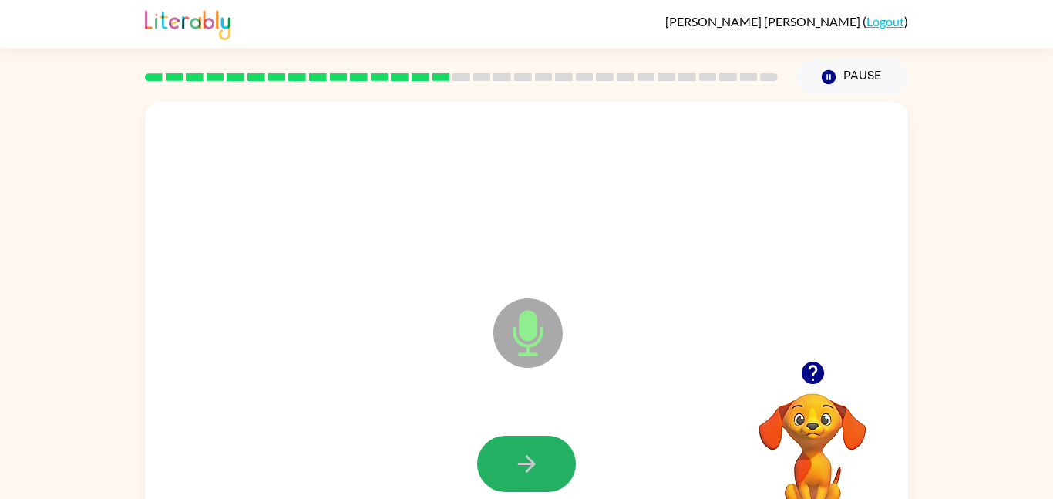
click at [537, 455] on icon "button" at bounding box center [527, 463] width 27 height 27
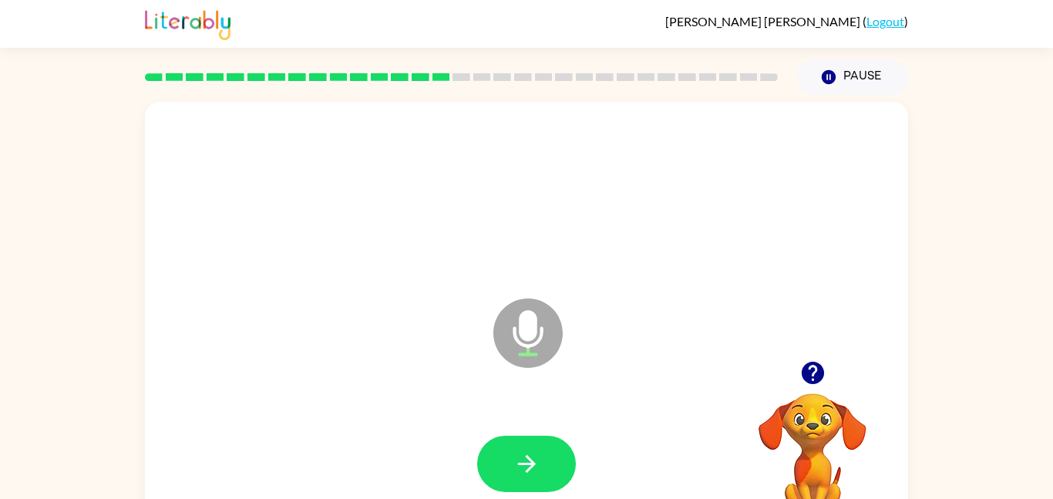
click at [537, 455] on icon "button" at bounding box center [527, 463] width 27 height 27
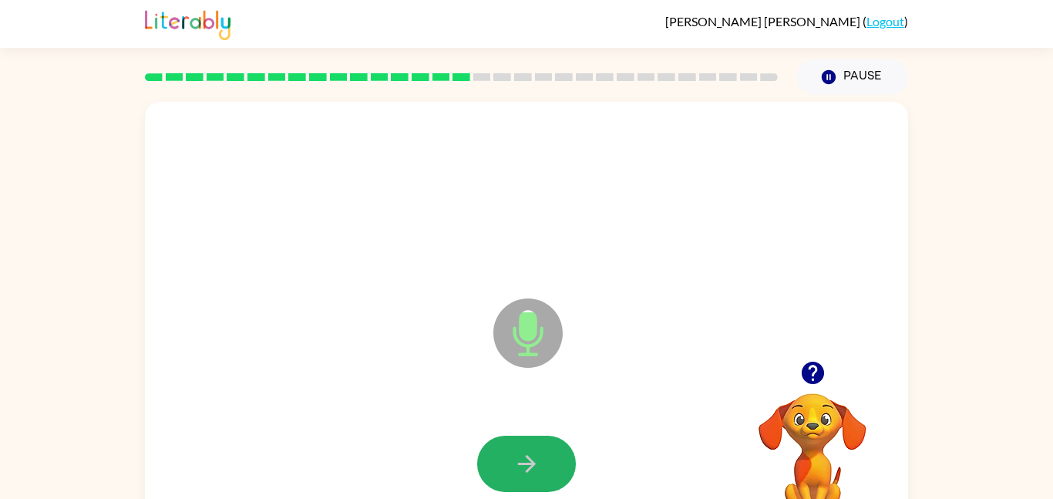
click at [537, 455] on icon "button" at bounding box center [527, 463] width 27 height 27
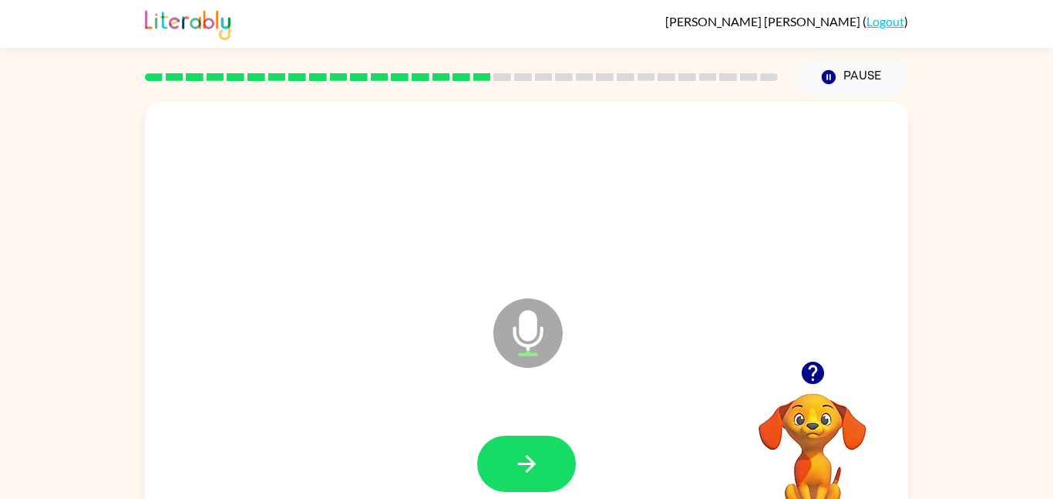
click at [537, 455] on icon "button" at bounding box center [527, 463] width 27 height 27
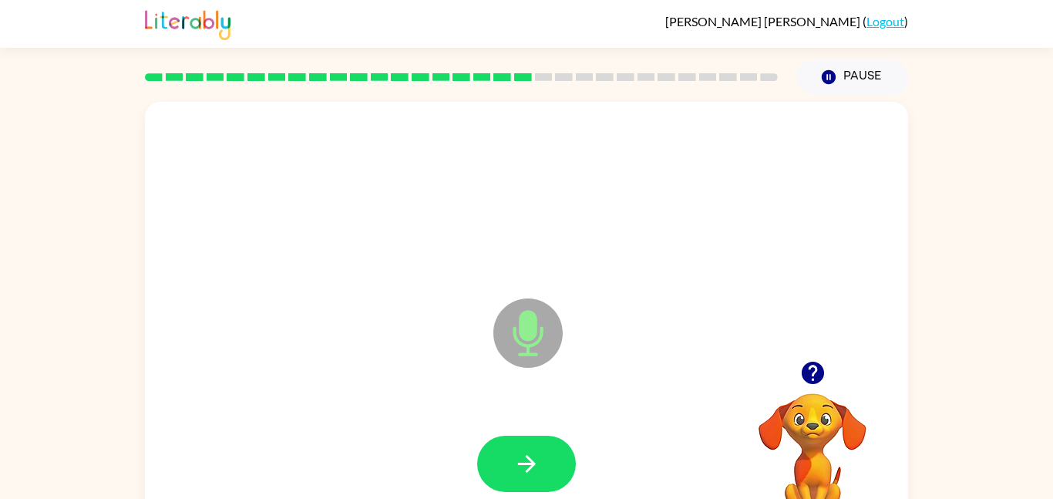
click at [537, 455] on icon "button" at bounding box center [527, 463] width 27 height 27
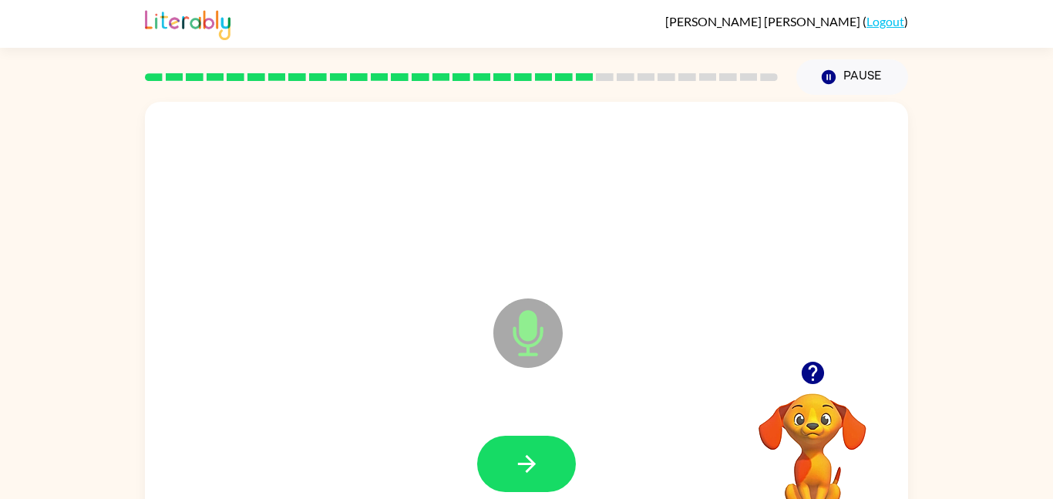
click at [537, 455] on icon "button" at bounding box center [527, 463] width 27 height 27
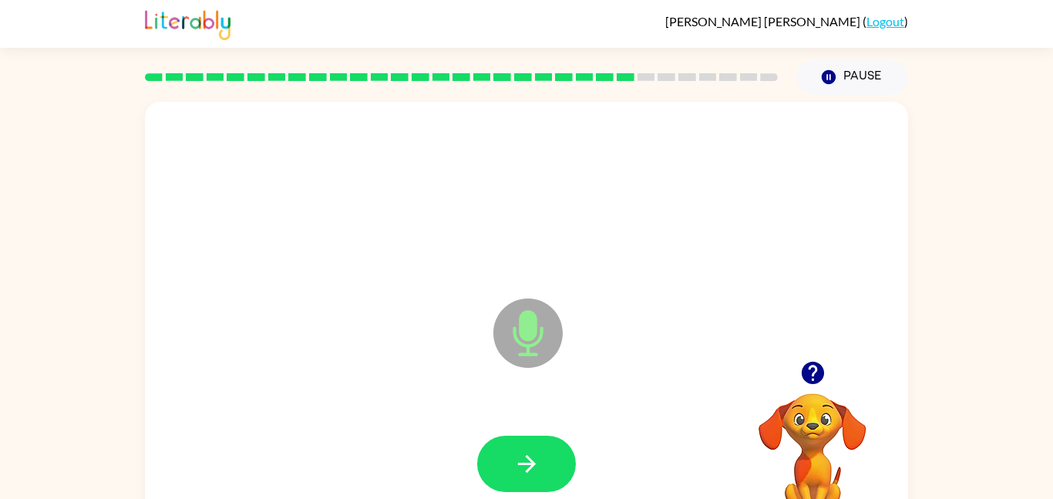
click at [537, 455] on icon "button" at bounding box center [527, 463] width 27 height 27
click at [536, 455] on icon "button" at bounding box center [527, 463] width 27 height 27
click at [538, 453] on icon "button" at bounding box center [527, 463] width 27 height 27
click at [541, 456] on button "button" at bounding box center [526, 464] width 99 height 56
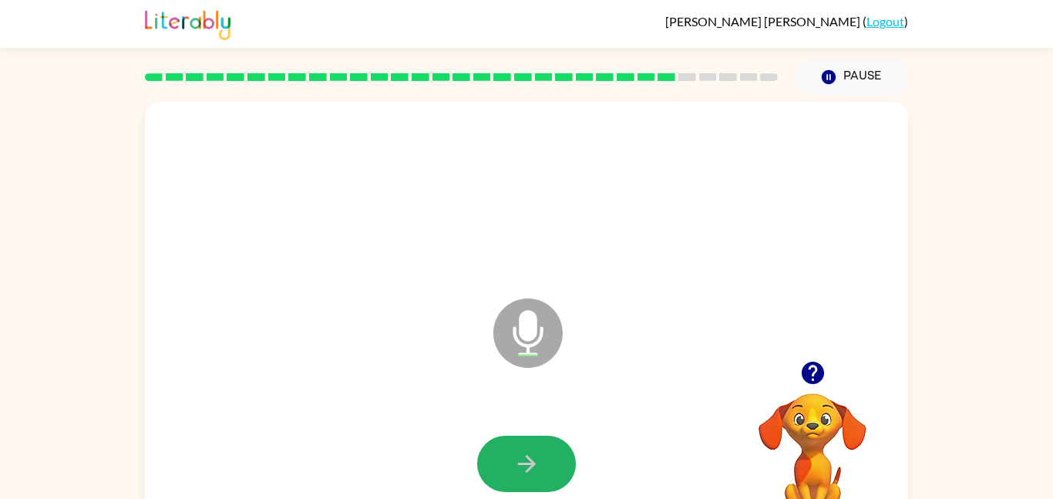
click at [538, 456] on icon "button" at bounding box center [527, 463] width 27 height 27
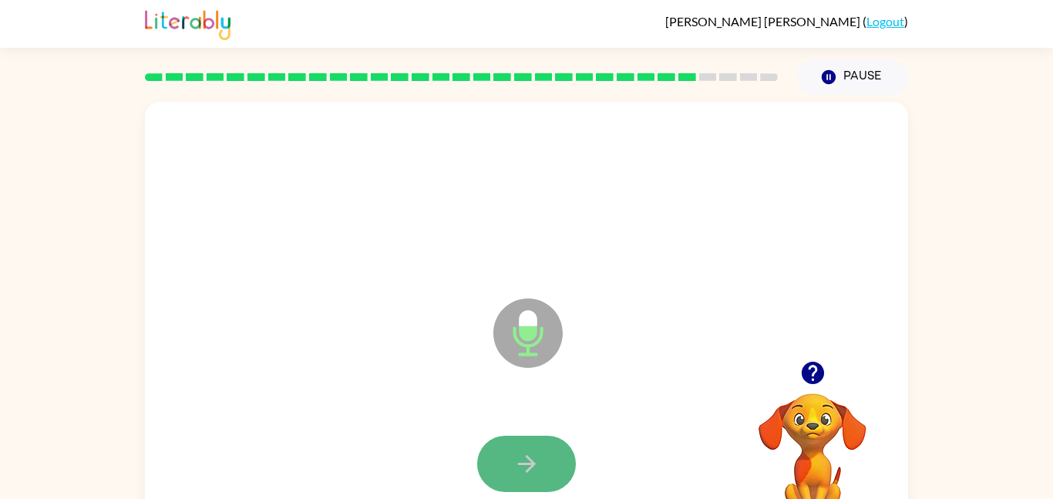
click at [538, 456] on icon "button" at bounding box center [527, 463] width 27 height 27
click at [537, 456] on icon "button" at bounding box center [527, 463] width 27 height 27
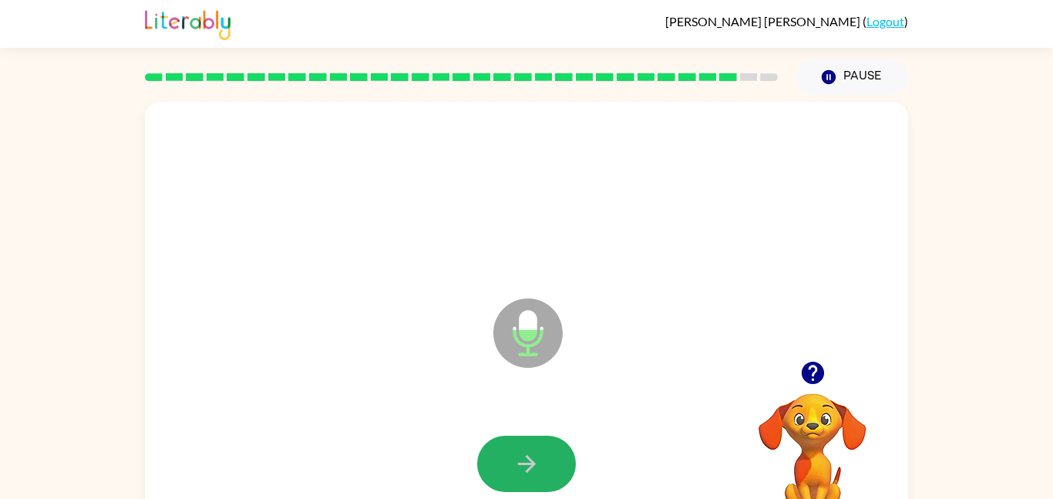
click at [534, 456] on icon "button" at bounding box center [527, 463] width 27 height 27
click at [525, 461] on icon "button" at bounding box center [527, 463] width 27 height 27
click at [525, 458] on icon "button" at bounding box center [527, 463] width 27 height 27
click at [524, 458] on icon "button" at bounding box center [527, 463] width 27 height 27
